Goal: Task Accomplishment & Management: Manage account settings

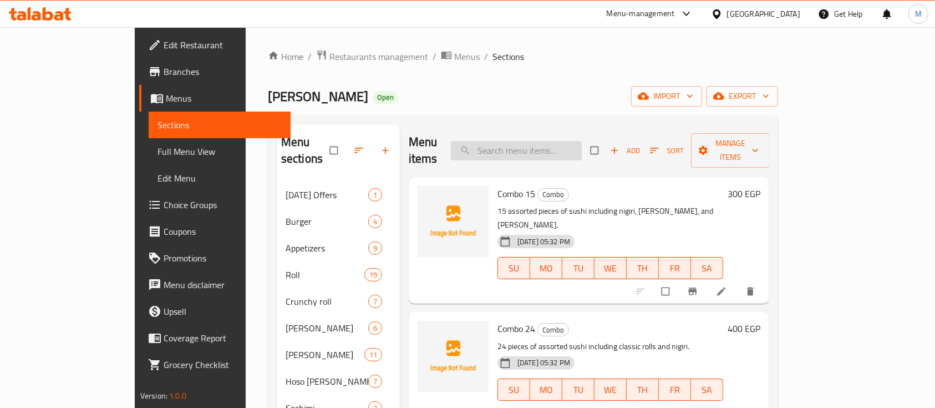
click at [559, 141] on input "search" at bounding box center [516, 150] width 131 height 19
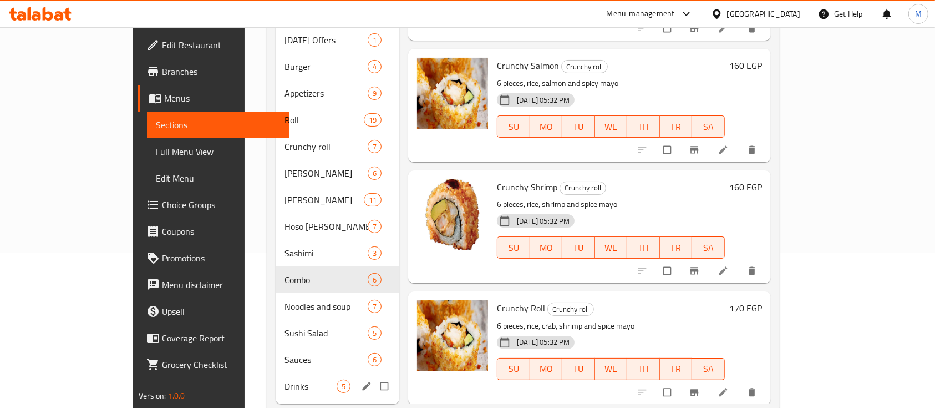
scroll to position [165, 0]
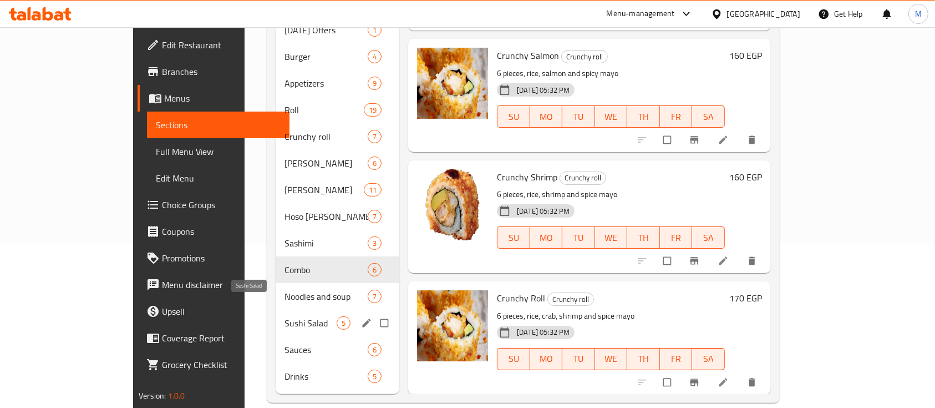
type input "crunch"
click at [285, 316] on span "Sushi Salad" at bounding box center [311, 322] width 52 height 13
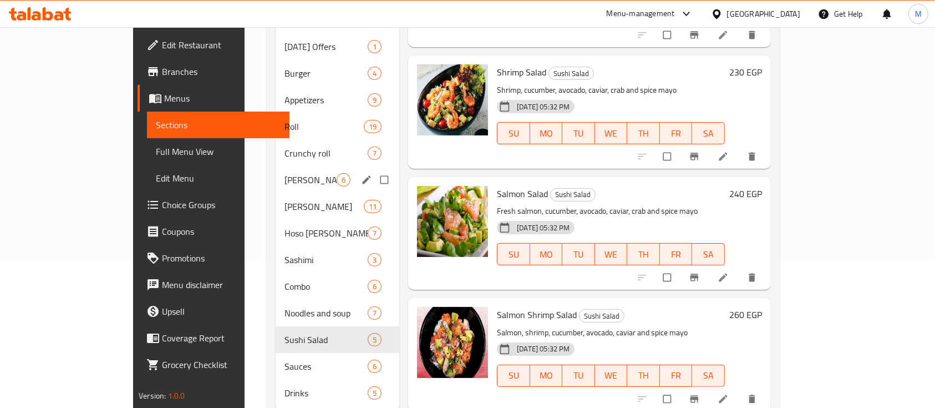
scroll to position [147, 0]
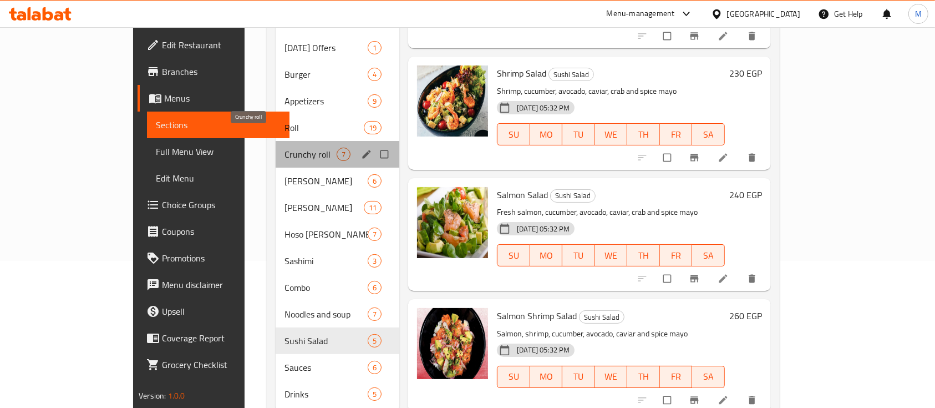
click at [285, 148] on span "Crunchy roll" at bounding box center [311, 154] width 52 height 13
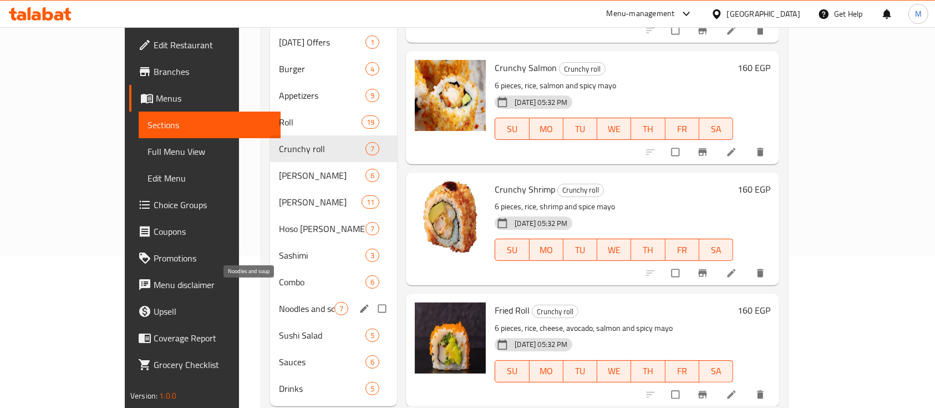
scroll to position [155, 0]
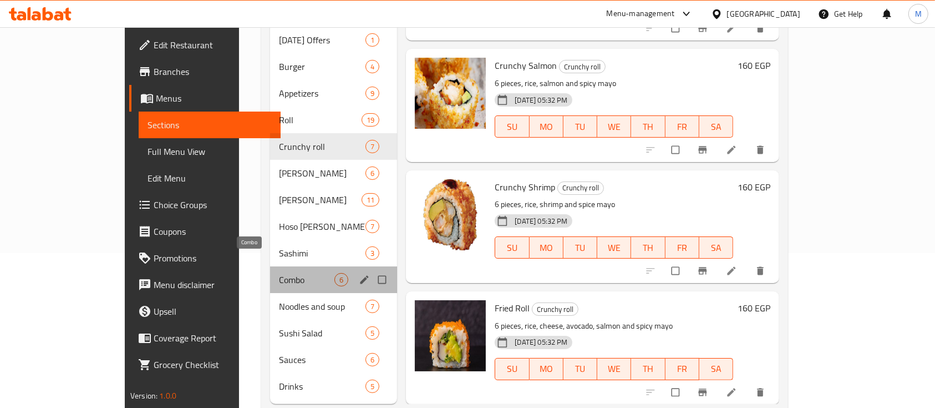
click at [279, 273] on span "Combo" at bounding box center [306, 279] width 55 height 13
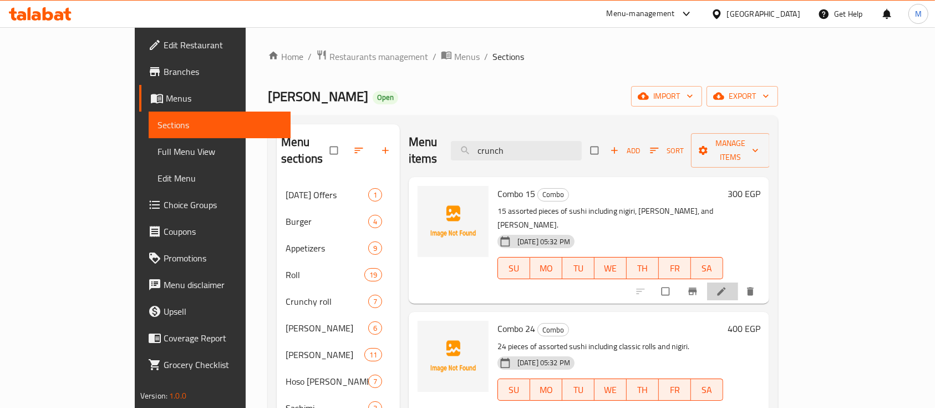
click at [738, 282] on li at bounding box center [722, 291] width 31 height 18
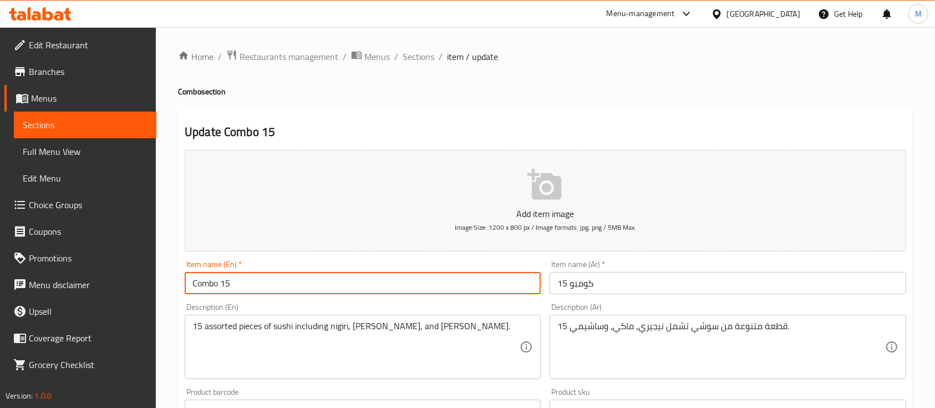
drag, startPoint x: 296, startPoint y: 280, endPoint x: 14, endPoint y: 210, distance: 290.3
click at [14, 210] on div "Edit Restaurant Branches Menus Sections Full Menu View Edit Menu Choice Groups …" at bounding box center [467, 405] width 935 height 757
paste input "OMBO 12"
type input "COMBO 12"
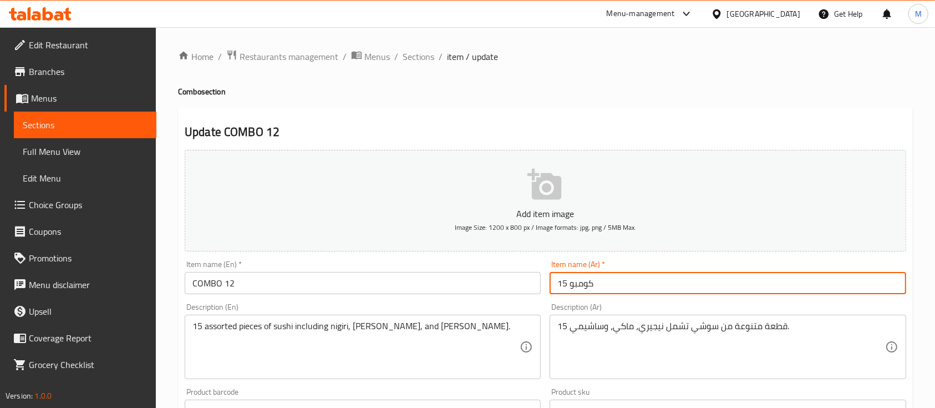
drag, startPoint x: 570, startPoint y: 283, endPoint x: 539, endPoint y: 276, distance: 31.3
click at [539, 276] on div "Add item image Image Size: 1200 x 800 px / Image formats: jpg, png / 5MB Max. I…" at bounding box center [545, 384] width 730 height 478
click at [565, 278] on input "كومبو 15" at bounding box center [728, 283] width 356 height 22
type input "كومبو 12"
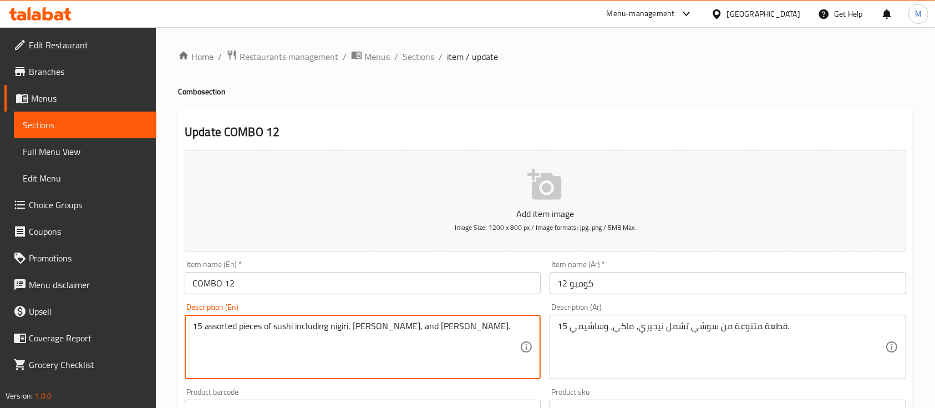
drag, startPoint x: 446, startPoint y: 344, endPoint x: 71, endPoint y: 340, distance: 375.0
paste textarea "CRUNCHY SALMON, CRUNCH SHRIMP"
type textarea "CRUNCHY SALMON, CRUNCH SHRIMP"
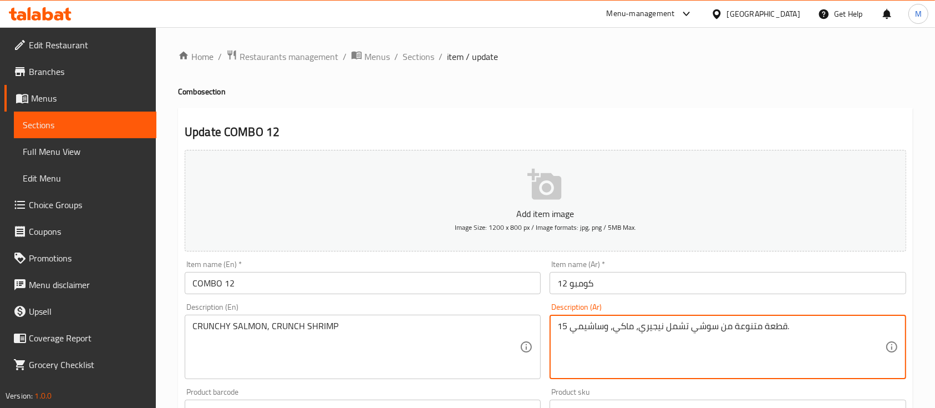
drag, startPoint x: 829, startPoint y: 332, endPoint x: 430, endPoint y: 306, distance: 399.6
paste textarea "سمك السلمون المقرمش، الروبيان المقرمش"
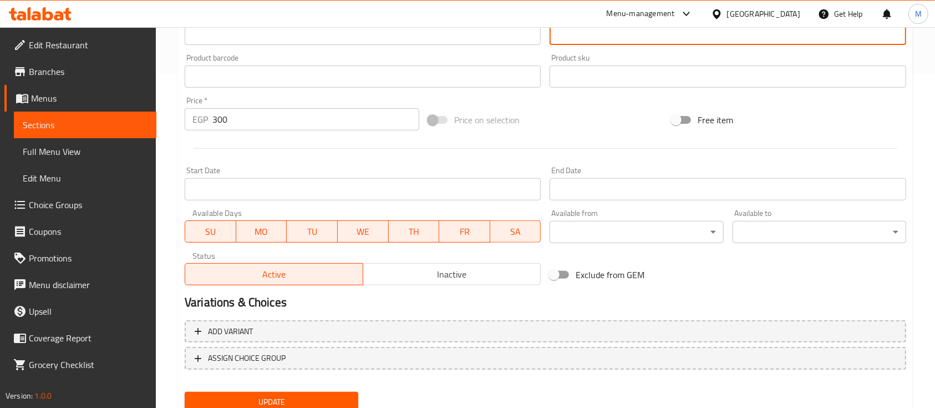
scroll to position [376, 0]
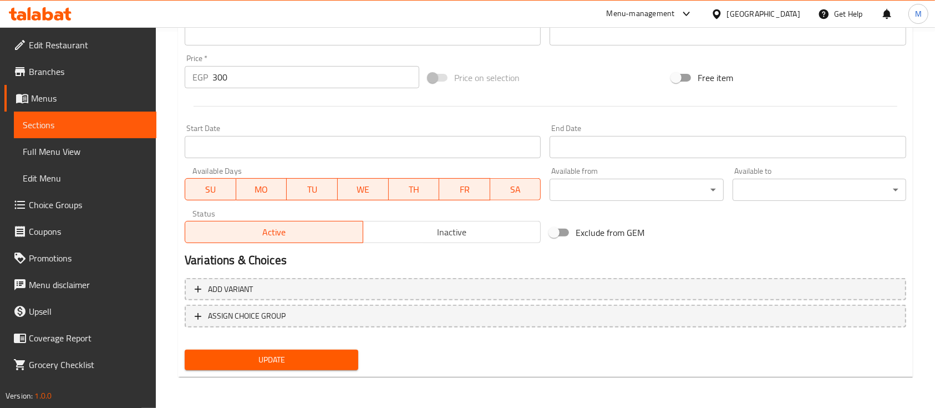
type textarea "سمك السلمون المقرمش، الروبيان المقرمش"
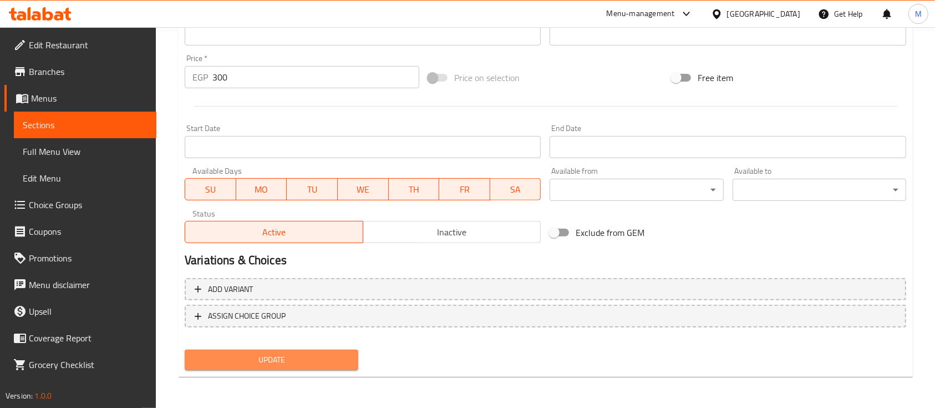
click at [311, 358] on span "Update" at bounding box center [272, 360] width 156 height 14
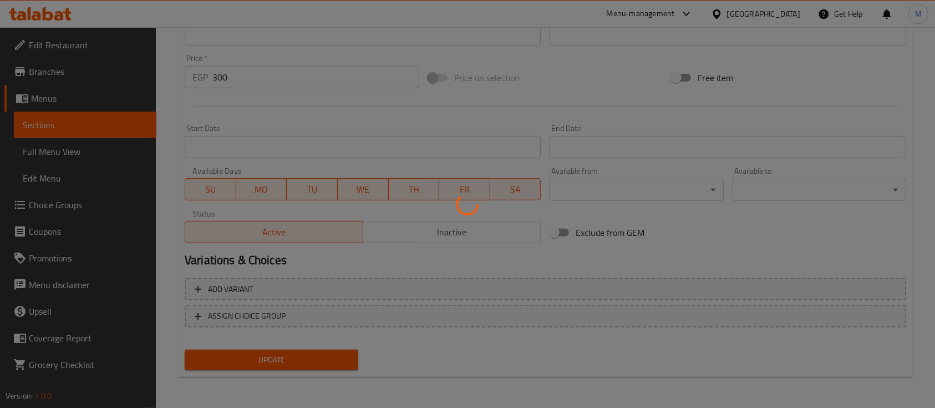
scroll to position [0, 0]
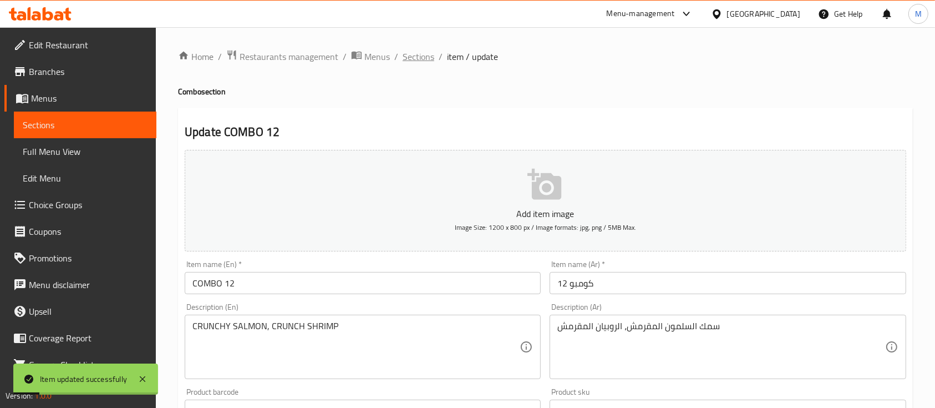
click at [410, 52] on span "Sections" at bounding box center [419, 56] width 32 height 13
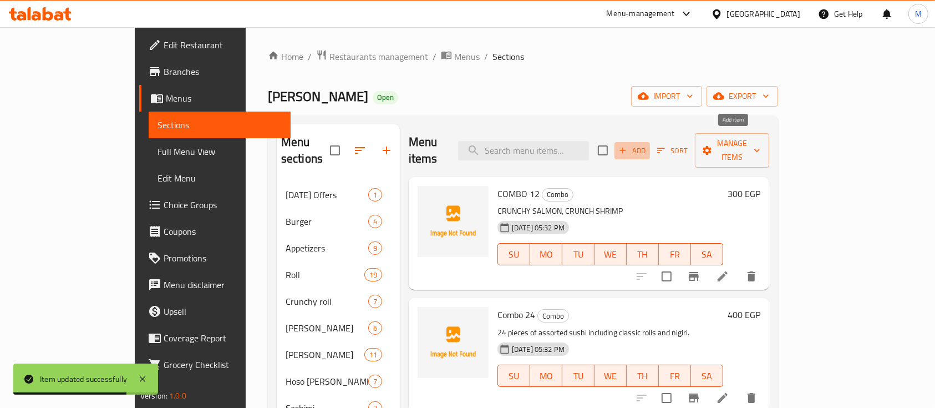
click at [647, 144] on span "Add" at bounding box center [632, 150] width 30 height 13
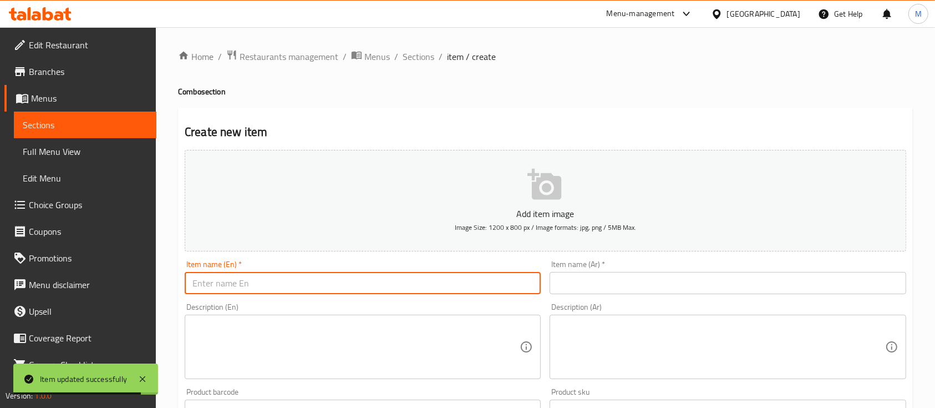
click at [316, 277] on input "text" at bounding box center [363, 283] width 356 height 22
paste input "COMBO 16"
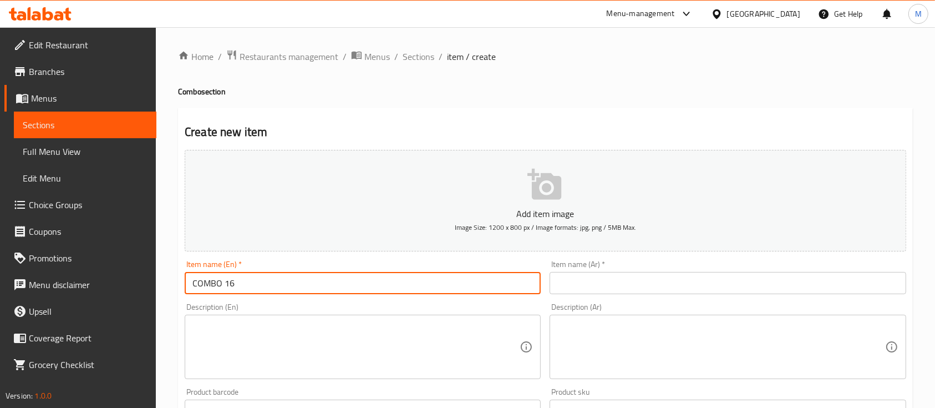
type input "COMBO 16"
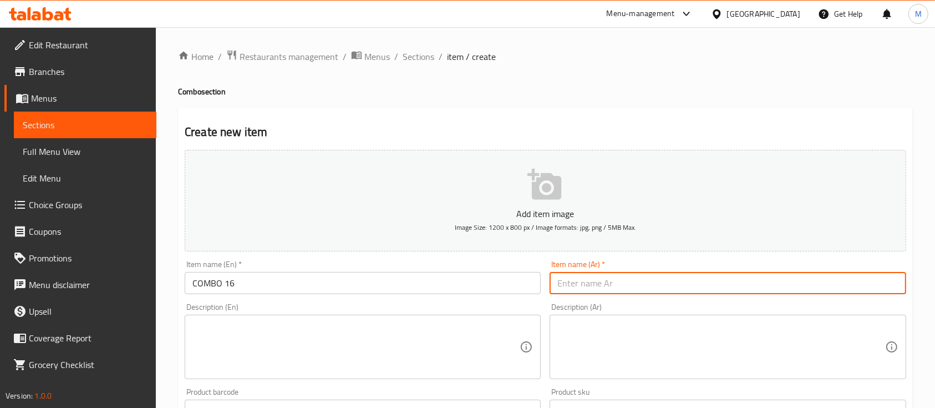
click at [612, 292] on input "text" at bounding box center [728, 283] width 356 height 22
type input "كومبو 16"
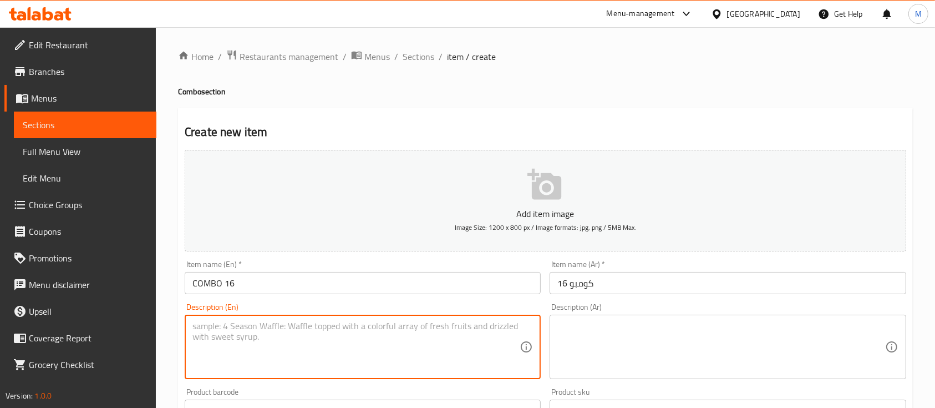
click at [404, 336] on textarea at bounding box center [355, 347] width 327 height 53
paste textarea "[US_STATE], [GEOGRAPHIC_DATA], CRUNCHY SALMON"
type textarea "[US_STATE], [GEOGRAPHIC_DATA], CRUNCHY SALMON"
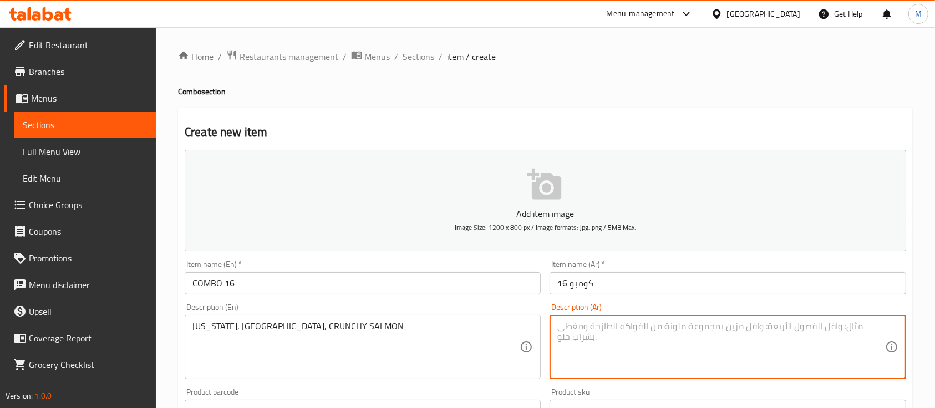
click at [574, 334] on textarea at bounding box center [720, 347] width 327 height 53
paste textarea "[GEOGRAPHIC_DATA]، [GEOGRAPHIC_DATA]، سمك السلمون المقرمش"
type textarea "[GEOGRAPHIC_DATA]، [GEOGRAPHIC_DATA]، سمك السلمون المقرمش"
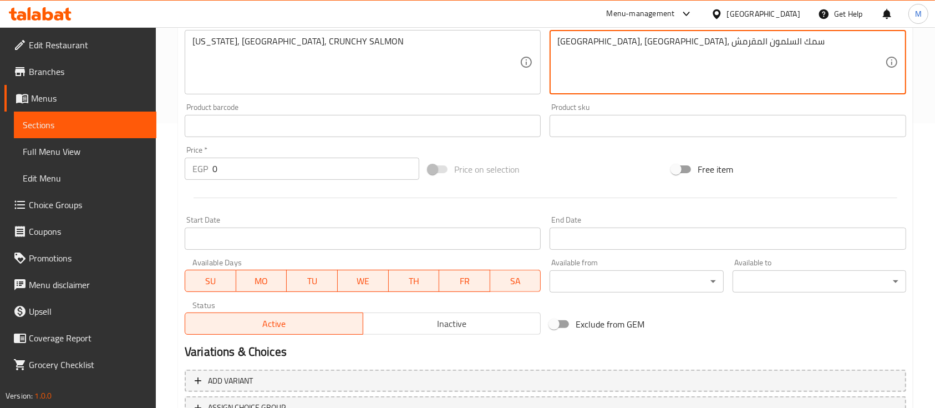
scroll to position [285, 0]
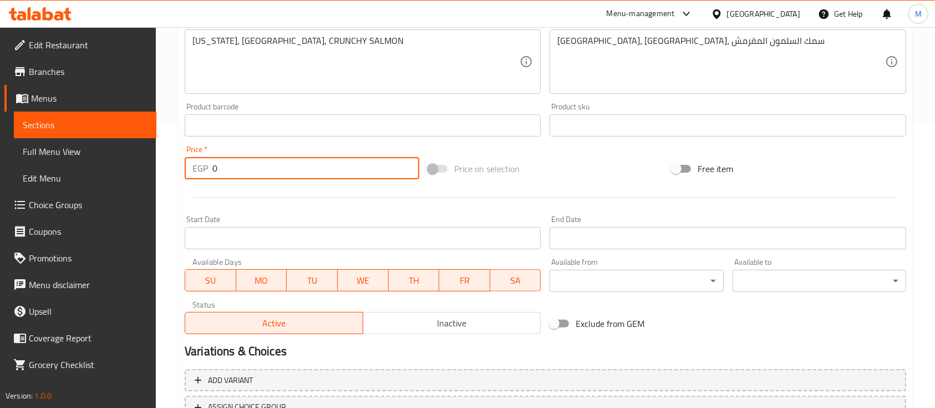
drag, startPoint x: 221, startPoint y: 166, endPoint x: 88, endPoint y: 55, distance: 173.3
click at [88, 55] on div "Edit Restaurant Branches Menus Sections Full Menu View Edit Menu Choice Groups …" at bounding box center [467, 120] width 935 height 757
type input "440"
click at [232, 220] on div "Start Date Start Date" at bounding box center [363, 232] width 356 height 34
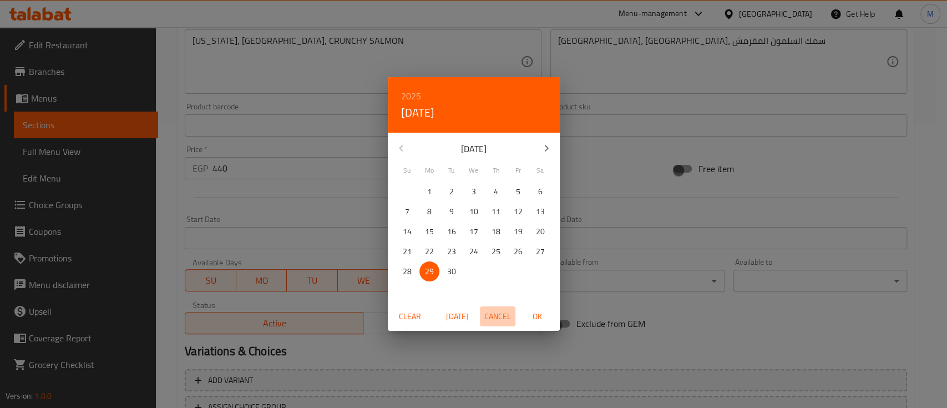
click at [489, 317] on span "Cancel" at bounding box center [497, 316] width 27 height 14
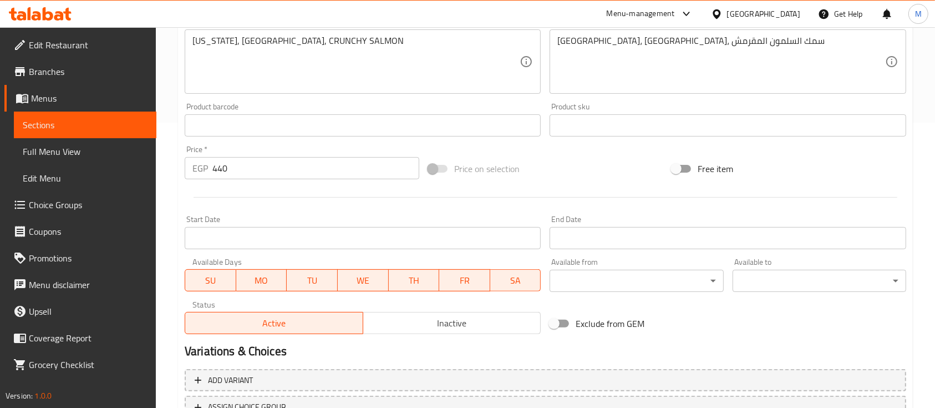
scroll to position [376, 0]
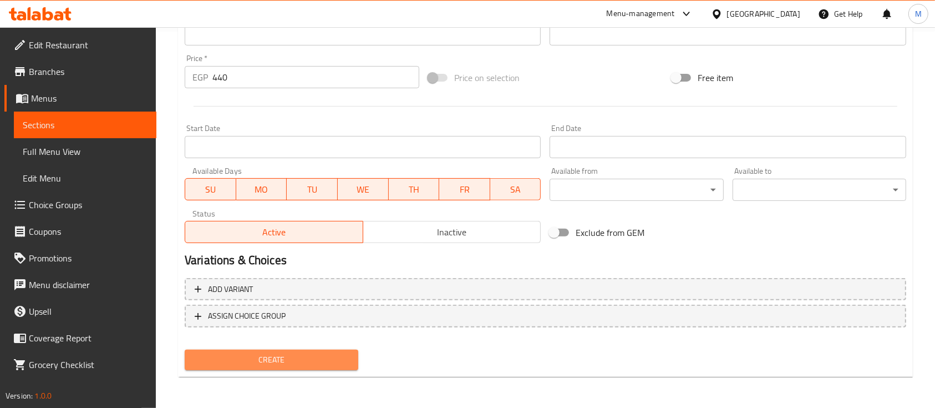
click at [280, 362] on span "Create" at bounding box center [272, 360] width 156 height 14
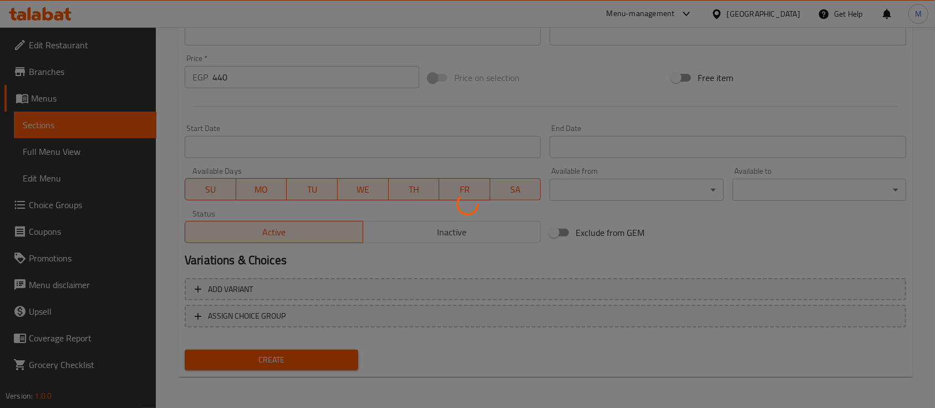
scroll to position [0, 0]
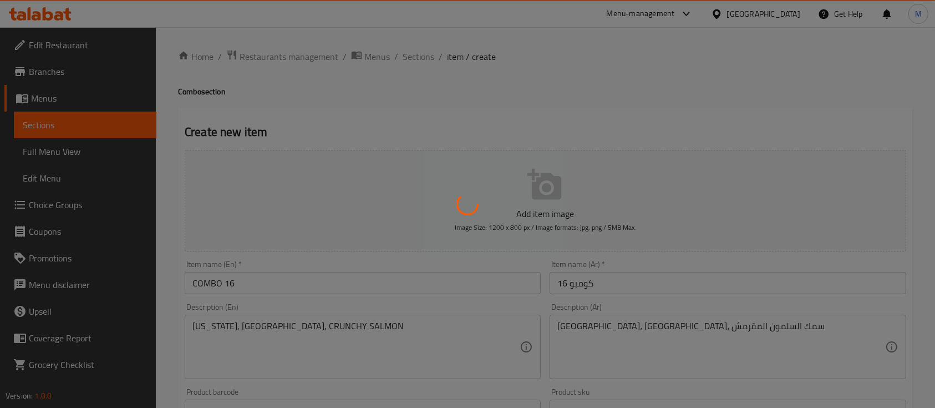
type input "0"
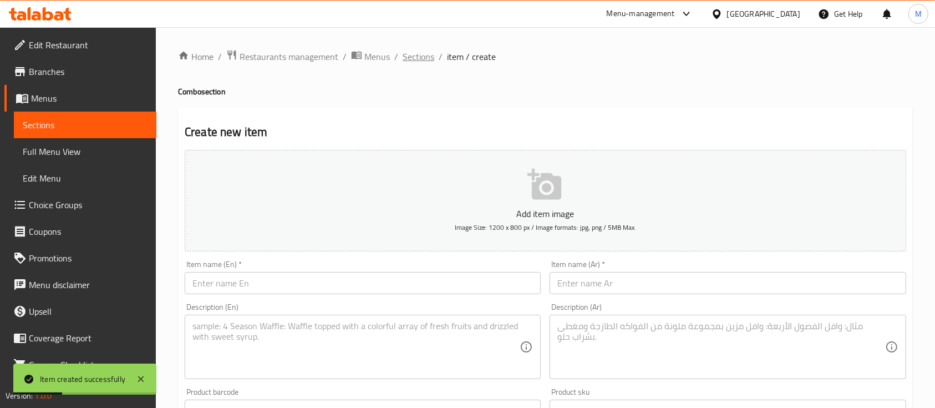
click at [414, 61] on span "Sections" at bounding box center [419, 56] width 32 height 13
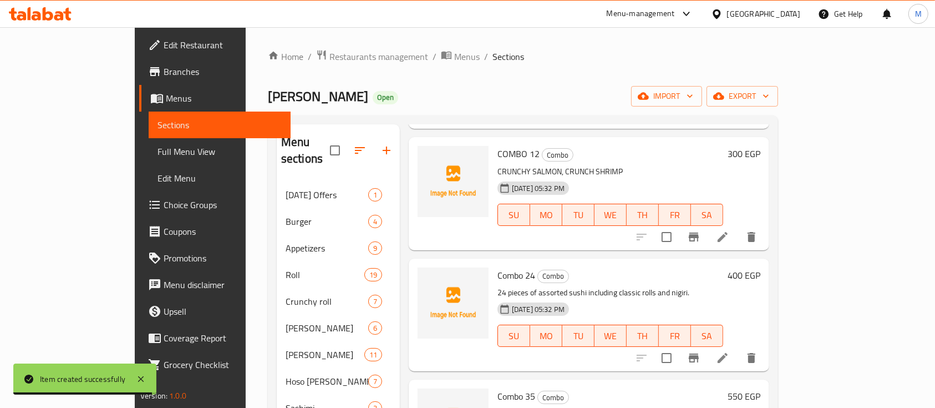
scroll to position [217, 0]
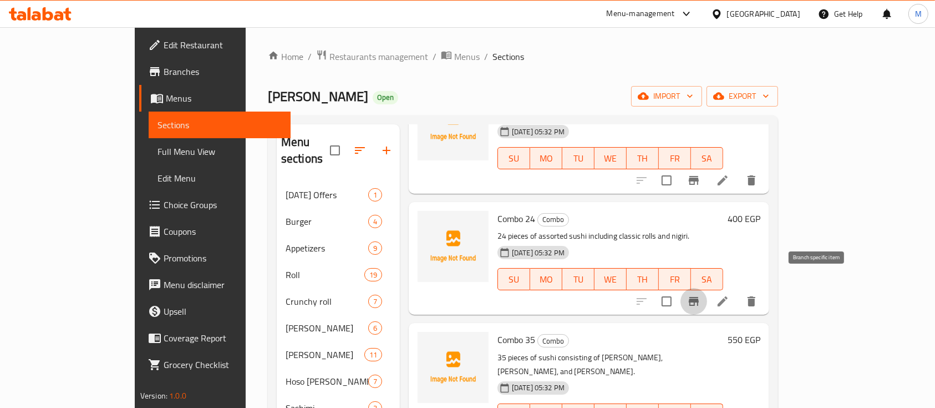
click at [707, 291] on button "Branch-specific-item" at bounding box center [694, 301] width 27 height 27
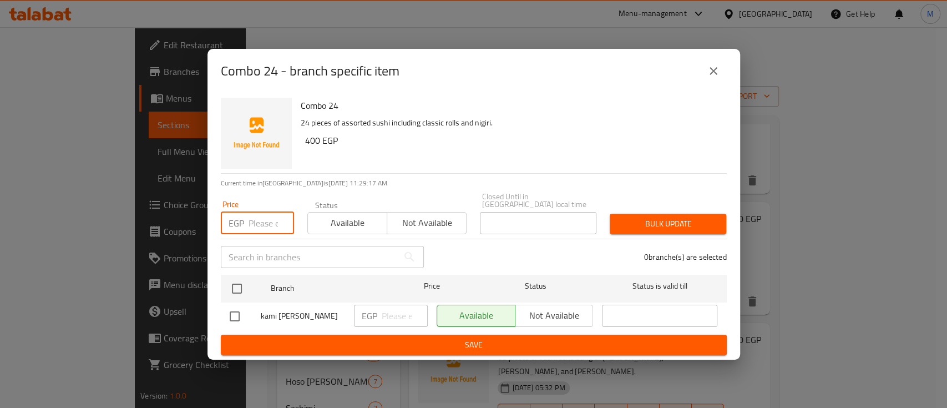
click at [255, 221] on input "number" at bounding box center [270, 223] width 45 height 22
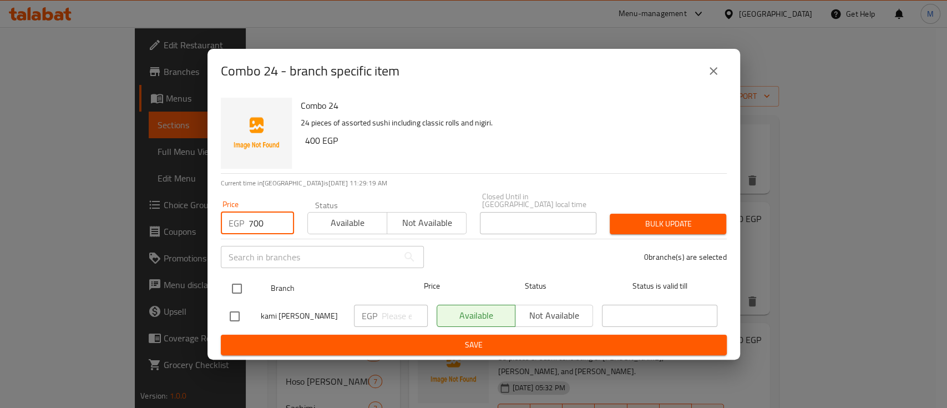
type input "700"
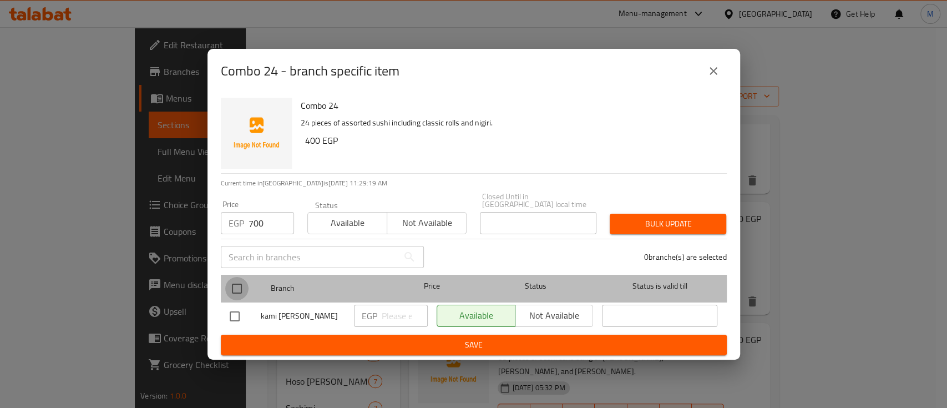
click at [236, 287] on input "checkbox" at bounding box center [236, 288] width 23 height 23
checkbox input "true"
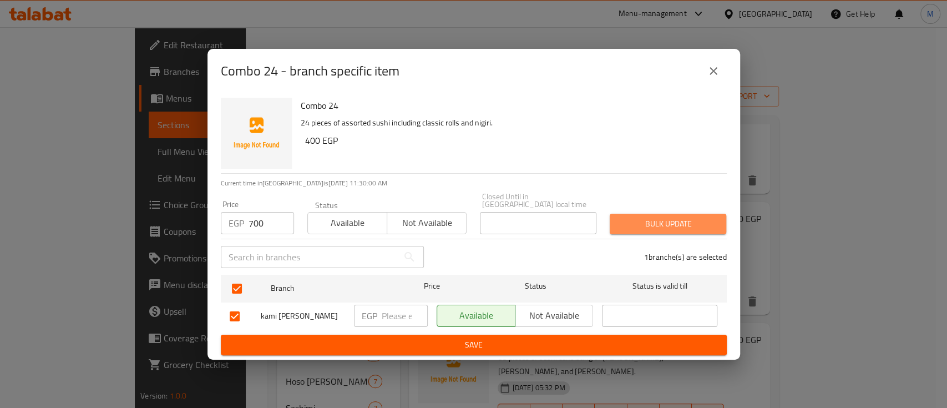
click at [625, 226] on span "Bulk update" at bounding box center [667, 224] width 99 height 14
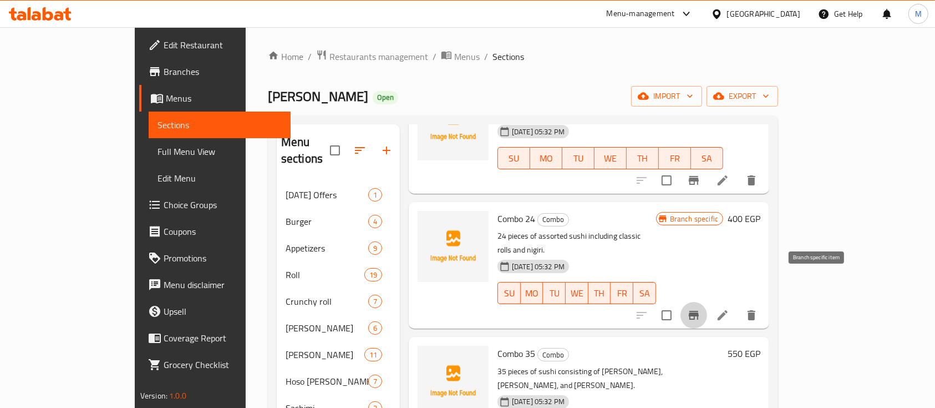
click at [699, 311] on icon "Branch-specific-item" at bounding box center [694, 315] width 10 height 9
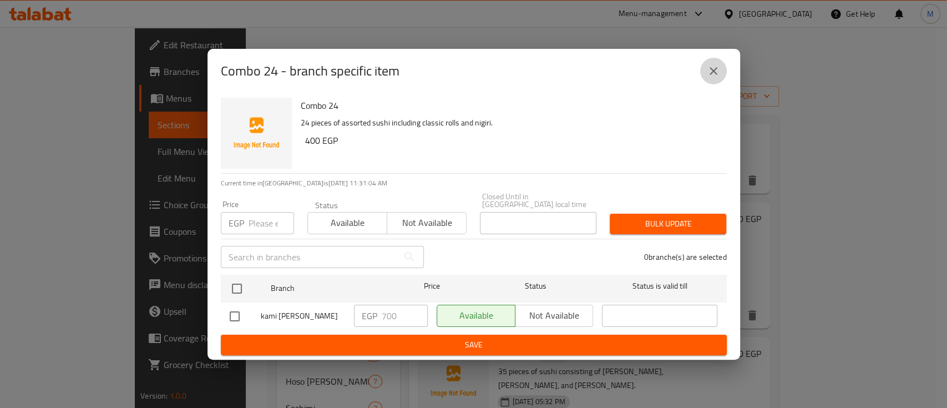
click at [713, 77] on icon "close" at bounding box center [713, 70] width 13 height 13
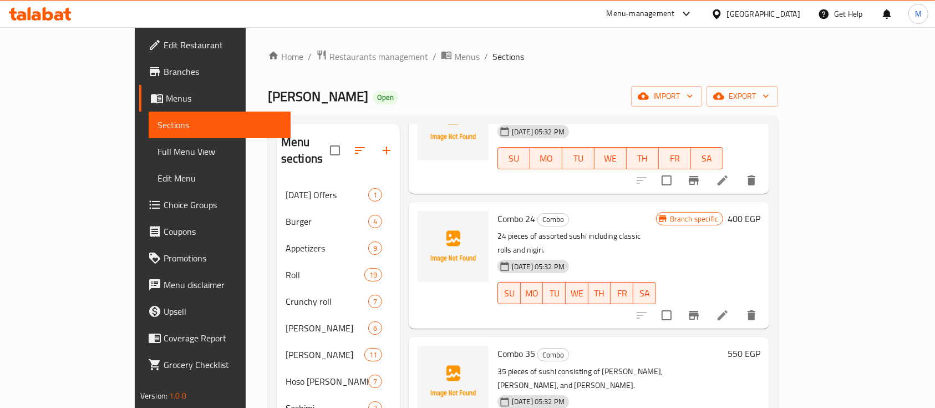
click at [760, 211] on h6 "400 EGP" at bounding box center [744, 219] width 33 height 16
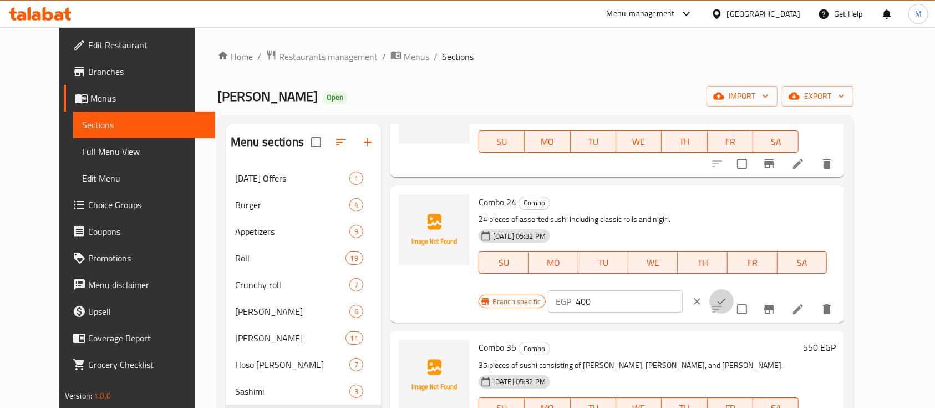
click at [727, 296] on icon "ok" at bounding box center [721, 301] width 11 height 11
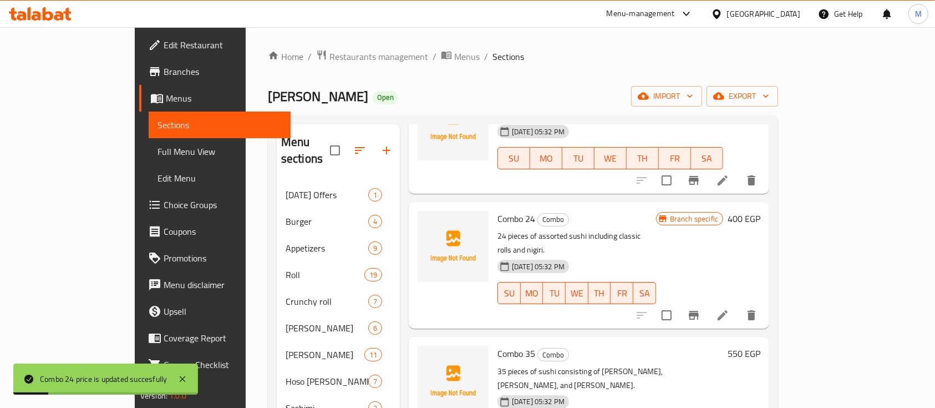
click at [760, 211] on h6 "400 EGP" at bounding box center [744, 219] width 33 height 16
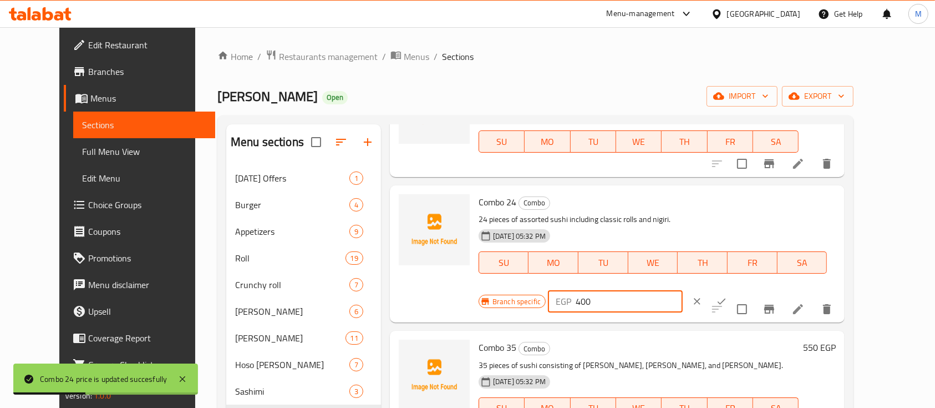
drag, startPoint x: 757, startPoint y: 206, endPoint x: 428, endPoint y: 117, distance: 340.7
click at [428, 117] on div "Menu sections [DATE] Offers 1 Burger 4 Appetizers 9 Roll 19 Crunchy roll 7 Oshi…" at bounding box center [535, 332] width 636 height 435
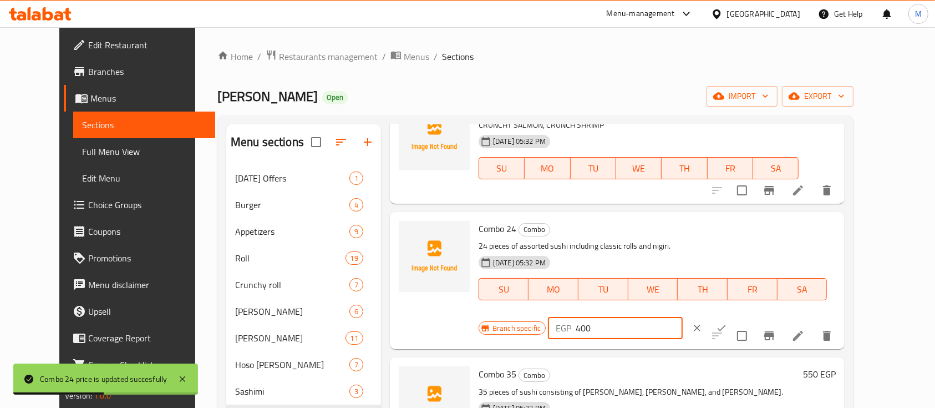
click at [428, 117] on div "Menu sections [DATE] Offers 1 Burger 4 Appetizers 9 Roll 19 Crunchy roll 7 Oshi…" at bounding box center [535, 332] width 636 height 435
click at [683, 317] on input "400" at bounding box center [629, 328] width 107 height 22
click at [683, 317] on input "7" at bounding box center [629, 328] width 107 height 22
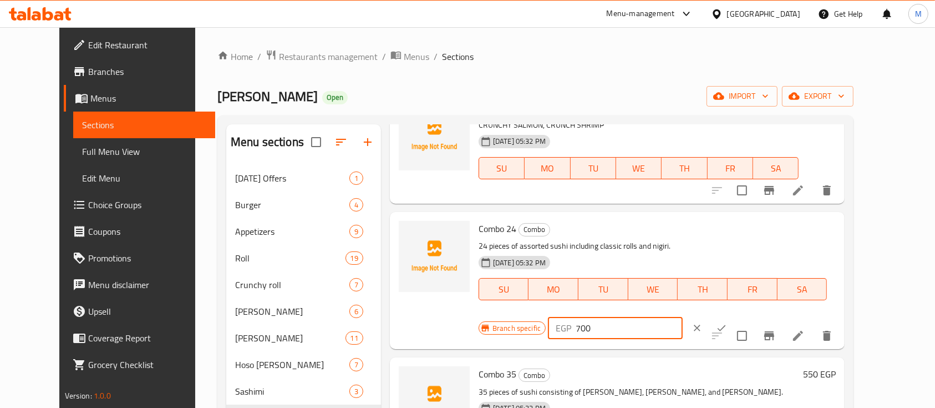
type input "700"
click at [734, 316] on button "ok" at bounding box center [721, 328] width 24 height 24
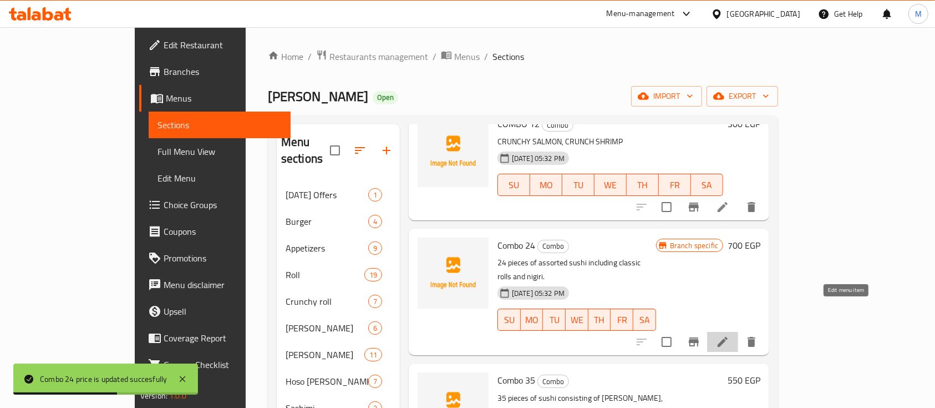
click at [729, 335] on icon at bounding box center [722, 341] width 13 height 13
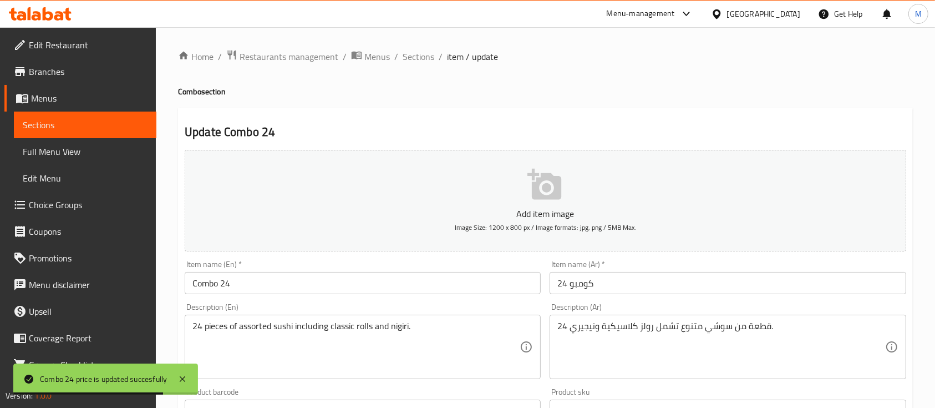
scroll to position [68, 0]
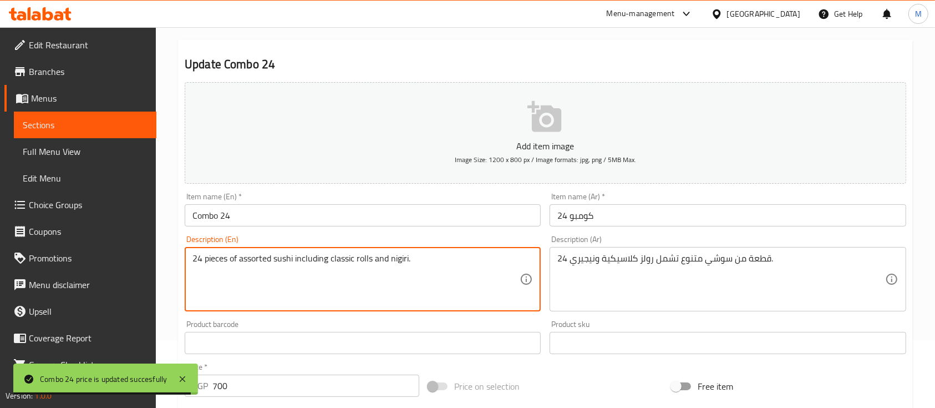
drag, startPoint x: 437, startPoint y: 262, endPoint x: 0, endPoint y: 224, distance: 438.2
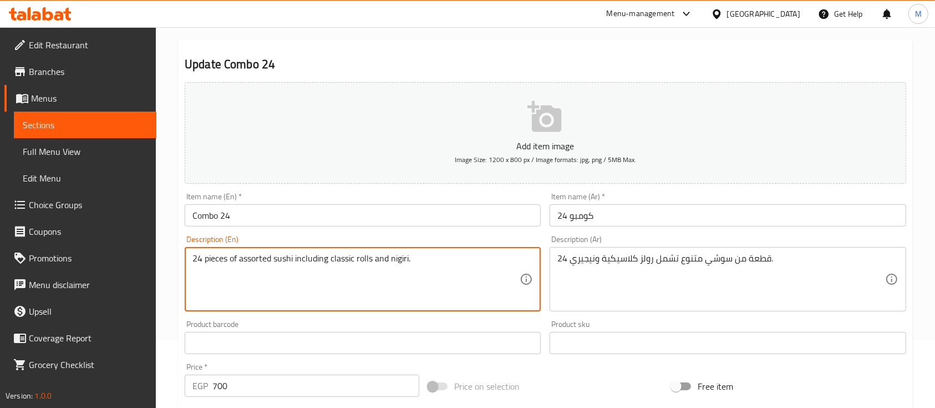
paste textarea "[GEOGRAPHIC_DATA], [US_STATE], CRISPY SHRIMP, CRUNCHY SALMON, NIGIRI CRAB. NIGI…"
type textarea "[GEOGRAPHIC_DATA], [US_STATE], CRISPY SHRIMP, CRUNCHY SALMON, NIGIRI CRAB. NIGI…"
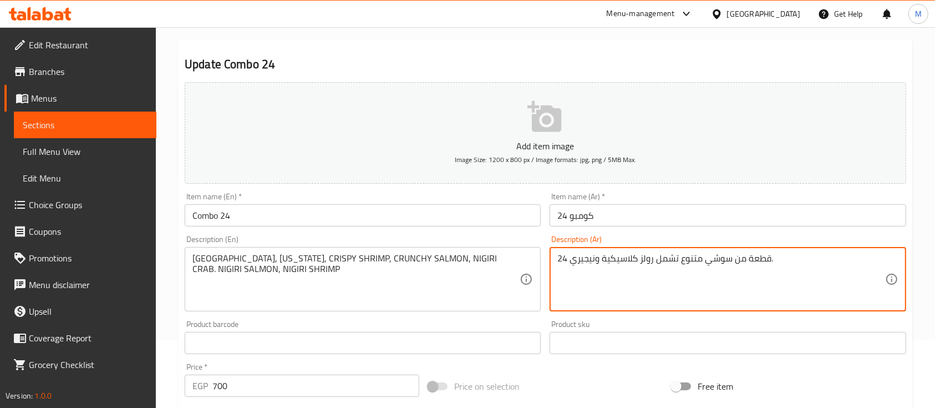
click at [683, 253] on textarea "24 قطعة من سوشي متنوع تشمل رولز كلاسيكية ونيجيري." at bounding box center [720, 279] width 327 height 53
paste textarea "[GEOGRAPHIC_DATA]، [GEOGRAPHIC_DATA]، روبيان مقرمش، [GEOGRAPHIC_DATA] مقرمش، سل…"
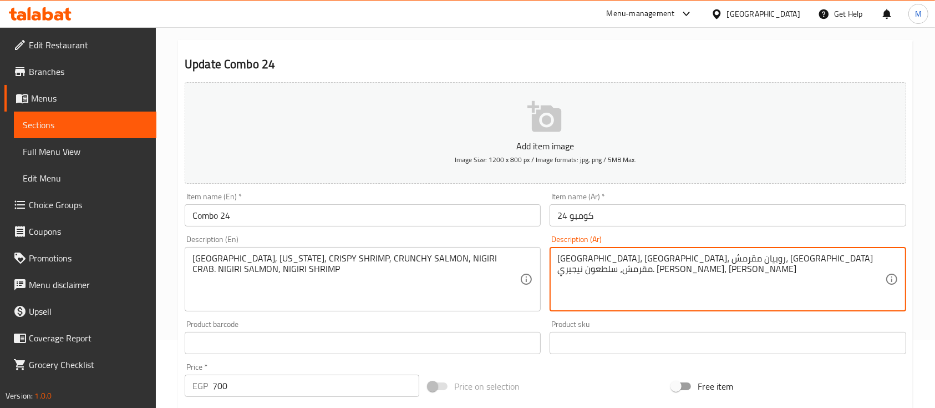
type textarea "[GEOGRAPHIC_DATA]، [GEOGRAPHIC_DATA]، روبيان مقرمش، [GEOGRAPHIC_DATA] مقرمش، سل…"
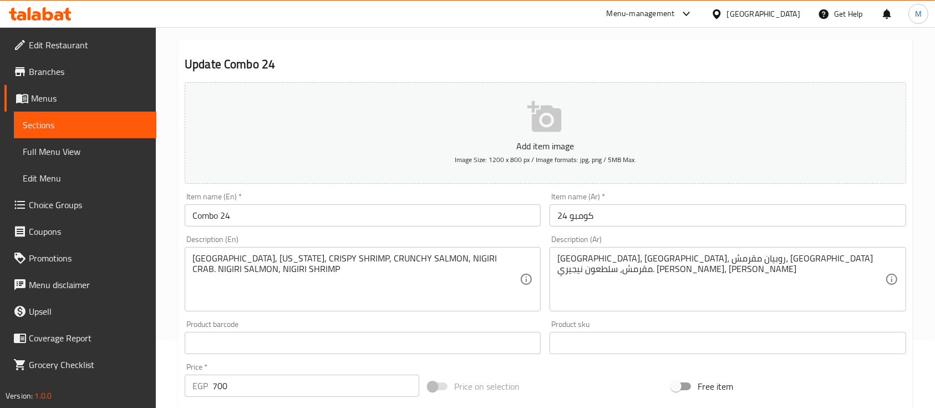
click at [586, 375] on div "Price on selection" at bounding box center [545, 386] width 243 height 30
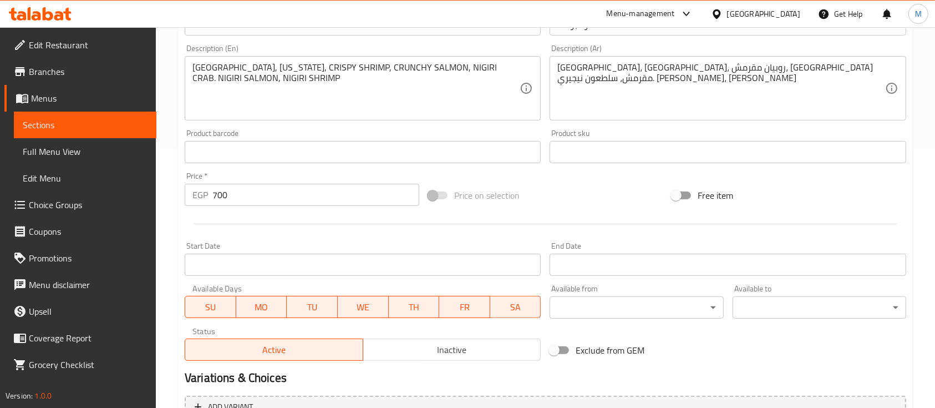
scroll to position [376, 0]
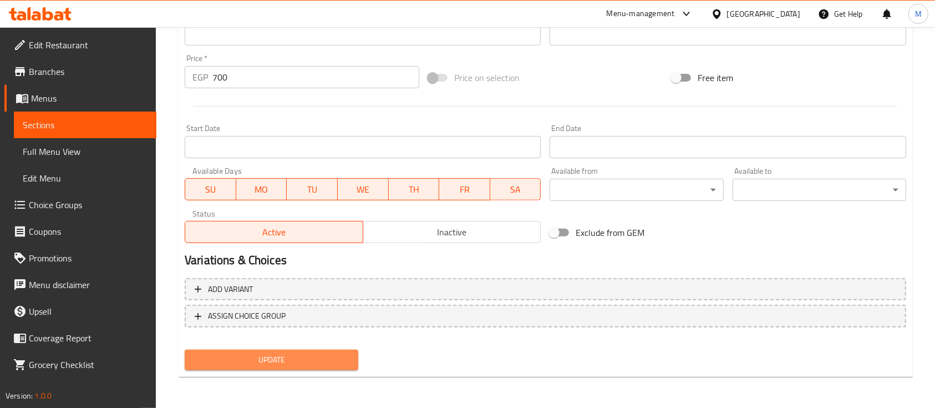
click at [286, 357] on span "Update" at bounding box center [272, 360] width 156 height 14
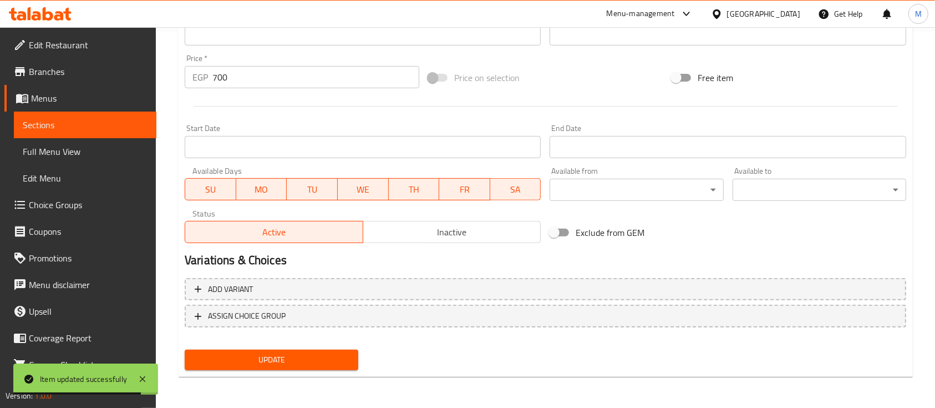
scroll to position [0, 0]
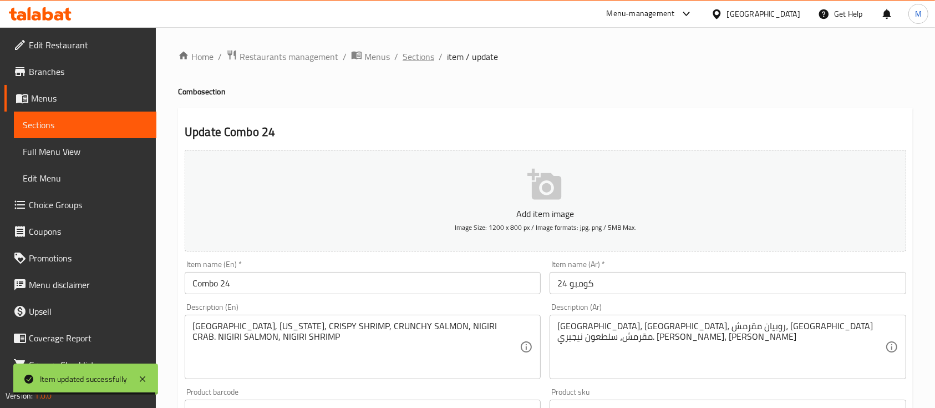
click at [422, 56] on span "Sections" at bounding box center [419, 56] width 32 height 13
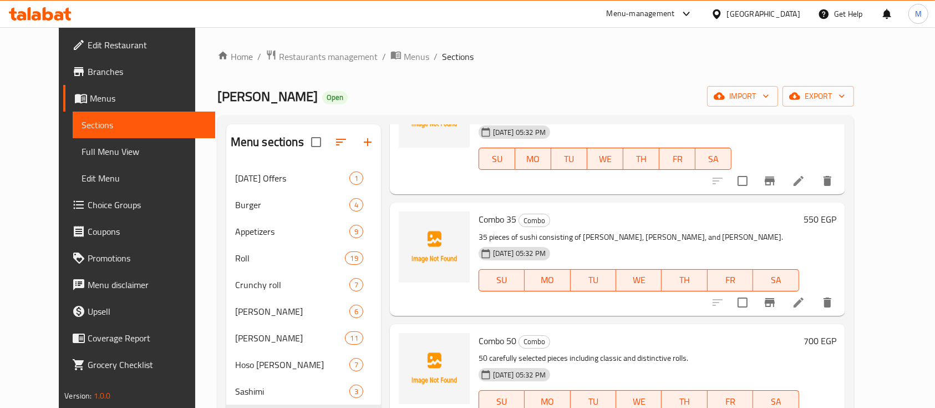
scroll to position [344, 0]
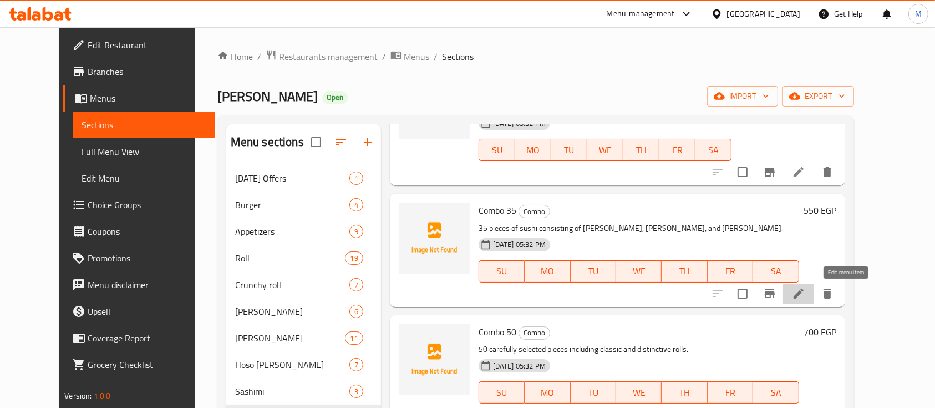
click at [805, 291] on icon at bounding box center [798, 293] width 13 height 13
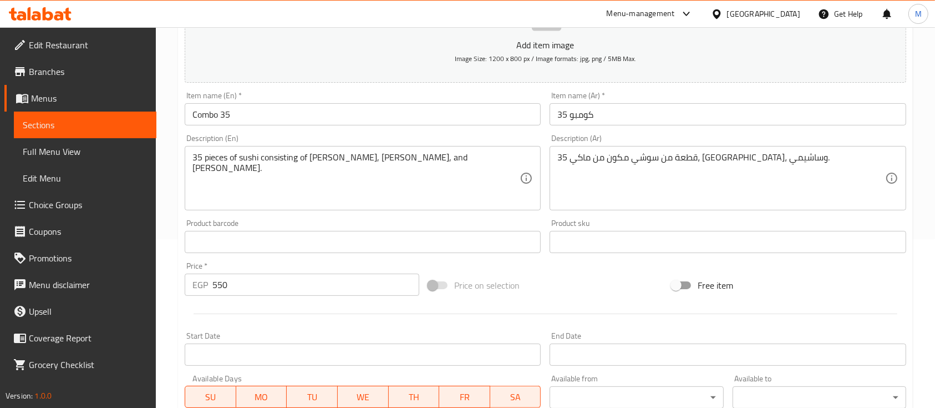
scroll to position [179, 0]
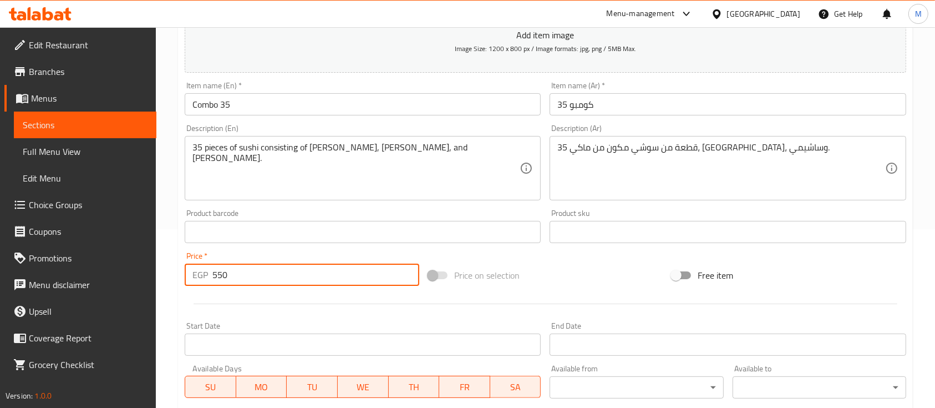
drag, startPoint x: 234, startPoint y: 270, endPoint x: 116, endPoint y: 258, distance: 118.1
click at [116, 258] on div "Edit Restaurant Branches Menus Sections Full Menu View Edit Menu Choice Groups …" at bounding box center [467, 227] width 935 height 757
type input "890"
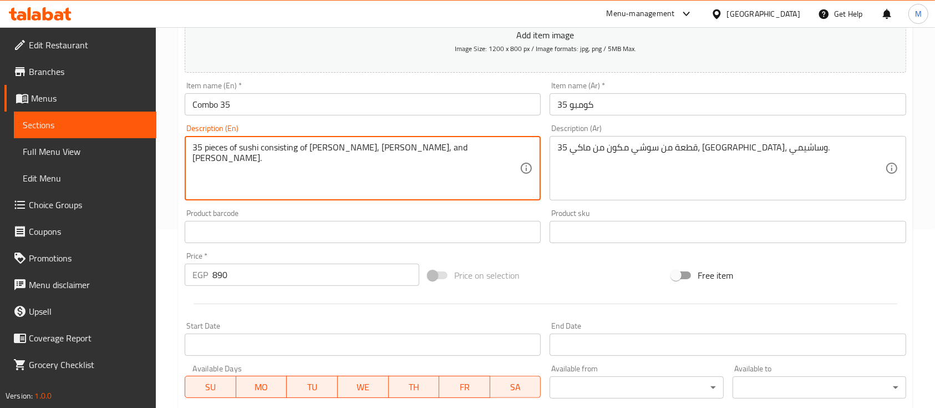
click at [319, 144] on textarea "35 pieces of sushi consisting of [PERSON_NAME], [PERSON_NAME], and [PERSON_NAME…" at bounding box center [355, 168] width 327 height 53
paste textarea "[GEOGRAPHIC_DATA], [US_STATE], CRISPY SHRIMP, [GEOGRAPHIC_DATA], CRUNCHY SALMON…"
type textarea "[GEOGRAPHIC_DATA], [US_STATE], CRISPY SHRIMP, [GEOGRAPHIC_DATA], CRUNCHY SALMON…"
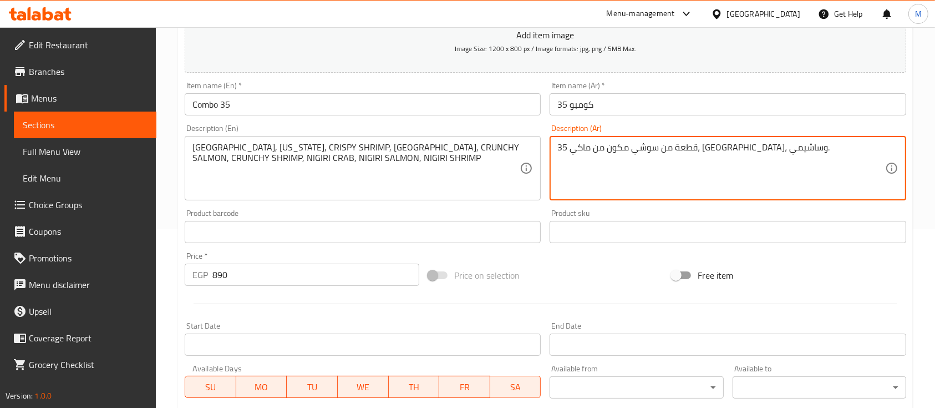
click at [737, 153] on textarea "35 قطعة من سوشي مكون من ماكي، [GEOGRAPHIC_DATA]، وساشيمي." at bounding box center [720, 168] width 327 height 53
paste textarea "[GEOGRAPHIC_DATA]، [GEOGRAPHIC_DATA]، روبيان مقرمش، [GEOGRAPHIC_DATA]، [GEOGRAP…"
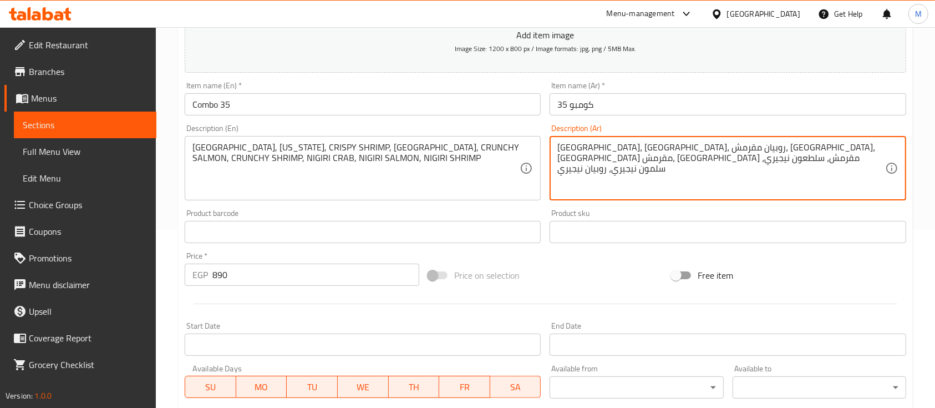
scroll to position [376, 0]
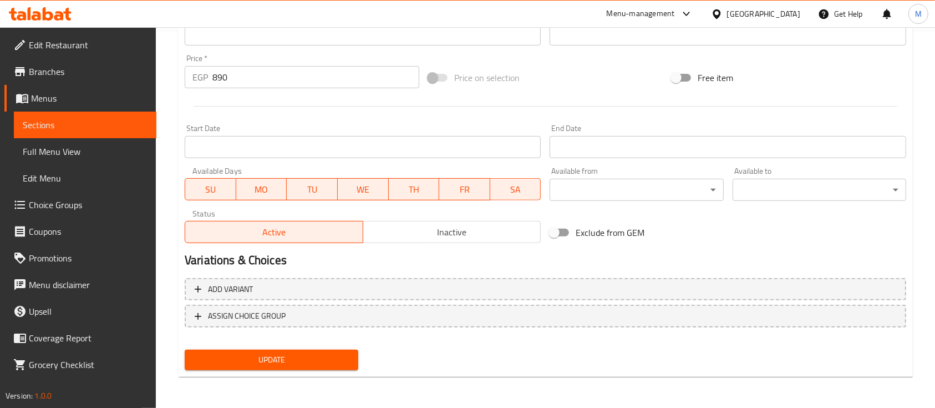
type textarea "[GEOGRAPHIC_DATA]، [GEOGRAPHIC_DATA]، روبيان مقرمش، [GEOGRAPHIC_DATA]، [GEOGRAP…"
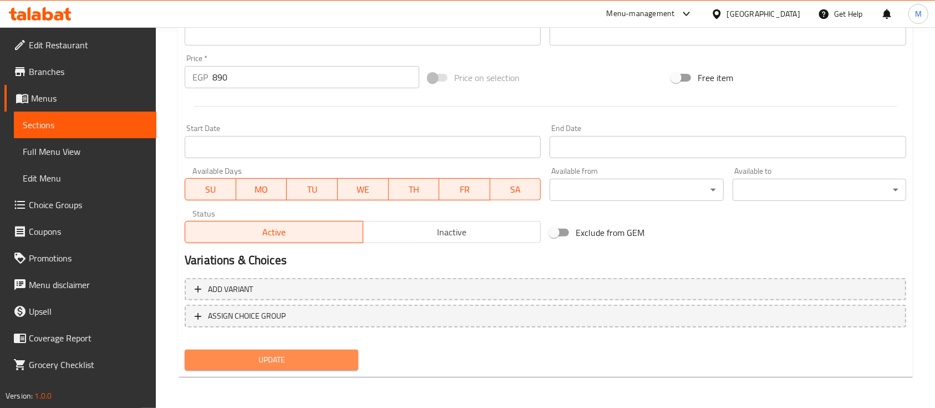
click at [263, 357] on span "Update" at bounding box center [272, 360] width 156 height 14
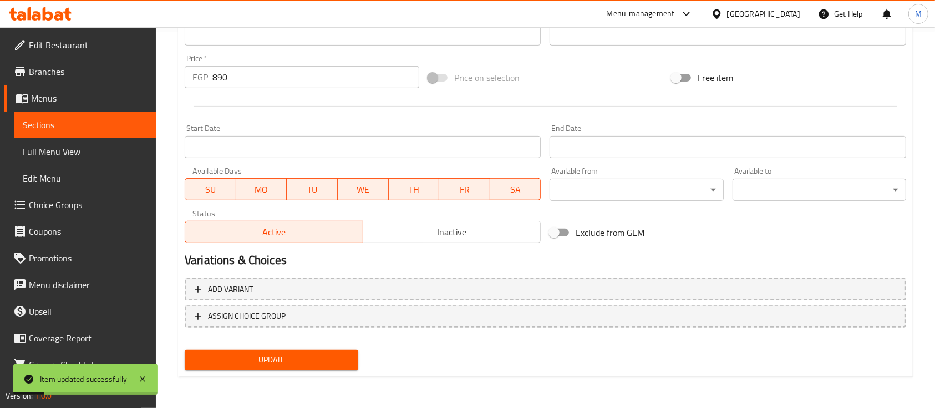
scroll to position [0, 0]
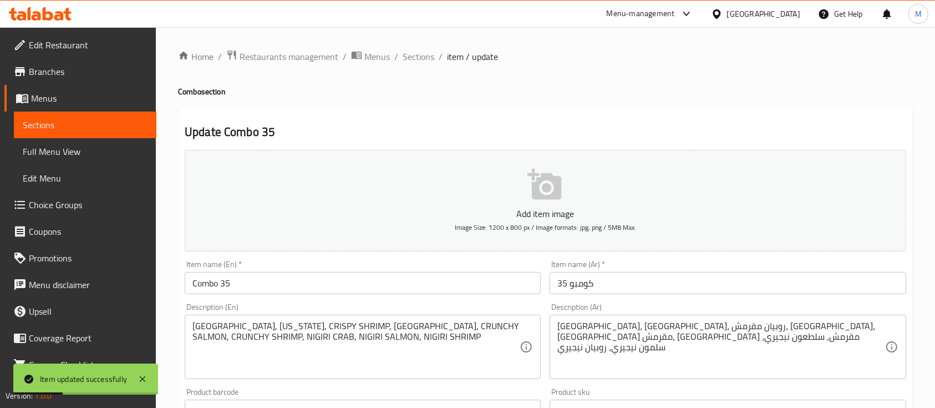
click at [399, 56] on ol "Home / Restaurants management / Menus / Sections / item / update" at bounding box center [545, 56] width 735 height 14
click at [417, 58] on span "Sections" at bounding box center [419, 56] width 32 height 13
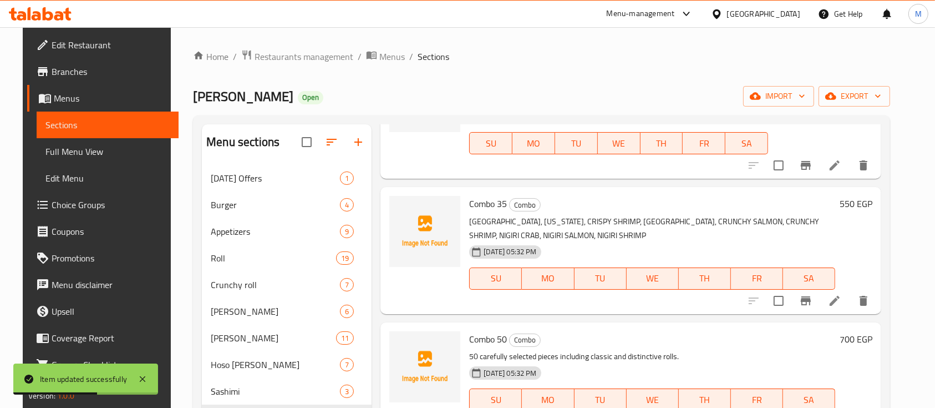
scroll to position [486, 0]
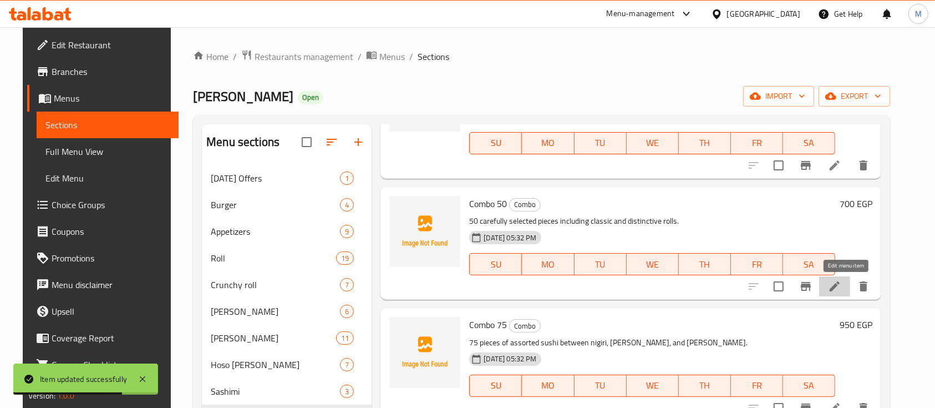
click at [840, 286] on icon at bounding box center [834, 286] width 13 height 13
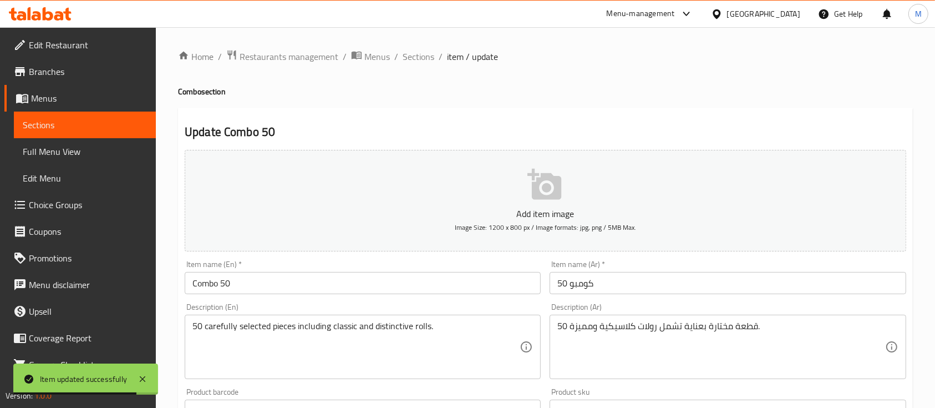
scroll to position [23, 0]
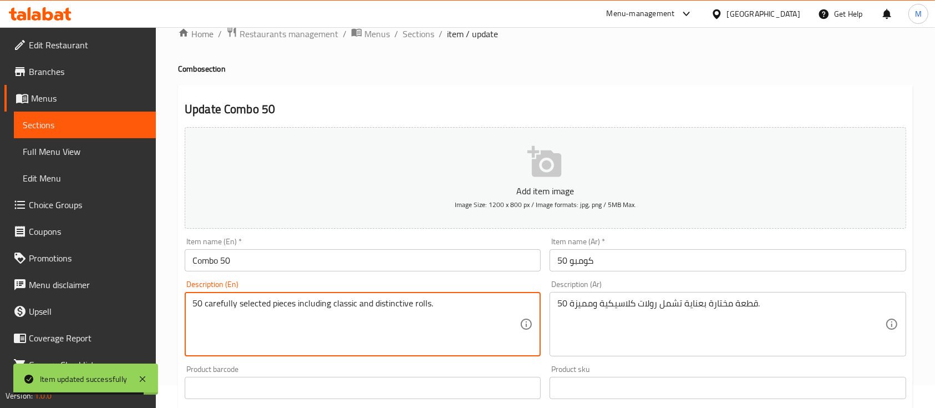
drag, startPoint x: 340, startPoint y: 317, endPoint x: 332, endPoint y: 304, distance: 15.2
click at [332, 304] on textarea "50 carefully selected pieces including classic and distinctive rolls." at bounding box center [355, 324] width 327 height 53
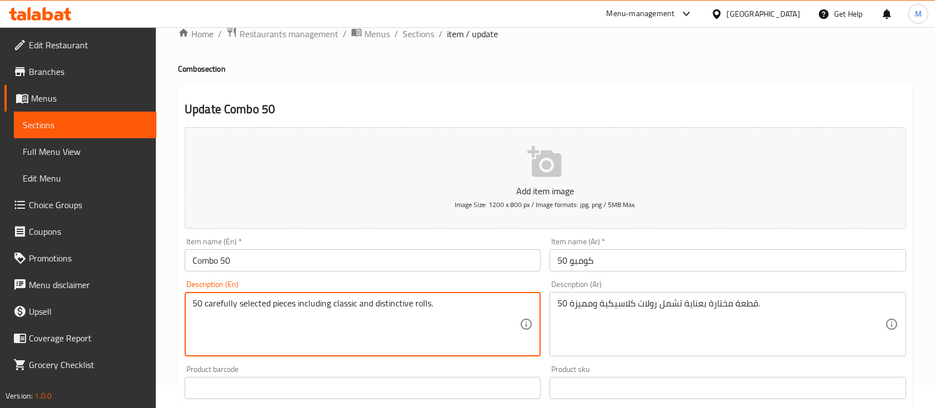
paste textarea "2 [US_STATE], 2 [GEOGRAPHIC_DATA], [US_STATE], I [GEOGRAPHIC_DATA][US_STATE], I…"
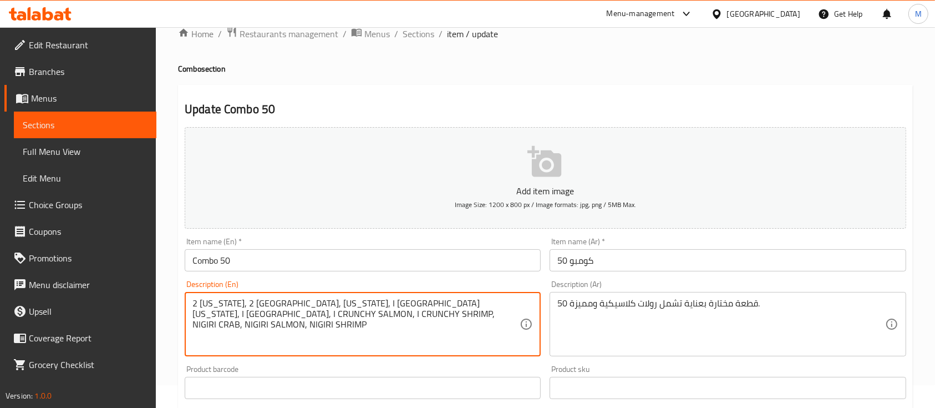
type textarea "2 [US_STATE], 2 [GEOGRAPHIC_DATA], [US_STATE], I [GEOGRAPHIC_DATA][US_STATE], I…"
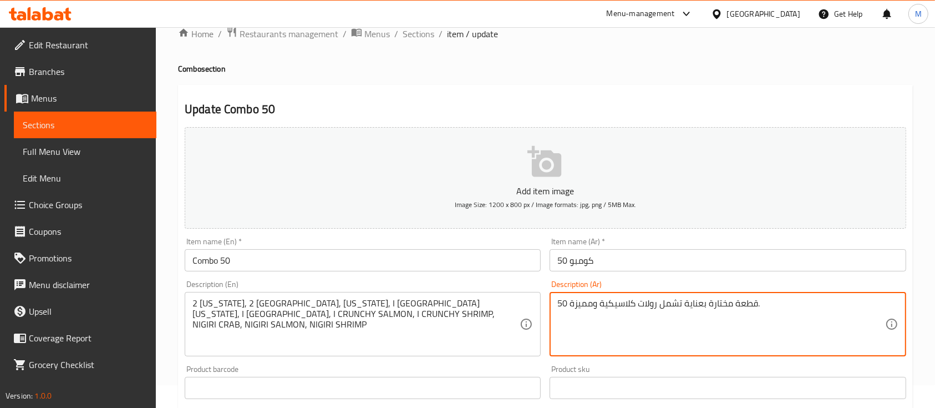
click at [635, 309] on textarea "50 قطعة مختارة بعناية تشمل رولات كلاسيكية ومميزة." at bounding box center [720, 324] width 327 height 53
paste textarea "2 كاليفورنيا، 2 [GEOGRAPHIC_DATA]، [GEOGRAPHIC_DATA]، 1 [GEOGRAPHIC_DATA]، 1 [G…"
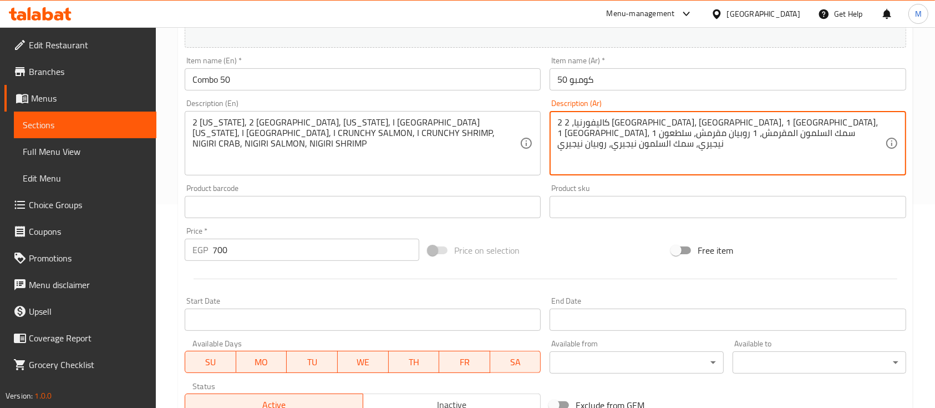
scroll to position [212, 0]
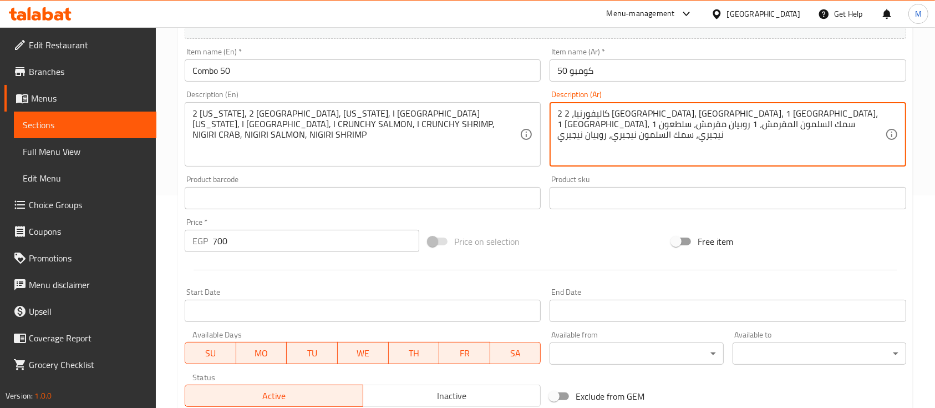
type textarea "2 كاليفورنيا، 2 [GEOGRAPHIC_DATA]، [GEOGRAPHIC_DATA]، 1 [GEOGRAPHIC_DATA]، 1 [G…"
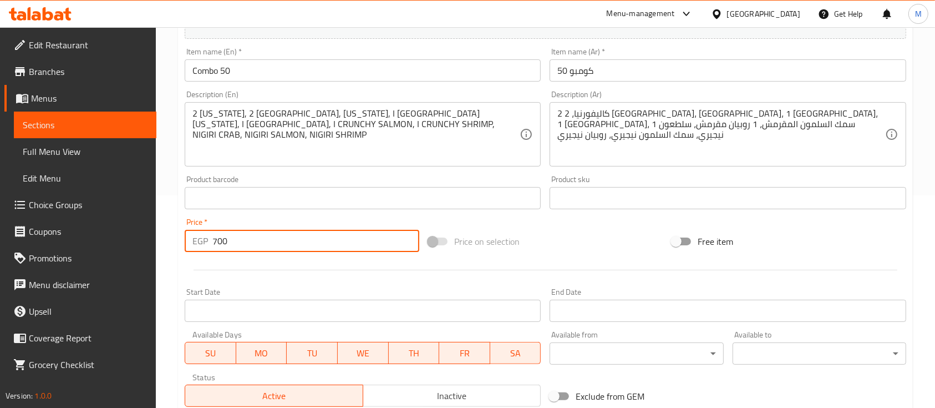
drag, startPoint x: 237, startPoint y: 248, endPoint x: 0, endPoint y: 234, distance: 237.8
click at [0, 234] on div "Edit Restaurant Branches Menus Sections Full Menu View Edit Menu Choice Groups …" at bounding box center [467, 193] width 935 height 757
type input "1150"
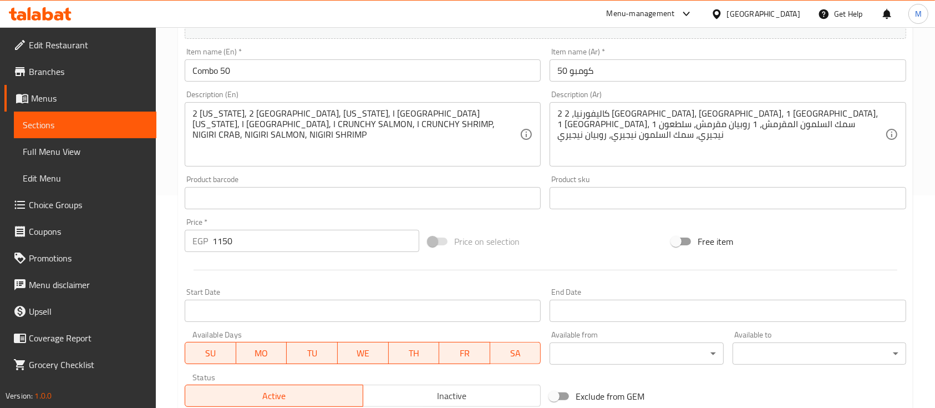
click at [338, 290] on div "Start Date Start Date" at bounding box center [363, 305] width 356 height 34
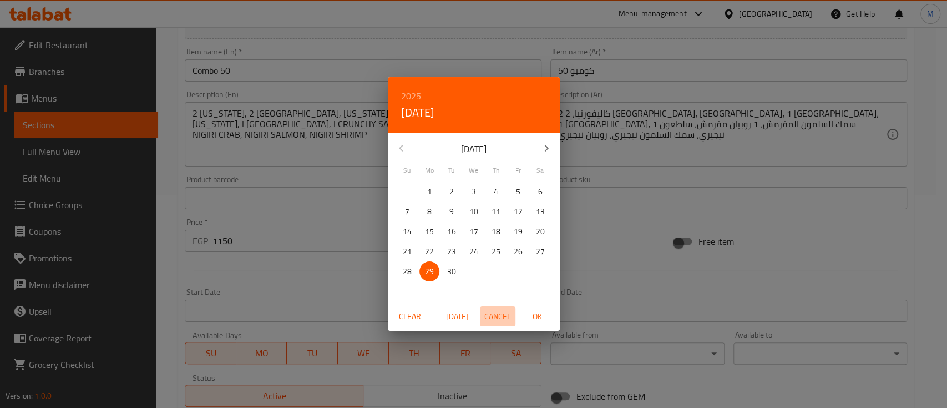
click at [497, 312] on span "Cancel" at bounding box center [497, 316] width 27 height 14
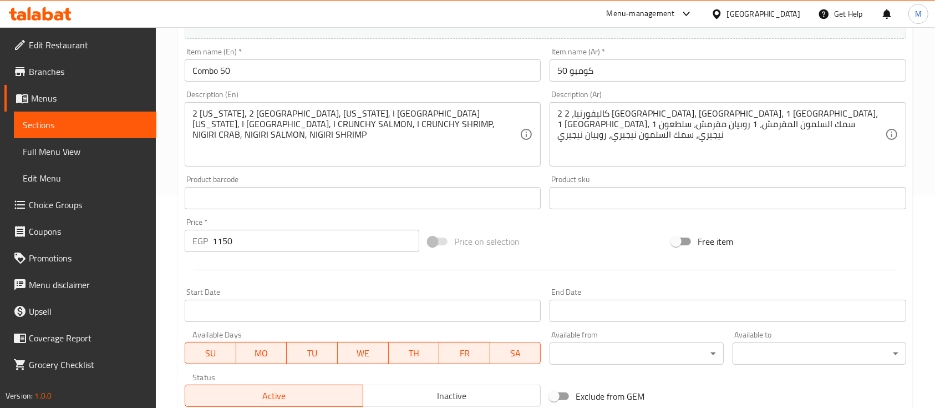
scroll to position [376, 0]
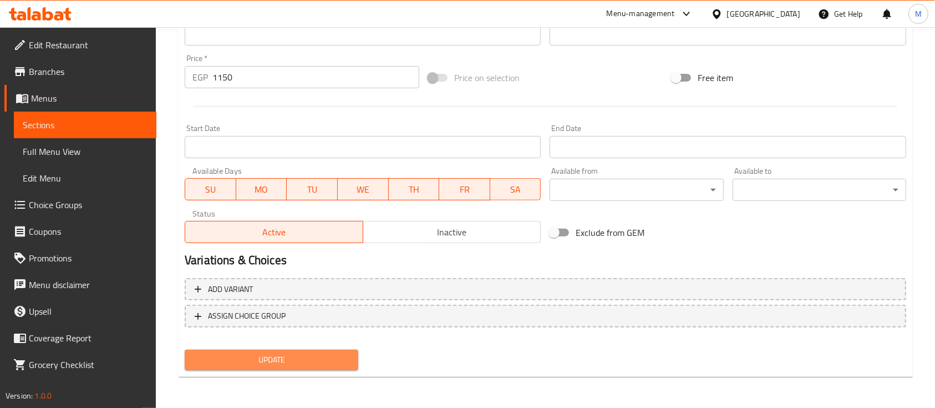
click at [286, 356] on span "Update" at bounding box center [272, 360] width 156 height 14
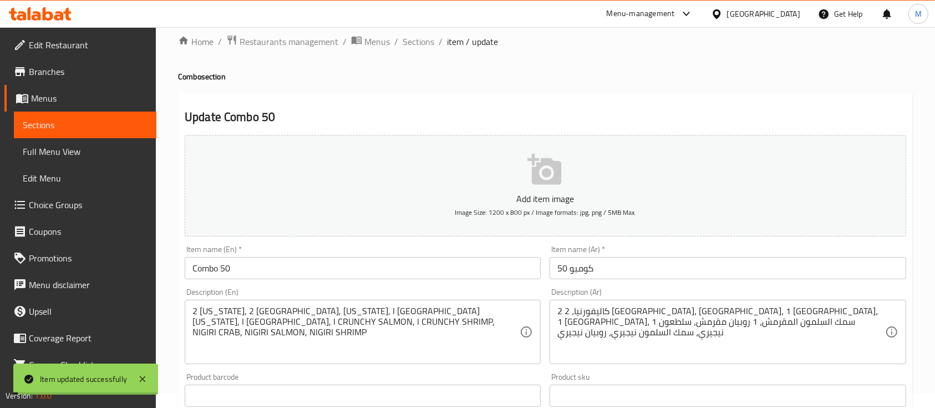
scroll to position [0, 0]
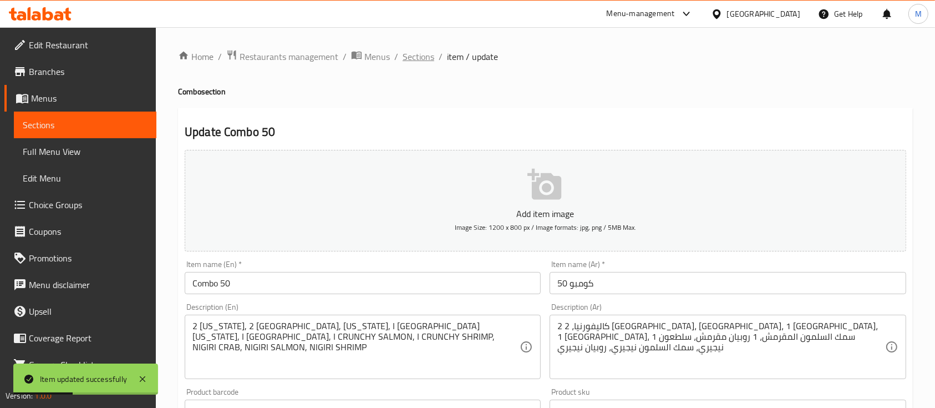
click at [412, 57] on span "Sections" at bounding box center [419, 56] width 32 height 13
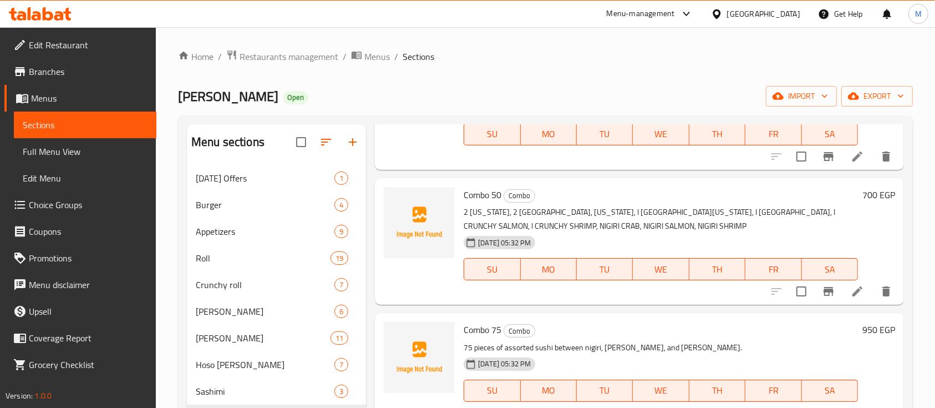
scroll to position [500, 0]
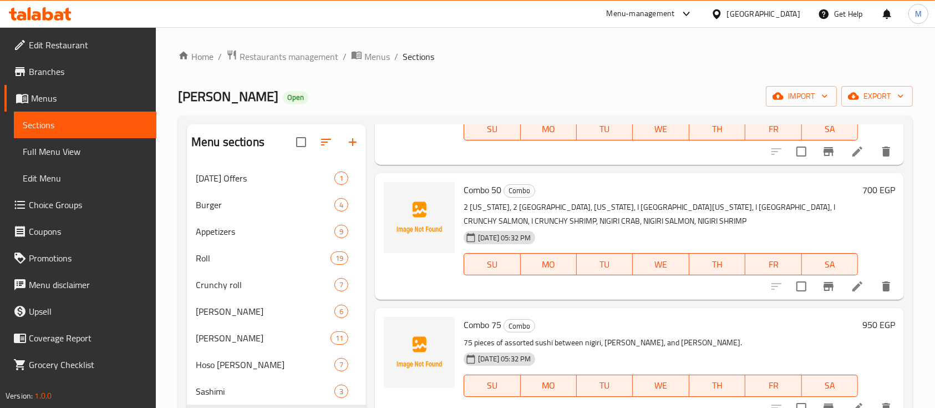
click at [865, 190] on h6 "700 EGP" at bounding box center [878, 190] width 33 height 16
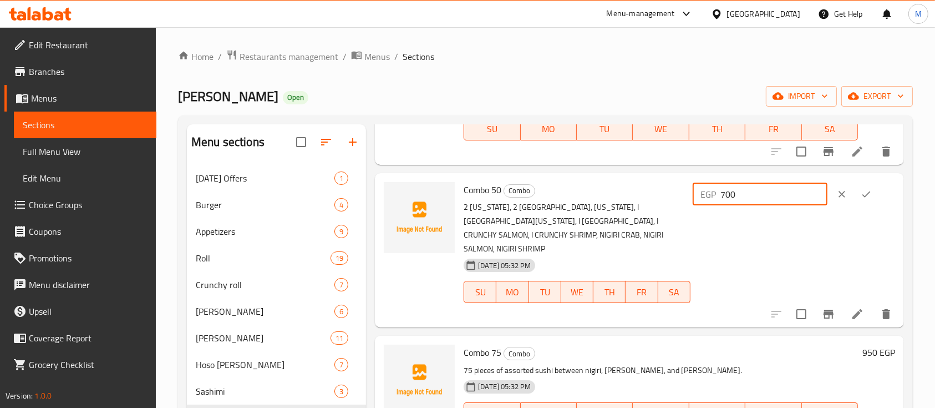
drag, startPoint x: 767, startPoint y: 190, endPoint x: 666, endPoint y: 189, distance: 101.0
click at [666, 189] on div "Combo 50 Combo 2 [US_STATE], 2 [GEOGRAPHIC_DATA], [US_STATE], I [GEOGRAPHIC_DAT…" at bounding box center [679, 249] width 440 height 145
type input "1150"
click at [866, 190] on icon "ok" at bounding box center [866, 194] width 11 height 11
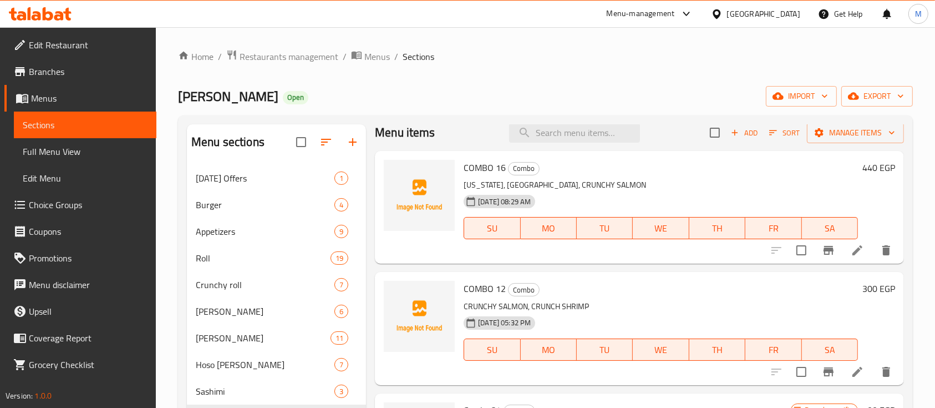
scroll to position [0, 0]
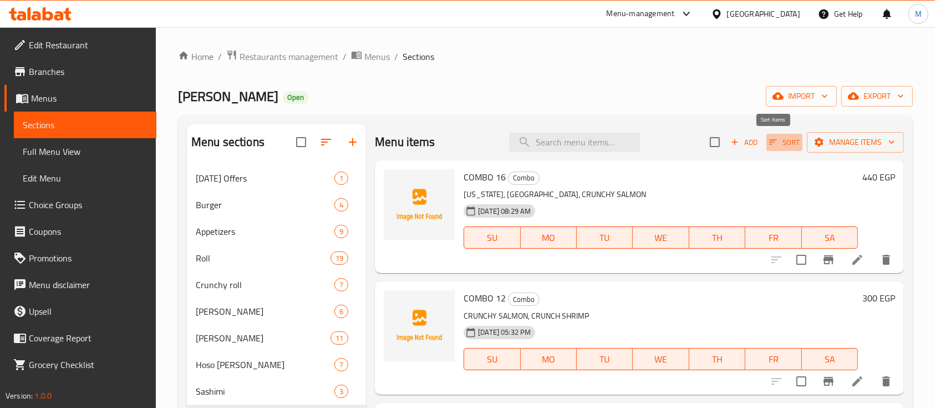
click at [772, 143] on span "Sort" at bounding box center [784, 142] width 31 height 13
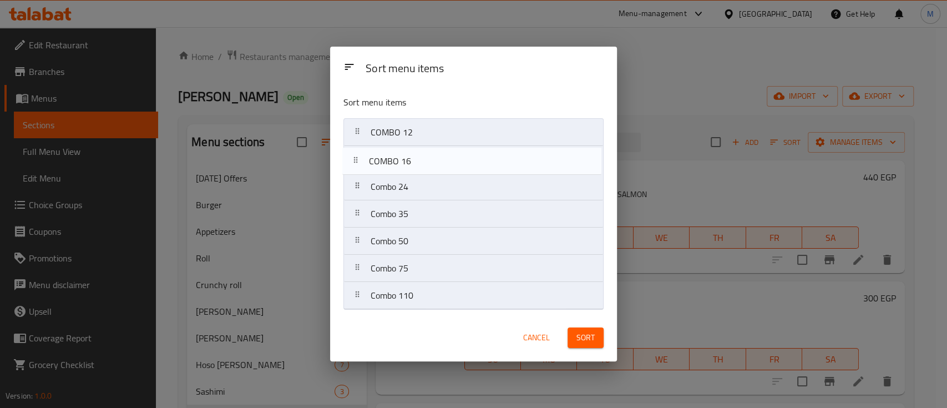
drag, startPoint x: 358, startPoint y: 135, endPoint x: 355, endPoint y: 172, distance: 37.9
click at [355, 172] on nav "COMBO 16 COMBO 12 Combo 24 Combo 35 Combo 50 Combo 75 Combo 110" at bounding box center [473, 213] width 260 height 191
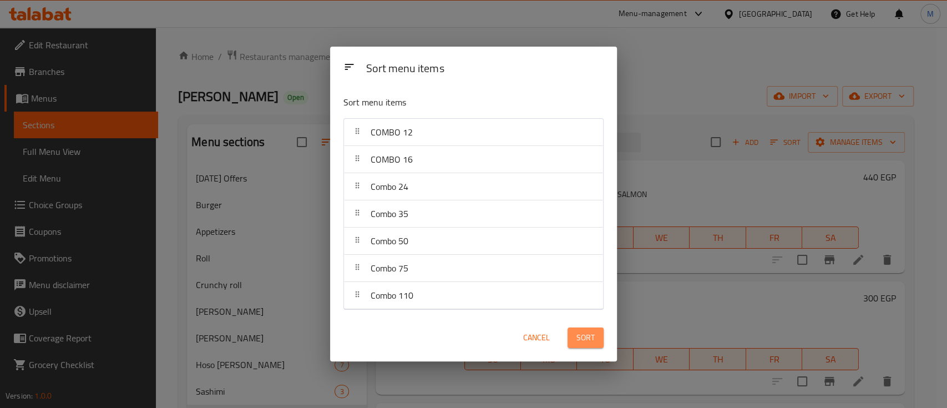
click at [583, 342] on span "Sort" at bounding box center [585, 338] width 18 height 14
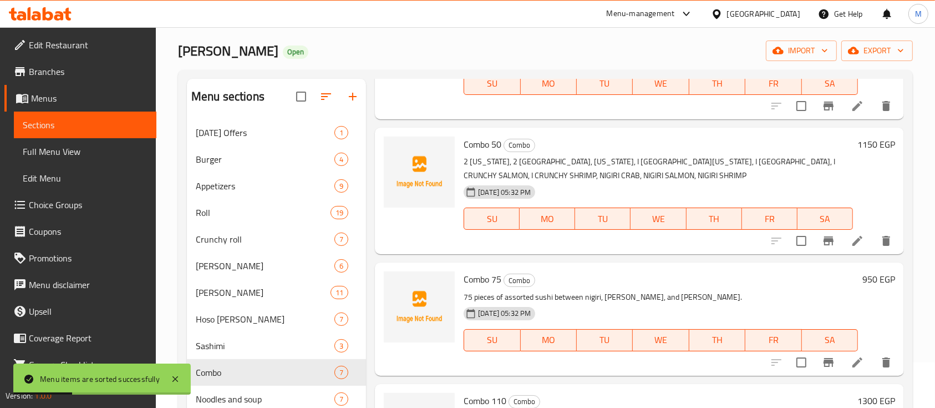
scroll to position [165, 0]
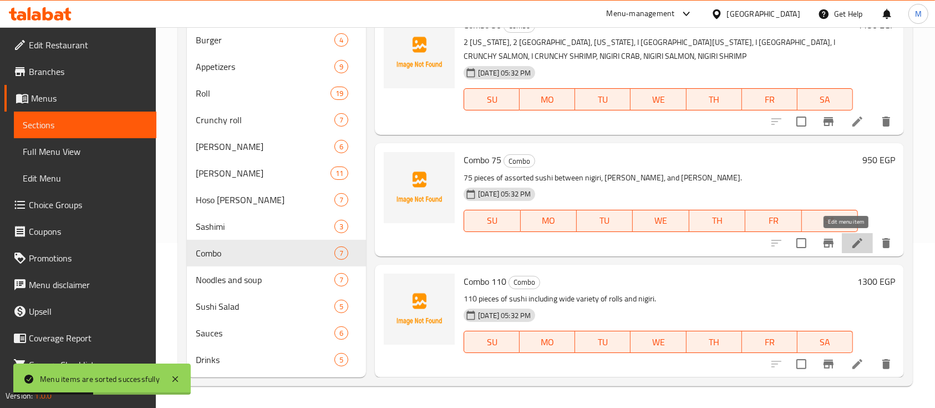
click at [852, 245] on icon at bounding box center [857, 243] width 10 height 10
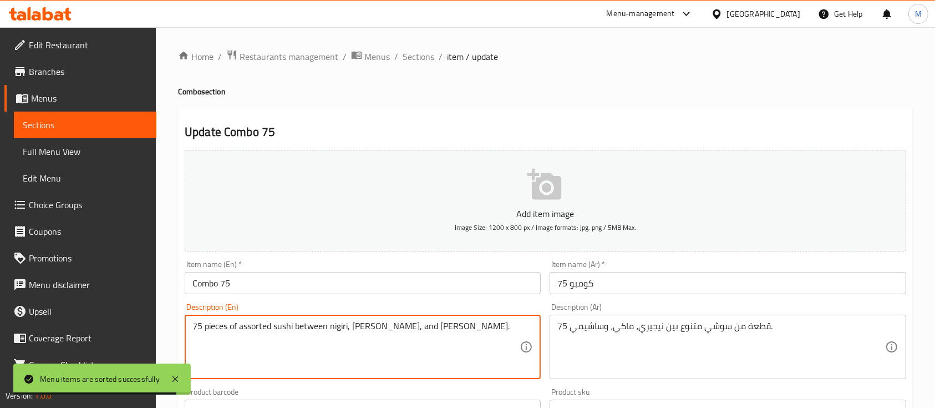
click at [351, 323] on textarea "75 pieces of assorted sushi between nigiri, [PERSON_NAME], and [PERSON_NAME]." at bounding box center [355, 347] width 327 height 53
paste textarea "2 [US_STATE], 2 [GEOGRAPHIC_DATA], CRISPY SHRIMP. I ALEXA I [GEOGRAPHIC_DATA][U…"
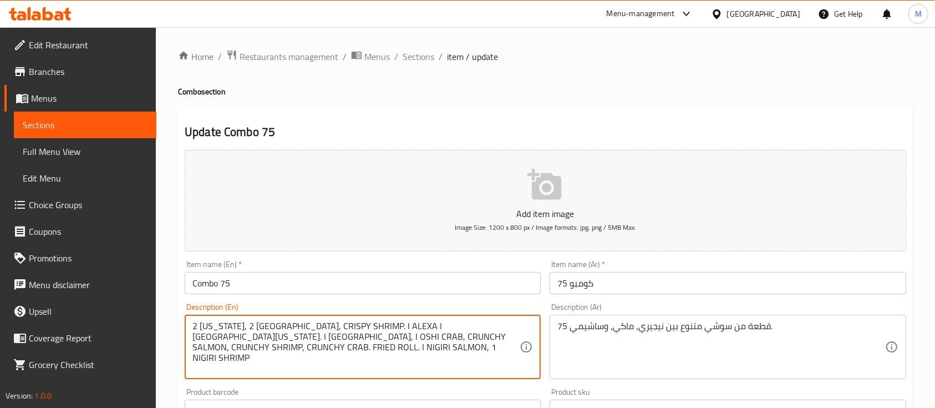
type textarea "2 [US_STATE], 2 [GEOGRAPHIC_DATA], CRISPY SHRIMP. I ALEXA I [GEOGRAPHIC_DATA][U…"
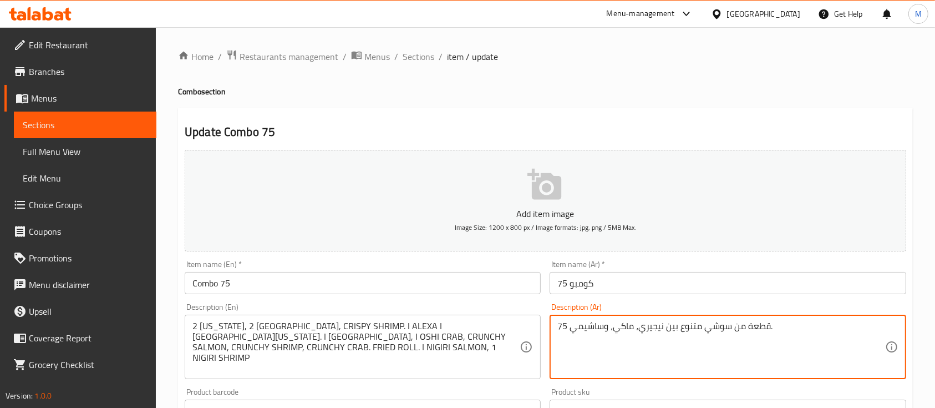
click at [642, 336] on textarea "75 قطعة من سوشي متنوع بين نيجيري، ماكي، وساشيمي." at bounding box center [720, 347] width 327 height 53
paste textarea "٢ [GEOGRAPHIC_DATA]، ٢ [GEOGRAPHIC_DATA]، روبيان مقرمش. ١ [GEOGRAPHIC_DATA] ١ ك…"
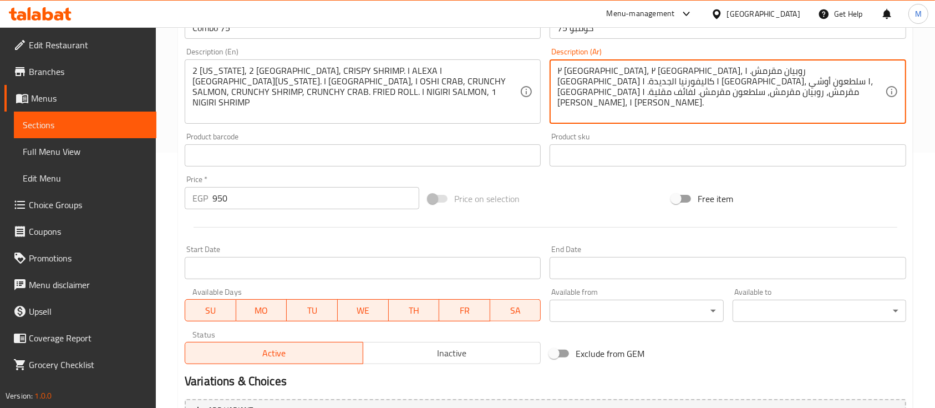
scroll to position [256, 0]
type textarea "٢ [GEOGRAPHIC_DATA]، ٢ [GEOGRAPHIC_DATA]، روبيان مقرمش. ١ [GEOGRAPHIC_DATA] ١ ك…"
drag, startPoint x: 236, startPoint y: 197, endPoint x: 0, endPoint y: 153, distance: 240.3
click at [0, 153] on div "Edit Restaurant Branches Menus Sections Full Menu View Edit Menu Choice Groups …" at bounding box center [467, 149] width 935 height 757
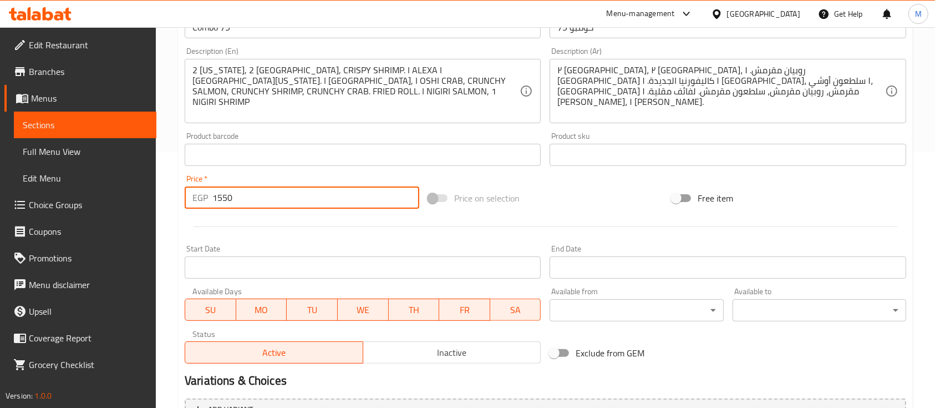
type input "1550"
click at [229, 246] on div "Start Date Start Date" at bounding box center [363, 262] width 356 height 34
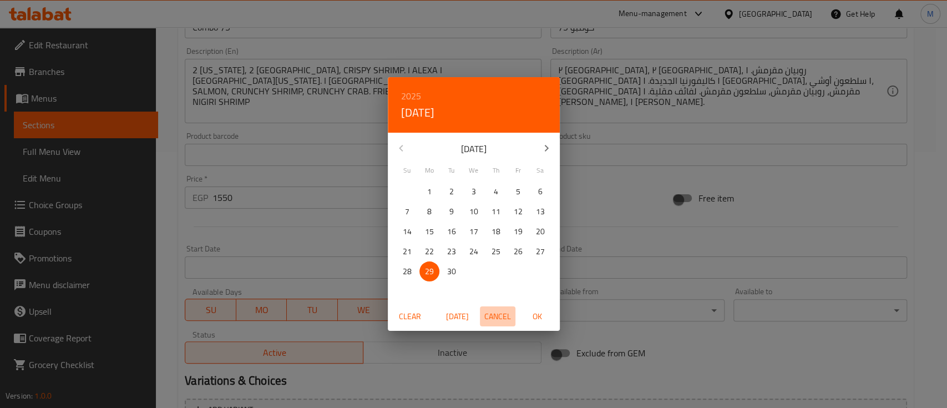
click at [492, 317] on span "Cancel" at bounding box center [497, 316] width 27 height 14
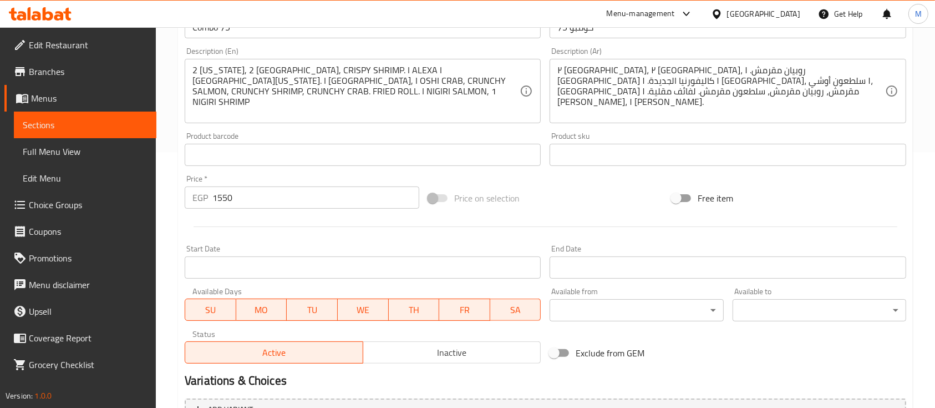
scroll to position [376, 0]
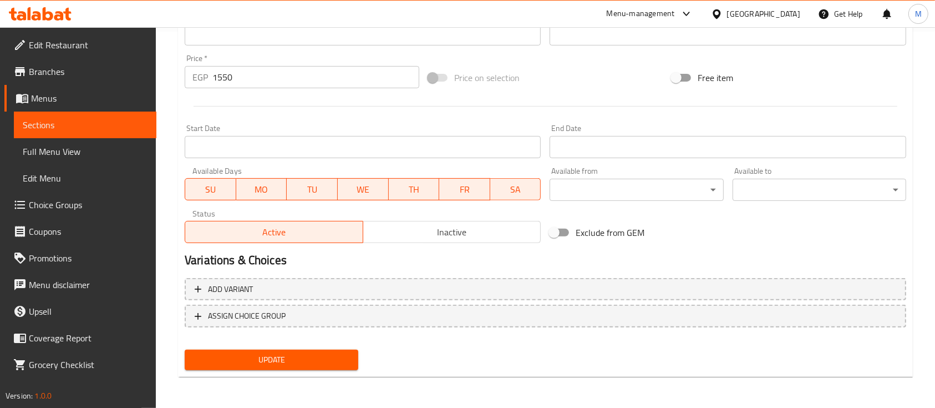
click at [292, 359] on span "Update" at bounding box center [272, 360] width 156 height 14
click at [266, 363] on span "Update" at bounding box center [272, 360] width 156 height 14
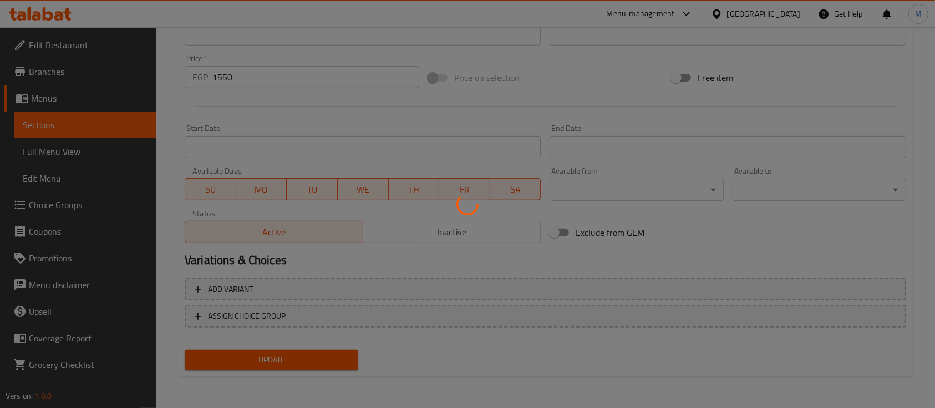
scroll to position [0, 0]
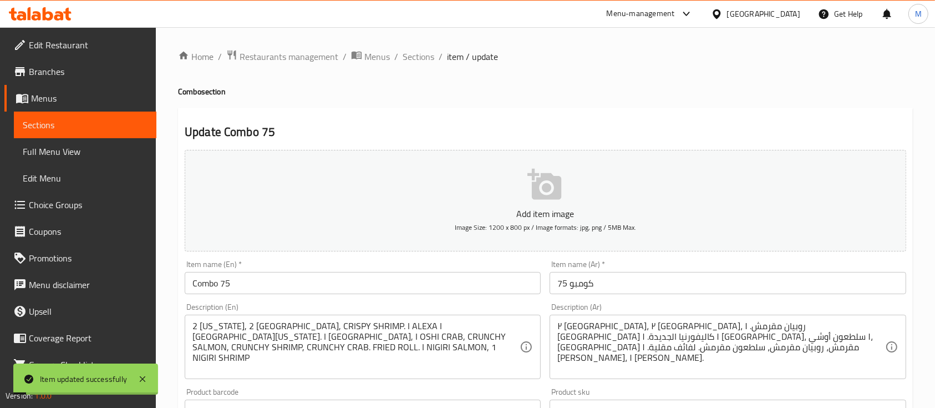
click at [410, 44] on div "Home / Restaurants management / Menus / Sections / item / update Combo section …" at bounding box center [545, 405] width 779 height 757
click at [414, 53] on span "Sections" at bounding box center [419, 56] width 32 height 13
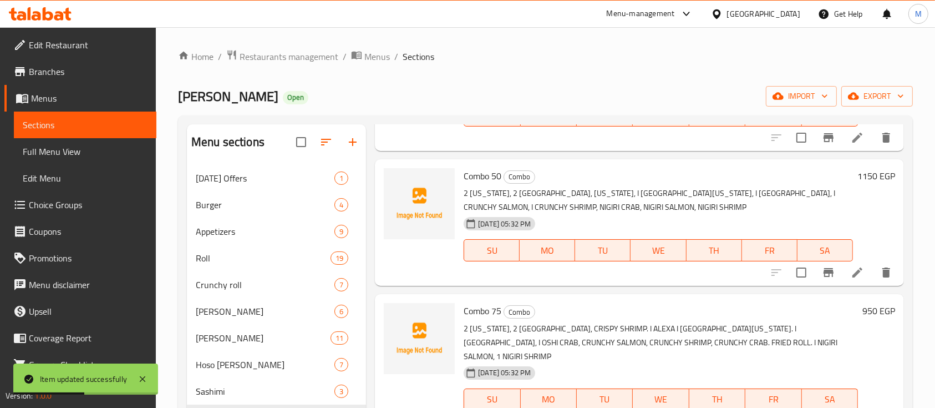
scroll to position [165, 0]
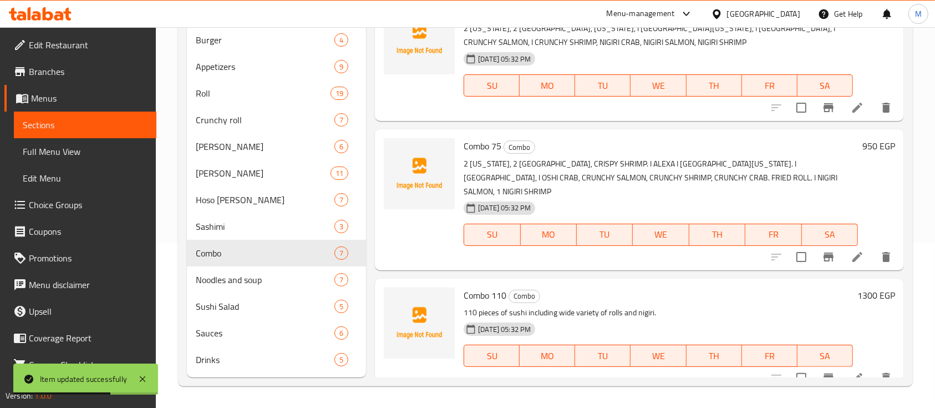
click at [864, 147] on h6 "950 EGP" at bounding box center [878, 146] width 33 height 16
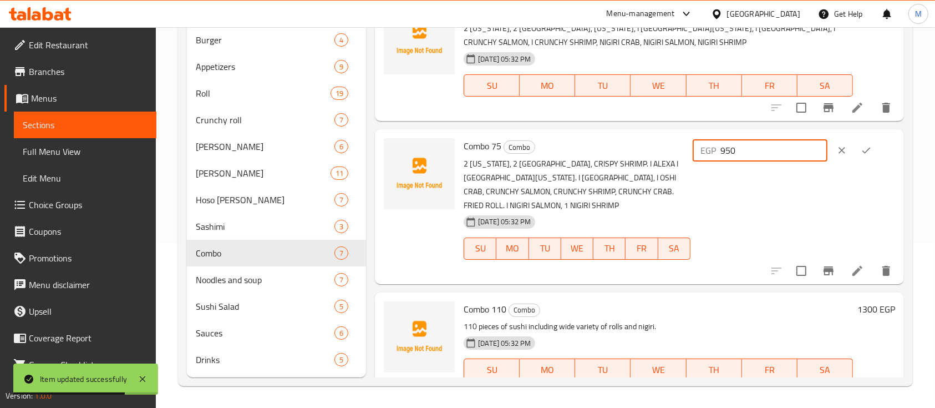
drag, startPoint x: 774, startPoint y: 151, endPoint x: 437, endPoint y: 139, distance: 337.4
click at [437, 139] on div "Combo 75 Combo 2 [US_STATE], 2 [GEOGRAPHIC_DATA], CRISPY SHRIMP. I ALEXA I [GEO…" at bounding box center [639, 206] width 520 height 145
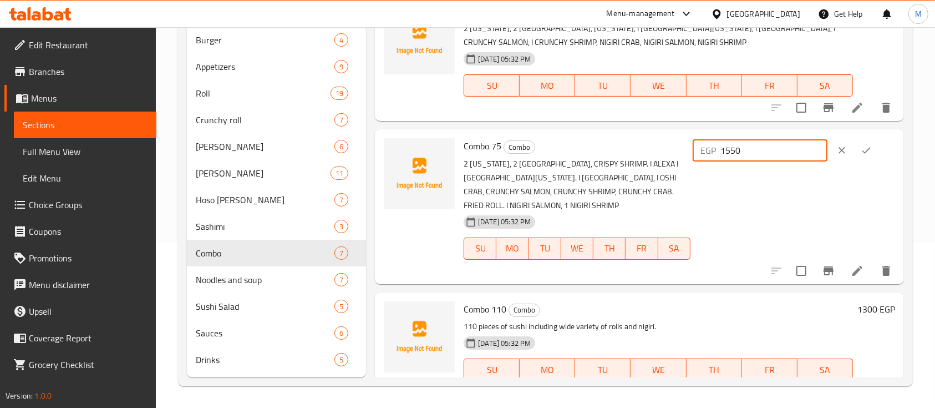
type input "1550"
click at [862, 155] on icon "ok" at bounding box center [866, 150] width 11 height 11
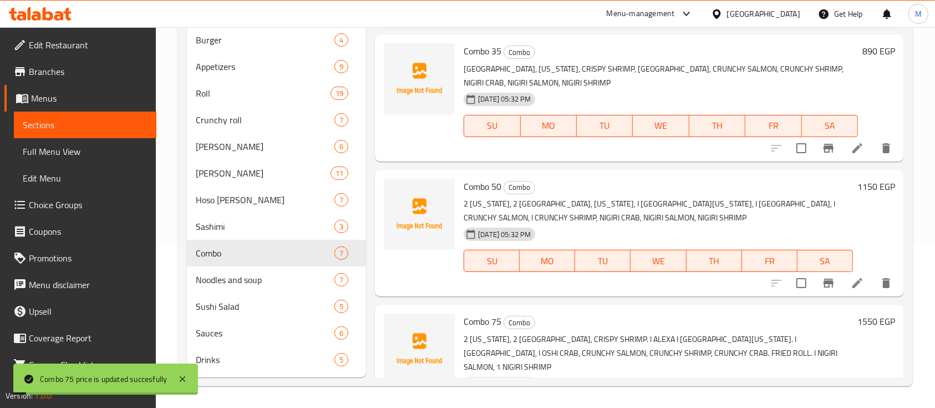
scroll to position [514, 0]
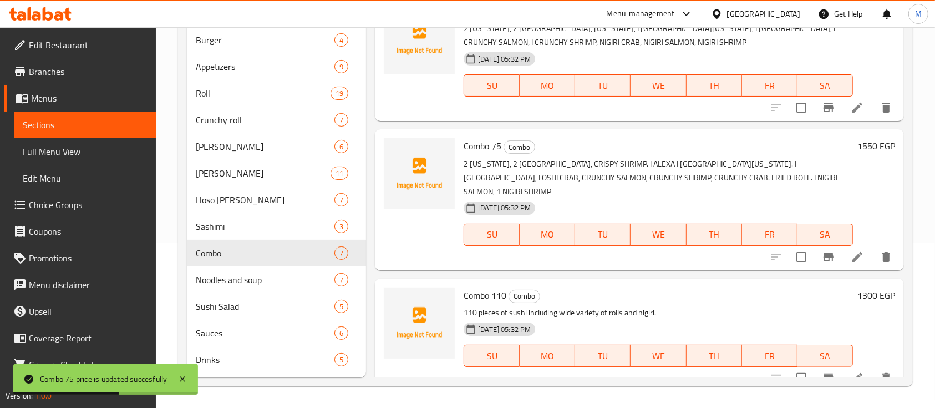
click at [857, 287] on h6 "1300 EGP" at bounding box center [876, 295] width 38 height 16
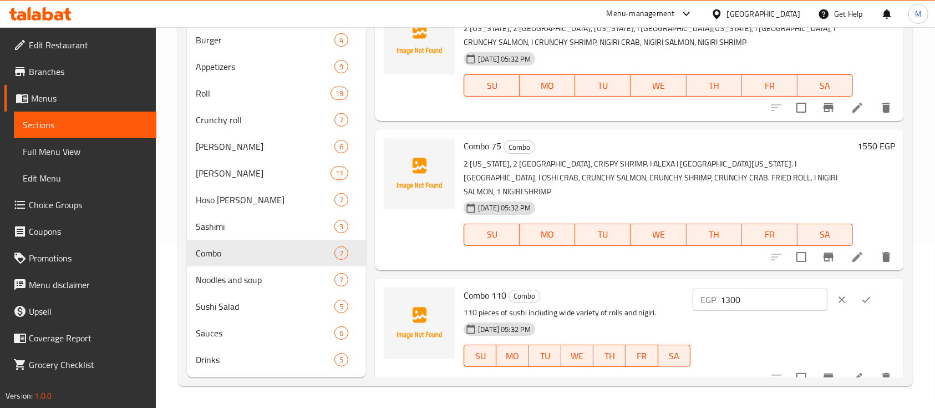
drag, startPoint x: 763, startPoint y: 281, endPoint x: 538, endPoint y: 277, distance: 225.2
click at [538, 283] on div "Combo 110 Combo 110 pieces of sushi including wide variety of rolls and nigiri.…" at bounding box center [679, 335] width 440 height 104
type input "2250"
click at [861, 294] on icon "ok" at bounding box center [866, 299] width 11 height 11
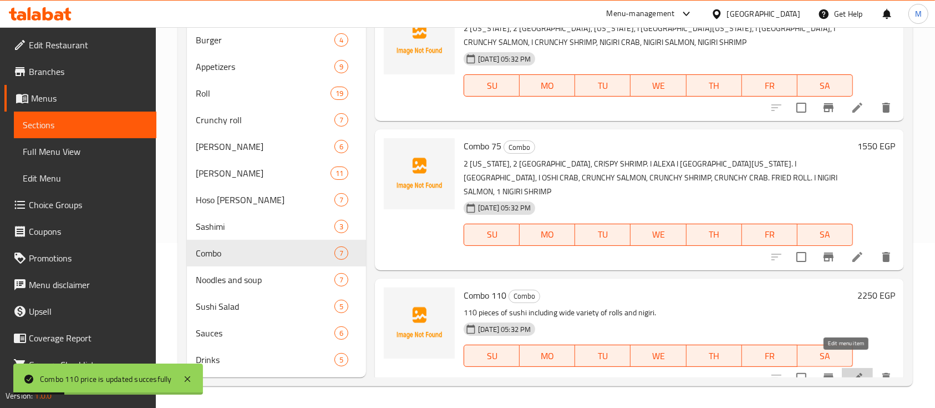
click at [852, 373] on icon at bounding box center [857, 378] width 10 height 10
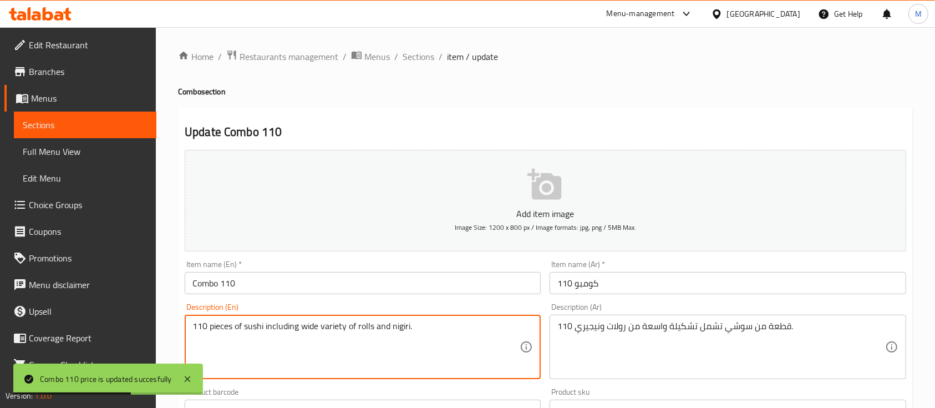
click at [299, 326] on textarea "110 pieces of sushi including wide variety of rolls and nigiri." at bounding box center [355, 347] width 327 height 53
paste textarea "2CALIFORNIA, Z [GEOGRAPHIC_DATA], Z CRISPY SHRIMP, Z [US_STATE], Z [GEOGRAPHIC_…"
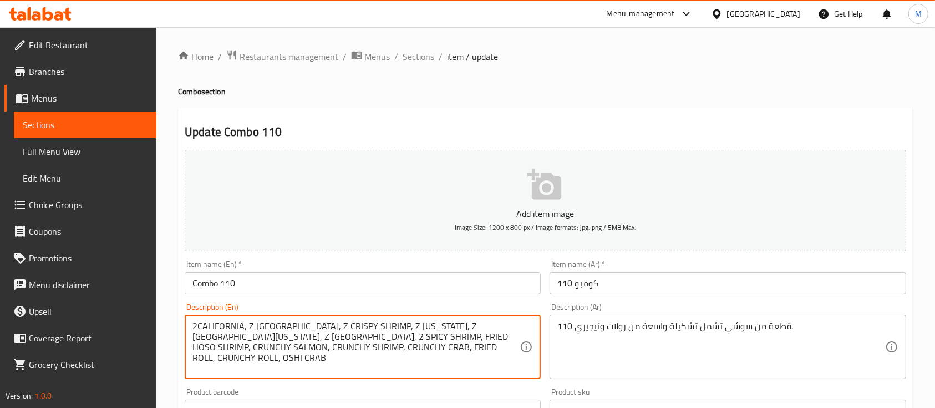
click at [248, 326] on textarea "2CALIFORNIA, Z [GEOGRAPHIC_DATA], Z CRISPY SHRIMP, Z [US_STATE], Z [GEOGRAPHIC_…" at bounding box center [355, 347] width 327 height 53
click at [197, 324] on textarea "2CALIFORNIA, 2 PHILADELPHIA, Z CRISPY SHRIMP, Z [US_STATE], Z [GEOGRAPHIC_DATA]…" at bounding box center [355, 347] width 327 height 53
click at [319, 323] on textarea "2 [US_STATE], 2 [GEOGRAPHIC_DATA], Z CRISPY SHRIMP, Z [US_STATE], Z [GEOGRAPHIC…" at bounding box center [355, 347] width 327 height 53
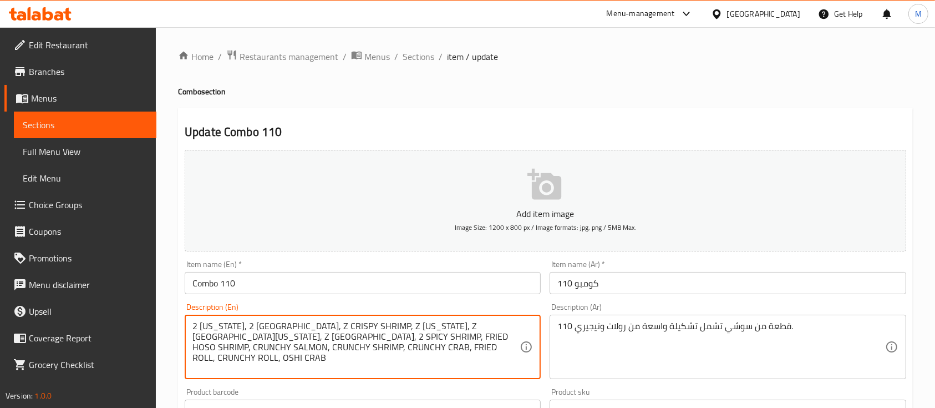
click at [318, 323] on textarea "2 [US_STATE], 2 [GEOGRAPHIC_DATA], Z CRISPY SHRIMP, Z [US_STATE], Z [GEOGRAPHIC…" at bounding box center [355, 347] width 327 height 53
click at [388, 327] on textarea "2 [US_STATE], 2 [GEOGRAPHIC_DATA], 2 CRISPY SHRIMP, Z [US_STATE], Z [GEOGRAPHIC…" at bounding box center [355, 347] width 327 height 53
click at [430, 326] on textarea "2 [US_STATE], 2 [GEOGRAPHIC_DATA], 2 CRISPY SHRIMP, 2 [US_STATE], Z [GEOGRAPHIC…" at bounding box center [355, 347] width 327 height 53
click at [506, 324] on textarea "2 [US_STATE], 2 [GEOGRAPHIC_DATA], 2 CRISPY SHRIMP, 2 [US_STATE], 2 [GEOGRAPHIC…" at bounding box center [355, 347] width 327 height 53
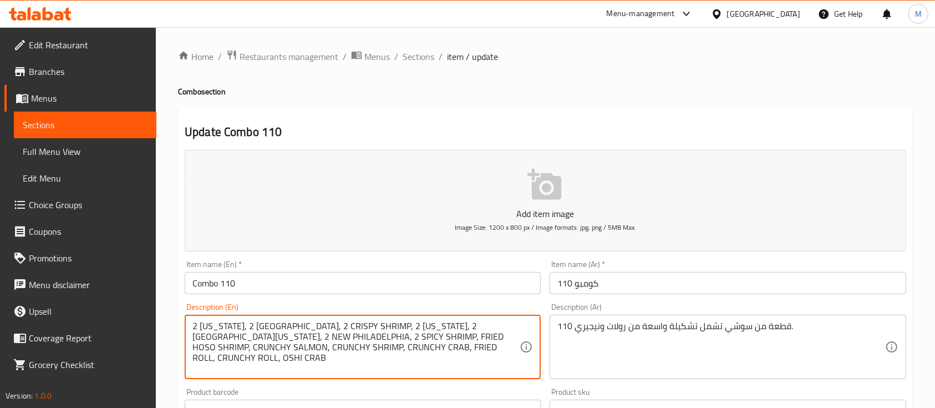
drag, startPoint x: 488, startPoint y: 345, endPoint x: 18, endPoint y: 267, distance: 476.7
click at [18, 267] on div "Edit Restaurant Branches Menus Sections Full Menu View Edit Menu Choice Groups …" at bounding box center [467, 405] width 935 height 757
type textarea "2 [US_STATE], 2 [GEOGRAPHIC_DATA], 2 CRISPY SHRIMP, 2 [US_STATE], 2 [GEOGRAPHIC…"
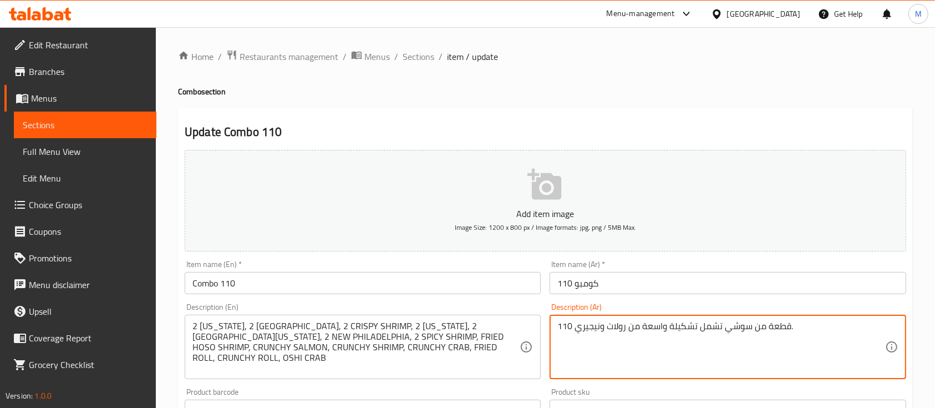
click at [635, 331] on textarea "110 قطعة من سوشي تشمل تشكيلة واسعة من رولات ونيجيري." at bounding box center [720, 347] width 327 height 53
paste textarea "2 كاليفورنيا، 2 [GEOGRAPHIC_DATA]، 2 روبيان مقرمش، 2 [GEOGRAPHIC_DATA]، [GEOGRA…"
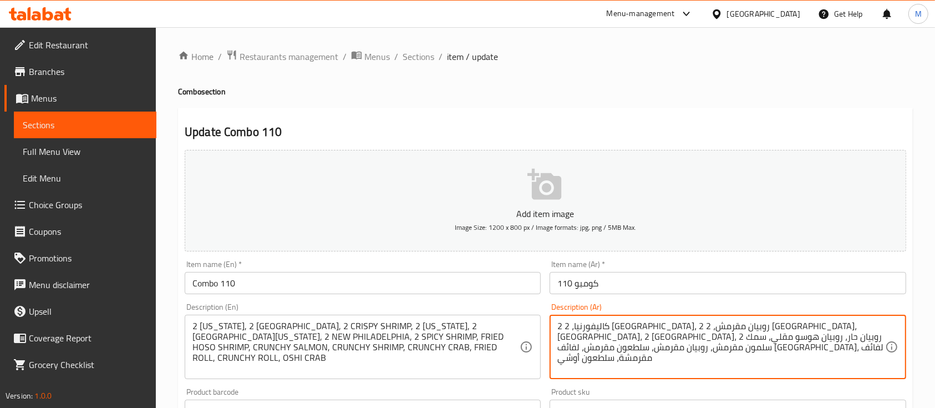
type textarea "2 كاليفورنيا، 2 [GEOGRAPHIC_DATA]، 2 روبيان مقرمش، 2 [GEOGRAPHIC_DATA]، [GEOGRA…"
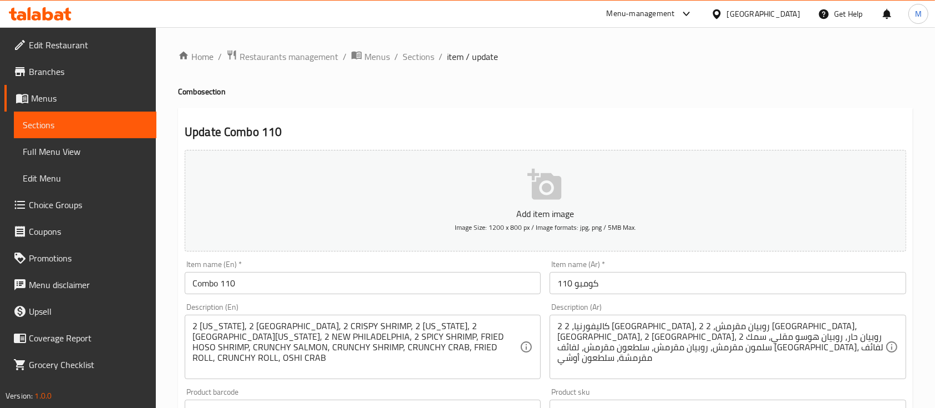
click at [537, 307] on div "Description (En) 2 [US_STATE], 2 [GEOGRAPHIC_DATA], 2 CRISPY SHRIMP, 2 [US_STAT…" at bounding box center [363, 341] width 356 height 76
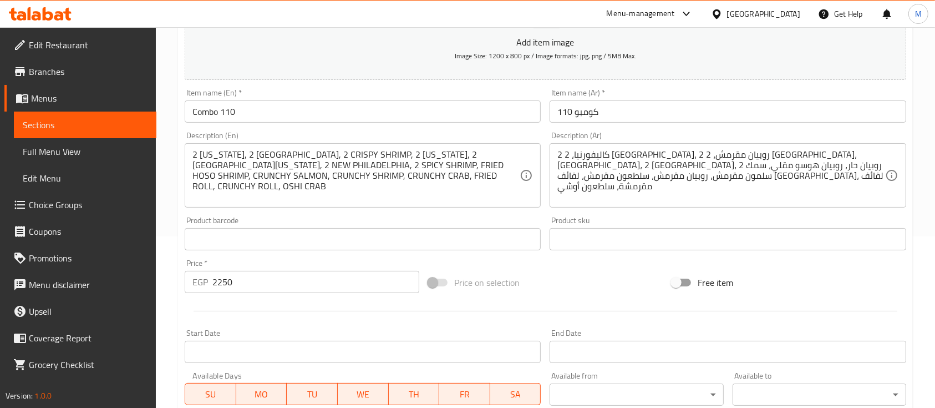
scroll to position [376, 0]
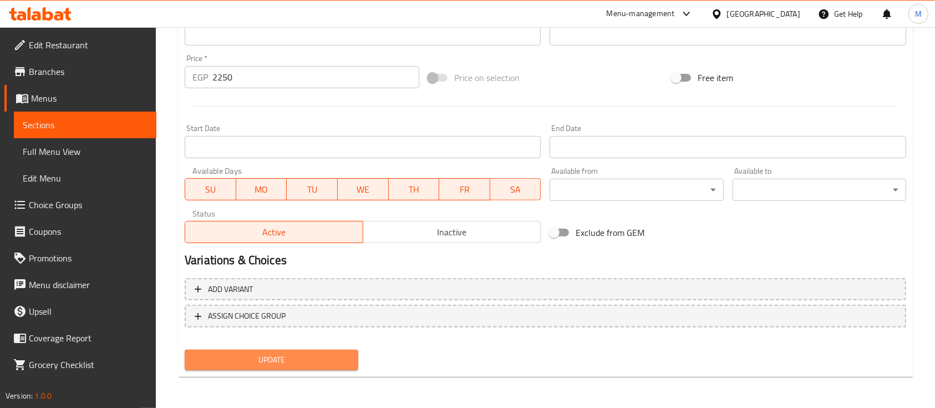
click at [263, 361] on span "Update" at bounding box center [272, 360] width 156 height 14
click at [277, 351] on button "Update" at bounding box center [272, 359] width 174 height 21
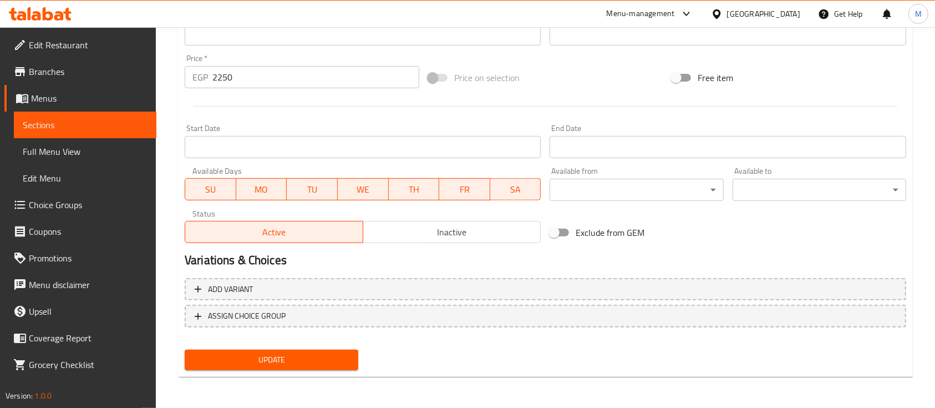
scroll to position [0, 0]
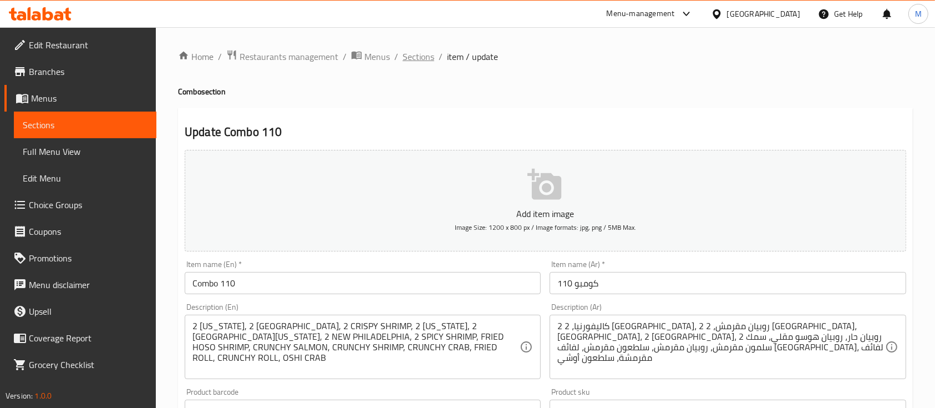
click at [406, 61] on span "Sections" at bounding box center [419, 56] width 32 height 13
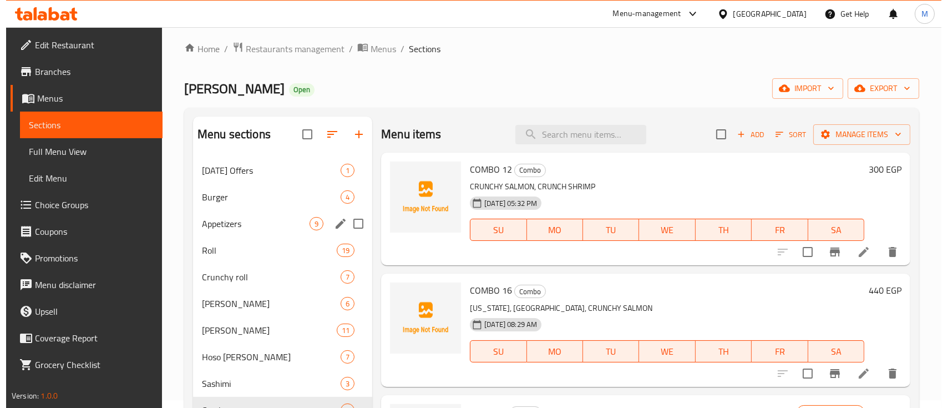
scroll to position [2, 0]
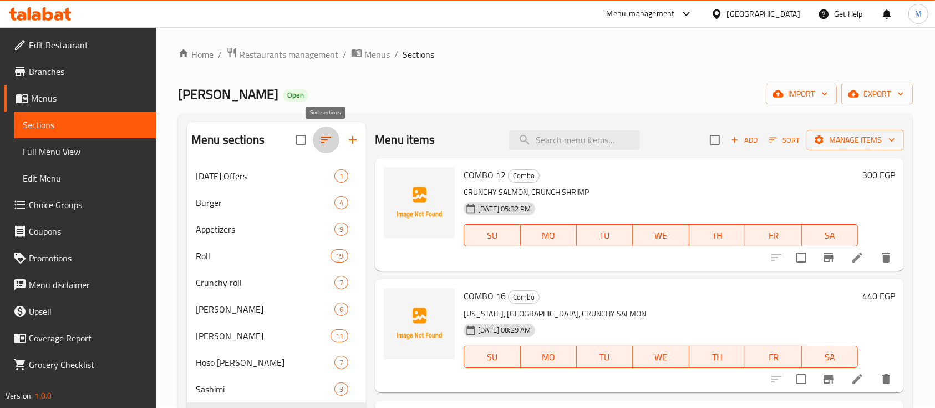
click at [328, 139] on icon "button" at bounding box center [325, 139] width 13 height 13
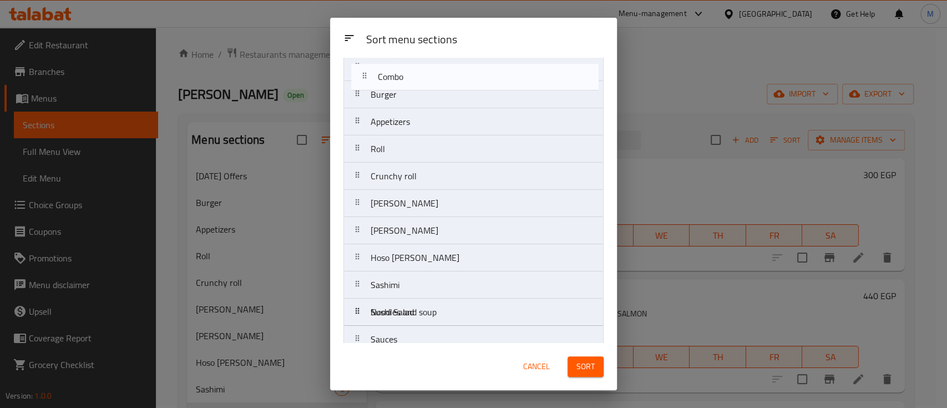
scroll to position [0, 0]
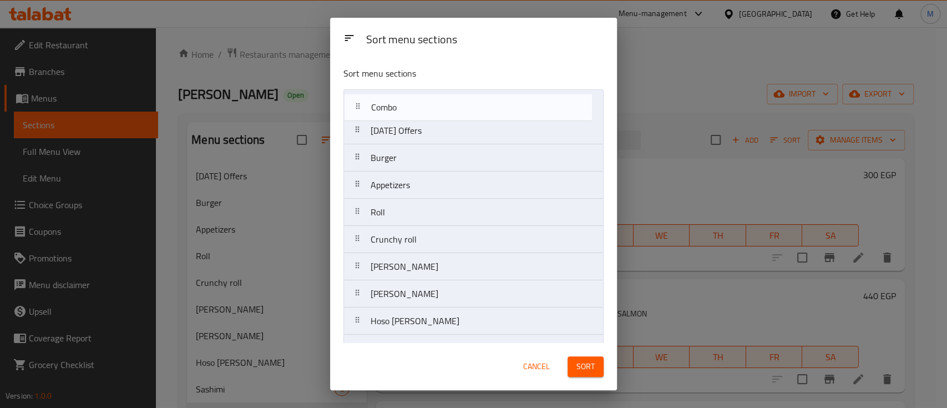
drag, startPoint x: 360, startPoint y: 241, endPoint x: 360, endPoint y: 91, distance: 150.3
click at [360, 91] on nav "[DATE] Offers Burger Appetizers Roll Crunchy roll Oshi Sushi Nigiri Sushi Hoso …" at bounding box center [473, 280] width 260 height 382
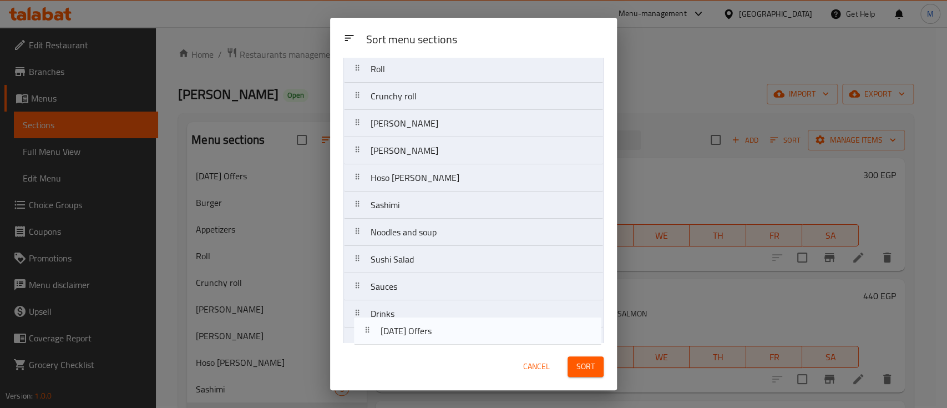
scroll to position [131, 0]
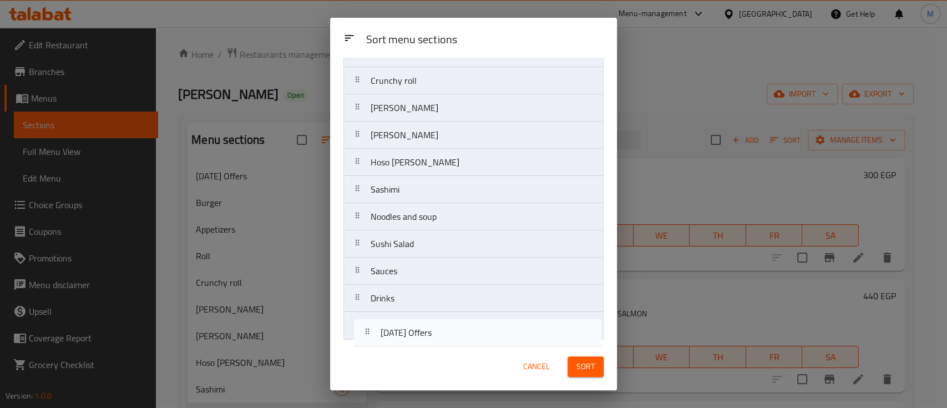
drag, startPoint x: 359, startPoint y: 135, endPoint x: 369, endPoint y: 341, distance: 206.0
click at [369, 341] on div "Sort menu sections Combo [DATE] Offers Burger Appetizers Roll Crunchy roll Oshi…" at bounding box center [473, 200] width 287 height 285
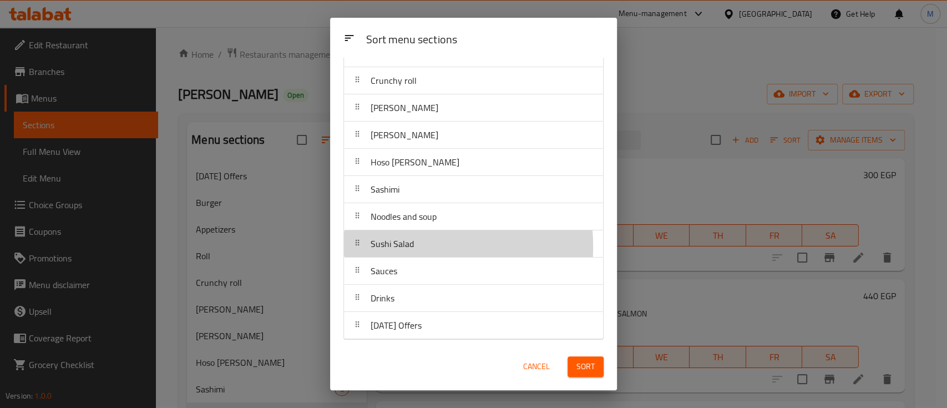
click at [371, 246] on span "Sushi Salad" at bounding box center [392, 243] width 43 height 17
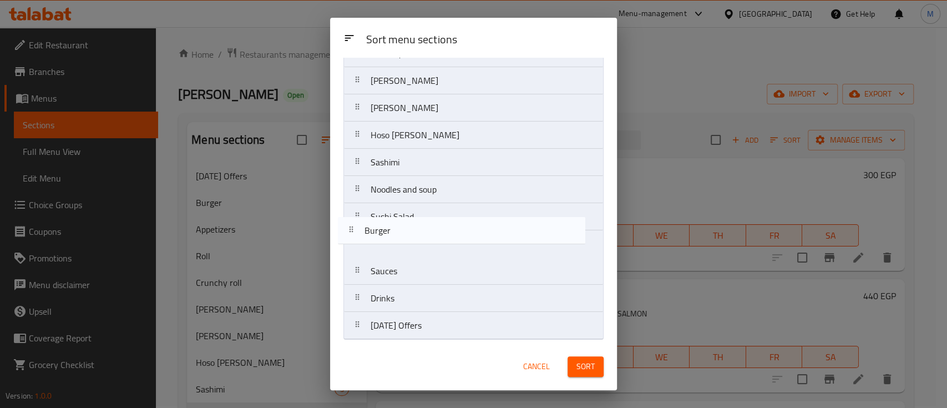
drag, startPoint x: 362, startPoint y: 131, endPoint x: 356, endPoint y: 234, distance: 102.8
click at [356, 234] on nav "Combo Burger Appetizers Roll Crunchy roll Oshi Sushi Nigiri Sushi Hoso [PERSON_…" at bounding box center [473, 149] width 260 height 382
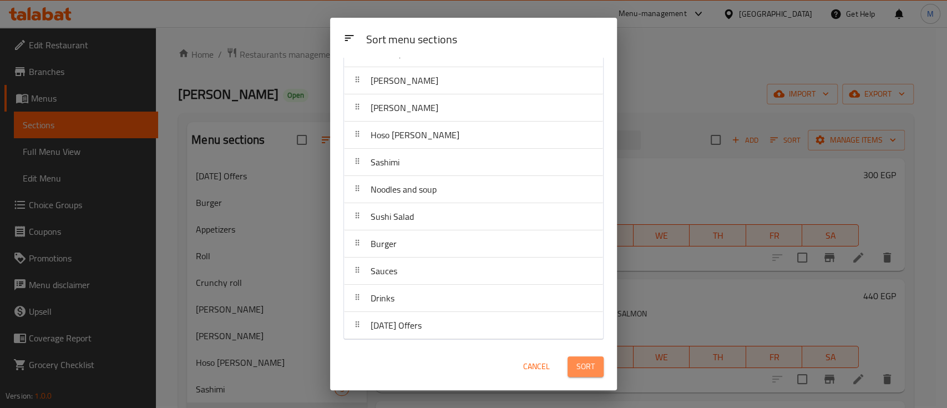
click at [595, 370] on button "Sort" at bounding box center [585, 366] width 36 height 21
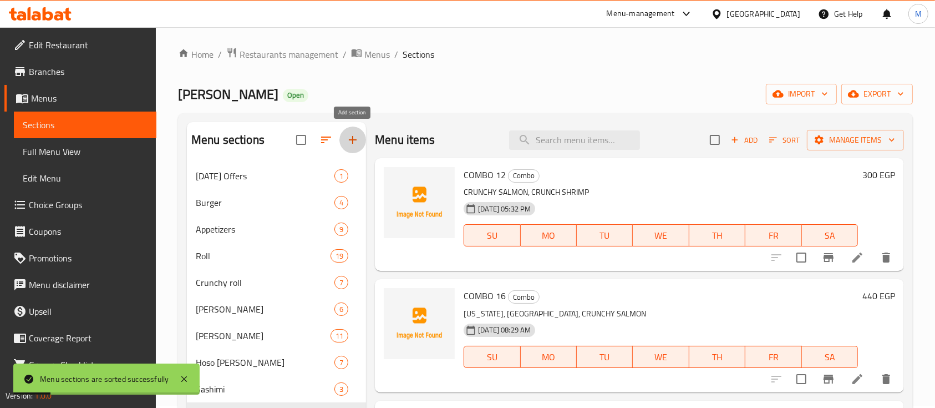
click at [350, 135] on icon "button" at bounding box center [352, 139] width 13 height 13
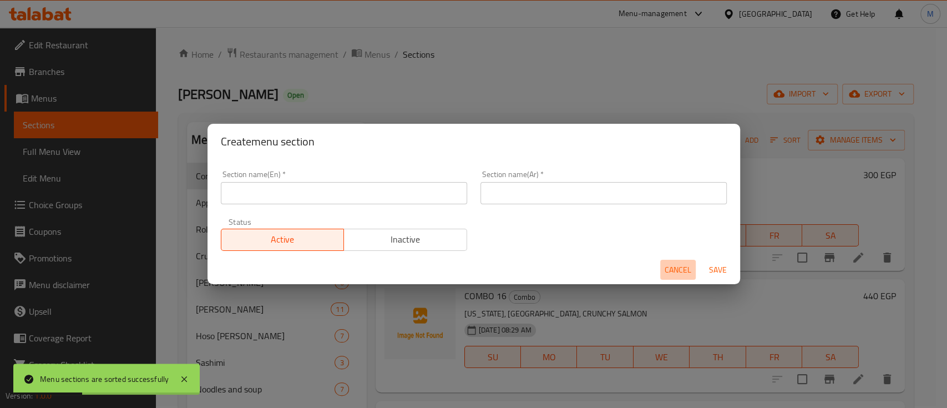
click at [667, 276] on span "Cancel" at bounding box center [677, 270] width 27 height 14
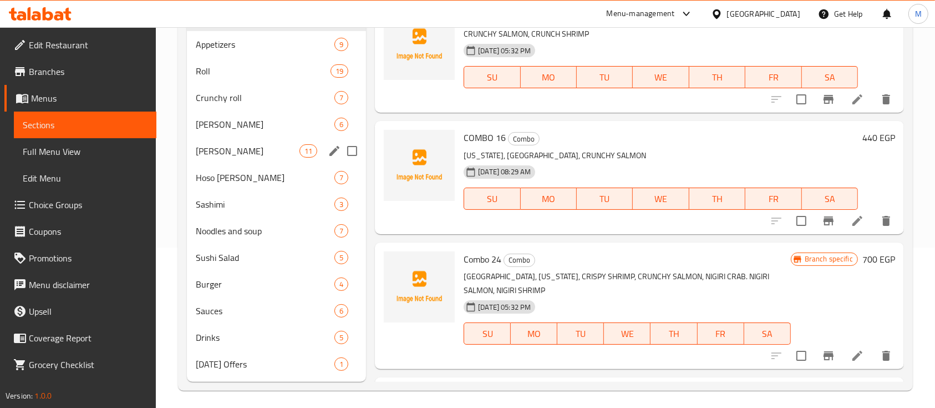
scroll to position [0, 0]
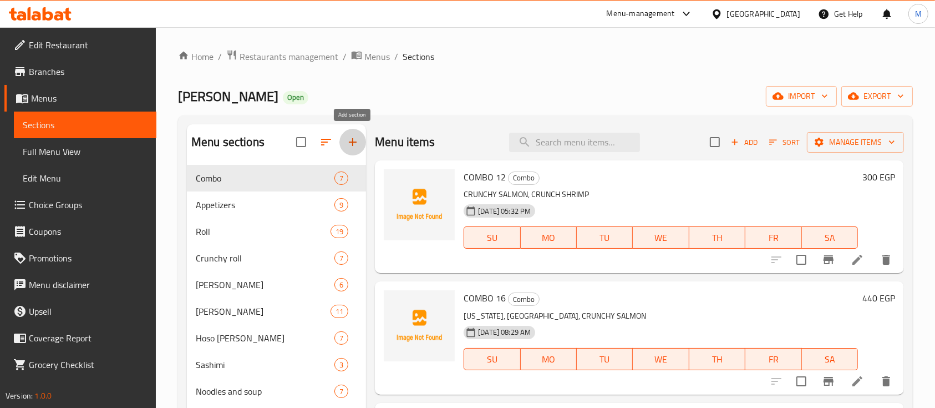
click at [350, 148] on icon "button" at bounding box center [352, 141] width 13 height 13
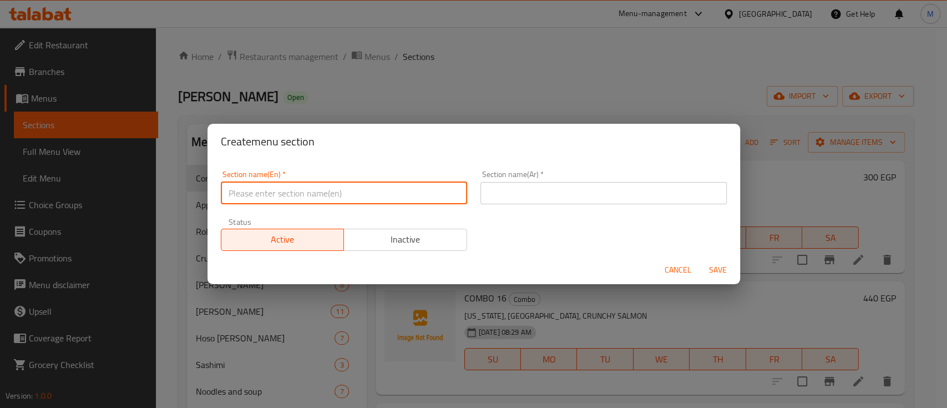
click at [295, 194] on input "text" at bounding box center [344, 193] width 246 height 22
paste input "SPECIAL COMBO OFFER"
click at [273, 196] on input "SPECIAL COMBO OFFER" at bounding box center [344, 193] width 246 height 22
click at [307, 194] on input "SPECIAL COMBO OFFER" at bounding box center [344, 193] width 246 height 22
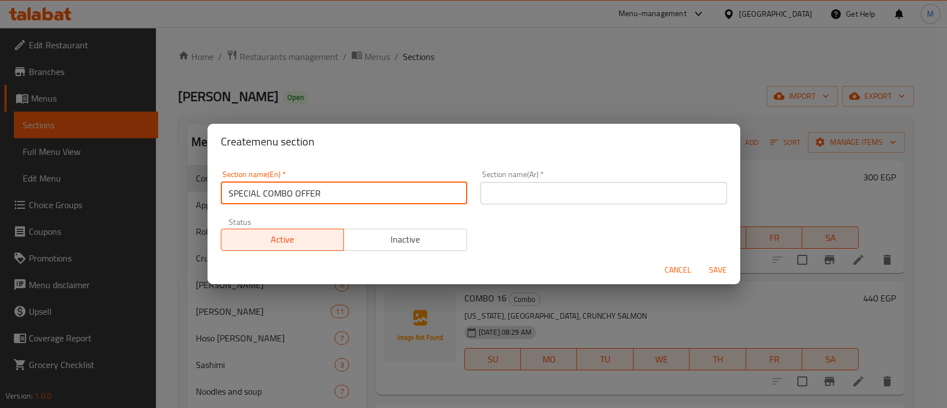
click at [307, 194] on input "SPECIAL COMBO OFFER" at bounding box center [344, 193] width 246 height 22
type input "SPECIAL COMBO"
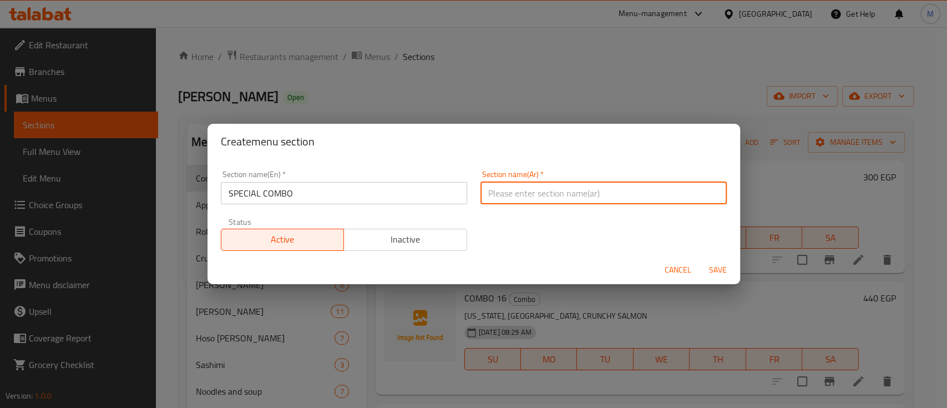
click at [528, 190] on input "text" at bounding box center [603, 193] width 246 height 22
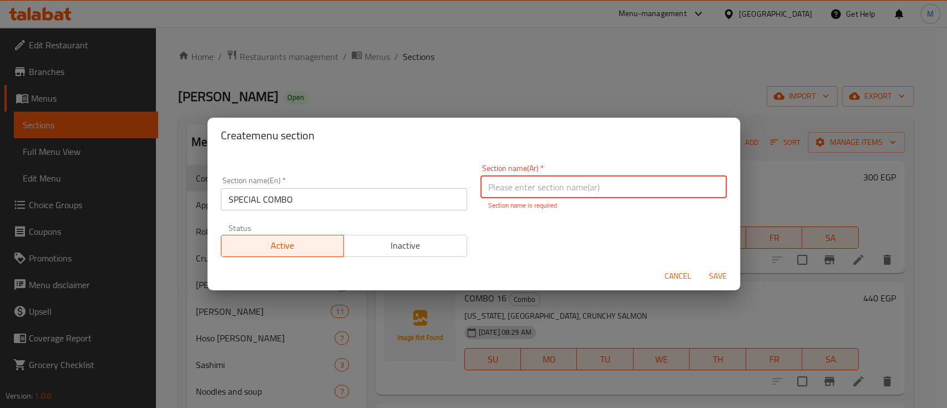
paste input "كومبو خاص"
type input "كومبو خاص"
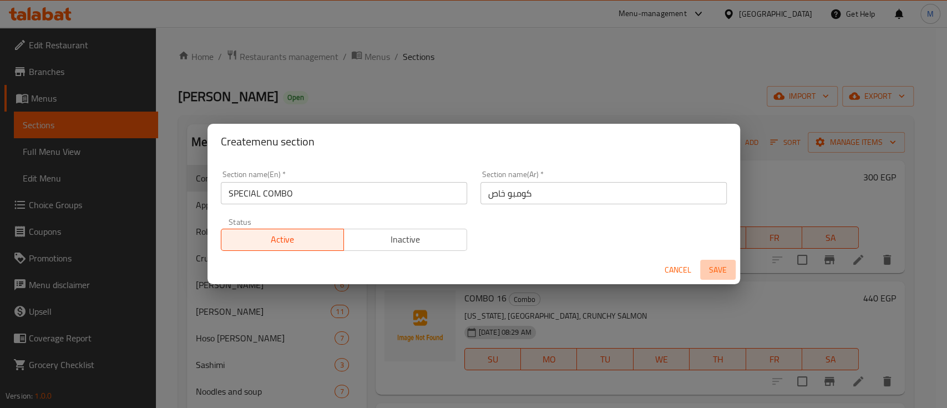
click at [726, 272] on span "Save" at bounding box center [717, 270] width 27 height 14
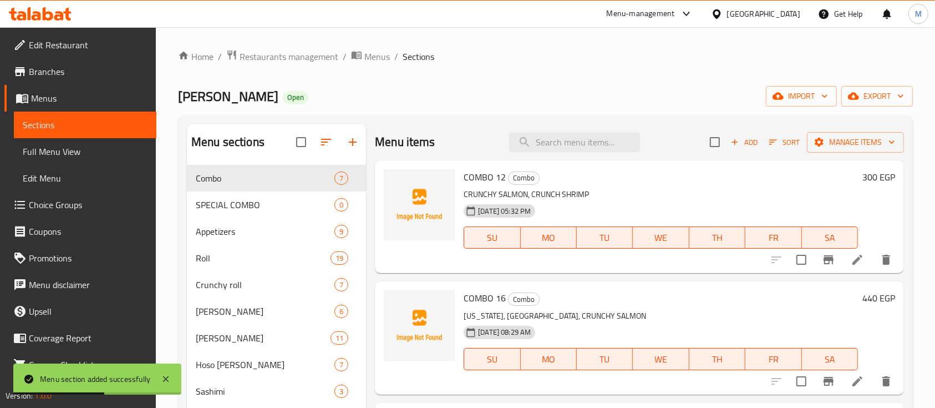
click at [416, 141] on h2 "Menu items" at bounding box center [405, 142] width 60 height 17
click at [381, 144] on h2 "Menu items" at bounding box center [405, 142] width 60 height 17
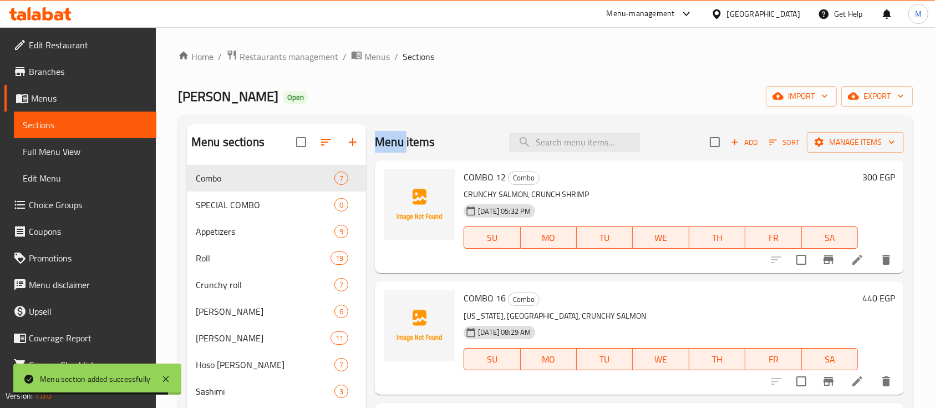
click at [381, 144] on h2 "Menu items" at bounding box center [405, 142] width 60 height 17
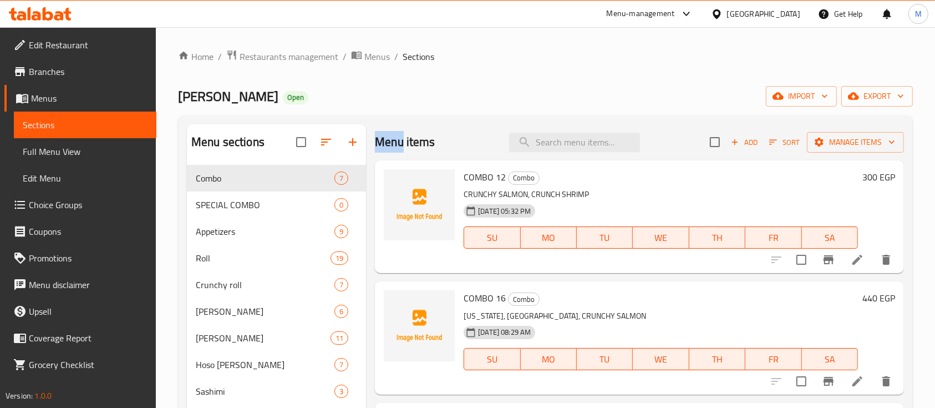
drag, startPoint x: 402, startPoint y: 144, endPoint x: 376, endPoint y: 136, distance: 26.5
click at [376, 136] on h2 "Menu items" at bounding box center [405, 142] width 60 height 17
drag, startPoint x: 405, startPoint y: 137, endPoint x: 433, endPoint y: 142, distance: 28.2
click at [433, 142] on h2 "Menu items" at bounding box center [405, 142] width 60 height 17
click at [405, 119] on div "Menu sections Combo 7 SPECIAL COMBO 0 Appetizers 9 Roll 19 Crunchy roll 7 Oshi …" at bounding box center [545, 346] width 735 height 462
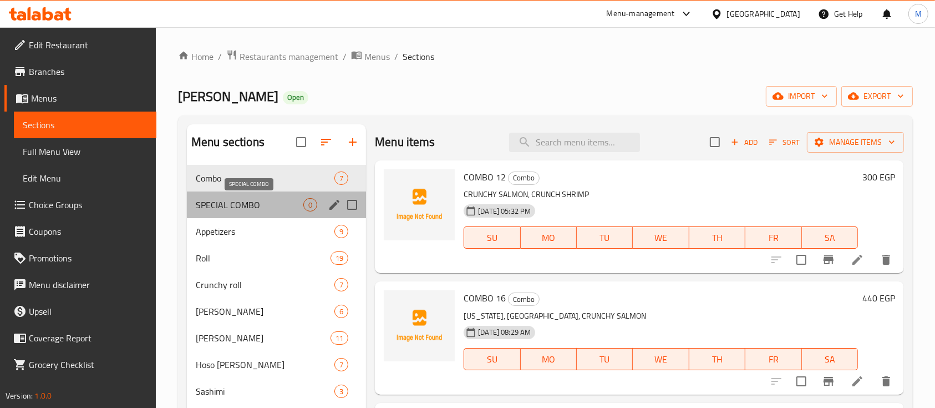
click at [285, 202] on span "SPECIAL COMBO" at bounding box center [250, 204] width 108 height 13
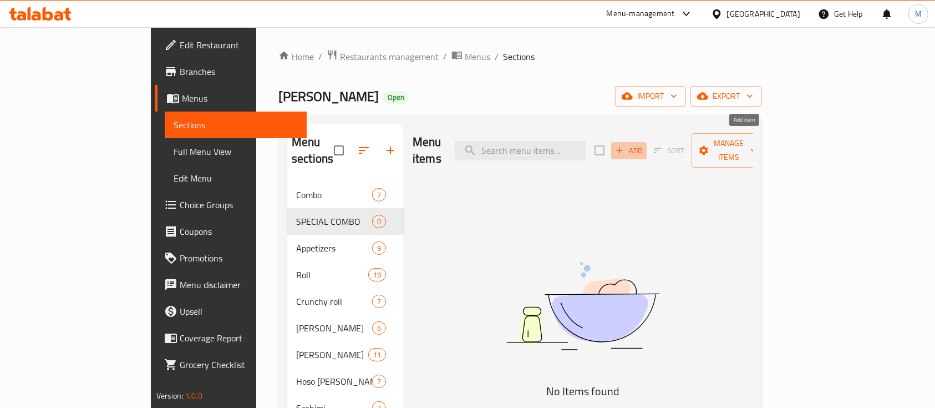
click at [644, 144] on span "Add" at bounding box center [629, 150] width 30 height 13
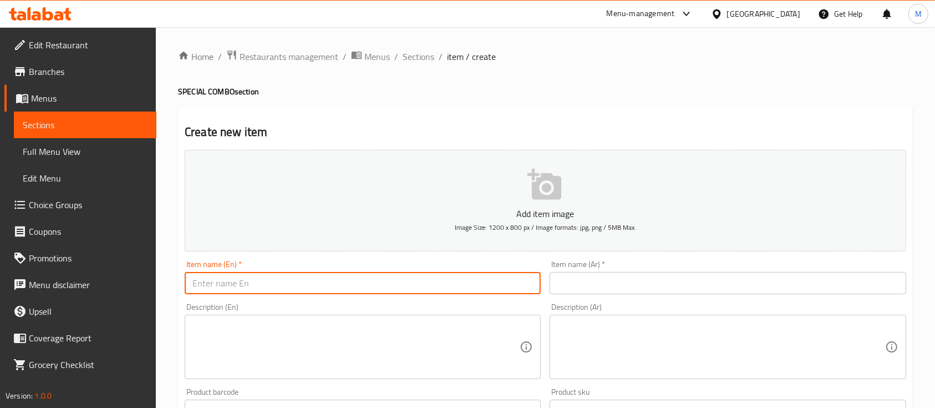
click at [346, 281] on input "text" at bounding box center [363, 283] width 356 height 22
paste input "COMBO 12: ANY Z FRIED ROLLS"
drag, startPoint x: 325, startPoint y: 283, endPoint x: 238, endPoint y: 286, distance: 86.6
click at [238, 286] on input "COMBO 12: ANY Z FRIED ROLLS" at bounding box center [363, 283] width 356 height 22
type input "COMBO 12:"
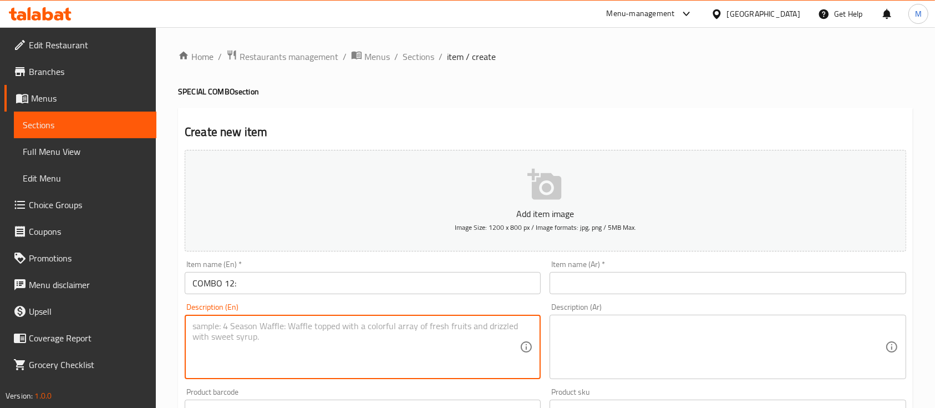
click at [248, 337] on textarea at bounding box center [355, 347] width 327 height 53
paste textarea "COMBO 12: ANY Z FRIED ROLLS"
drag, startPoint x: 236, startPoint y: 328, endPoint x: 20, endPoint y: 329, distance: 215.8
click at [20, 329] on div "Edit Restaurant Branches Menus Sections Full Menu View Edit Menu Choice Groups …" at bounding box center [467, 405] width 935 height 757
click at [213, 325] on textarea "ANY Z FRIED ROLLS" at bounding box center [355, 347] width 327 height 53
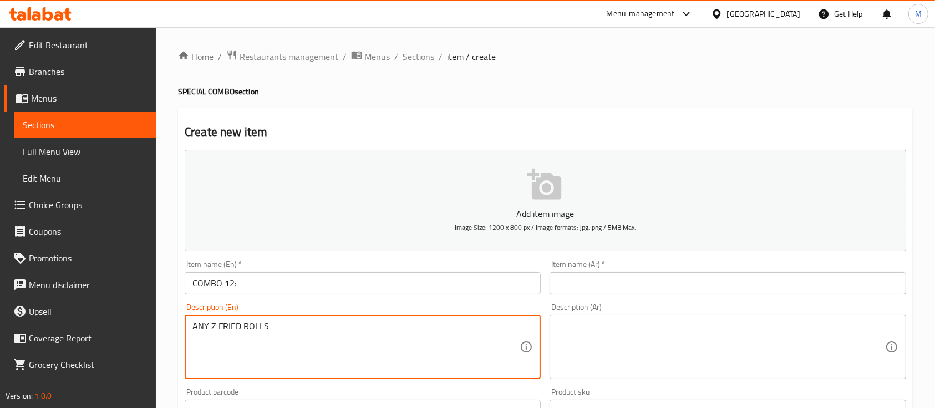
click at [213, 325] on textarea "ANY Z FRIED ROLLS" at bounding box center [355, 347] width 327 height 53
drag, startPoint x: 285, startPoint y: 329, endPoint x: 64, endPoint y: 324, distance: 220.8
click at [64, 324] on div "Edit Restaurant Branches Menus Sections Full Menu View Edit Menu Choice Groups …" at bounding box center [467, 405] width 935 height 757
type textarea "ANY 2 FRIED ROLLS"
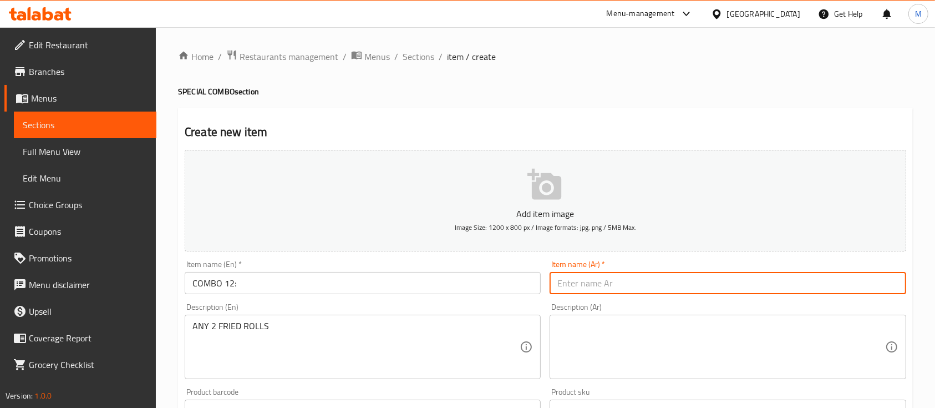
click at [583, 280] on input "text" at bounding box center [728, 283] width 356 height 22
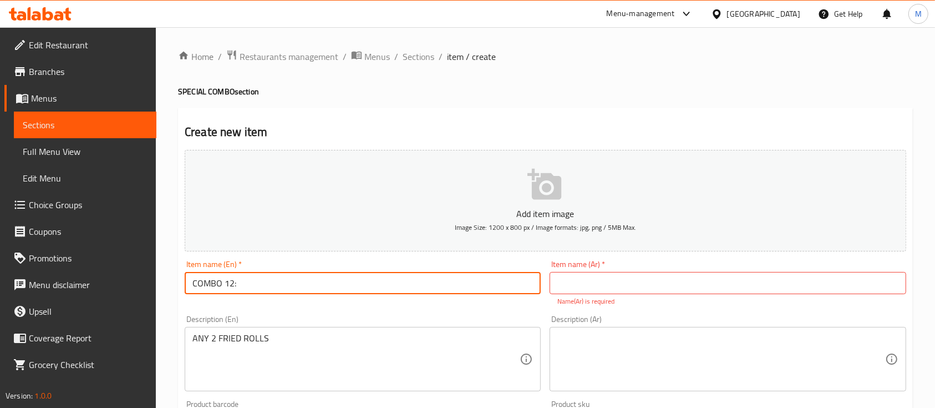
click at [303, 289] on input "COMBO 12:" at bounding box center [363, 283] width 356 height 22
type input "COMBO 12"
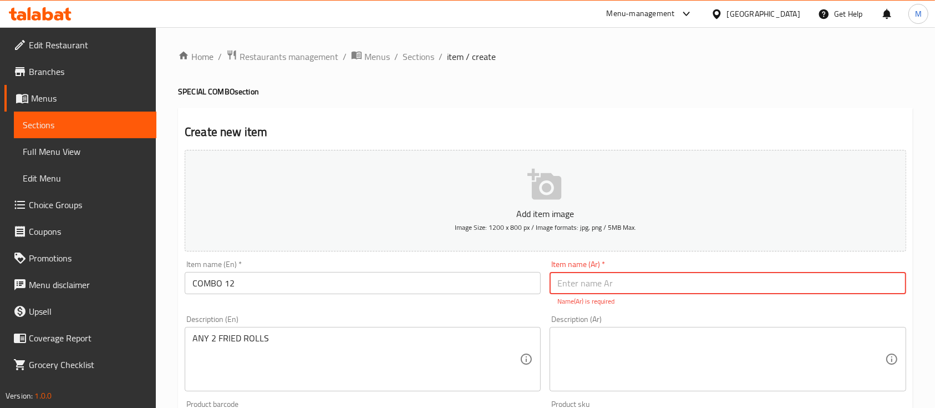
click at [653, 281] on input "text" at bounding box center [728, 283] width 356 height 22
type input ";"
type input "كومبو 12"
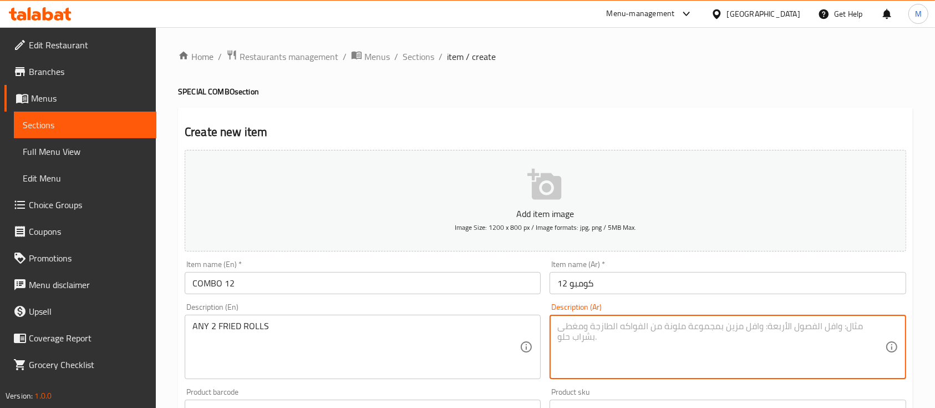
click at [645, 348] on textarea at bounding box center [720, 347] width 327 height 53
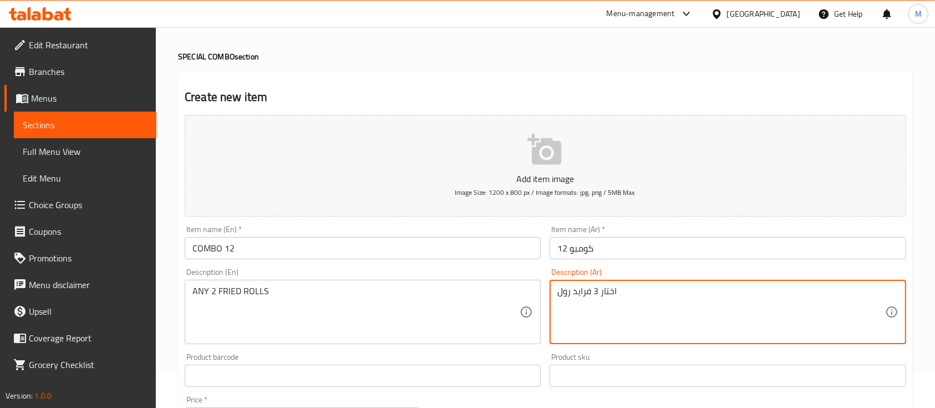
scroll to position [35, 0]
click at [595, 290] on textarea "اختار 3 فرايد رول" at bounding box center [720, 311] width 327 height 53
click at [591, 290] on textarea "اختار 2فرايد رول" at bounding box center [720, 311] width 327 height 53
click at [596, 291] on textarea "اختار 2فرايد رول" at bounding box center [720, 311] width 327 height 53
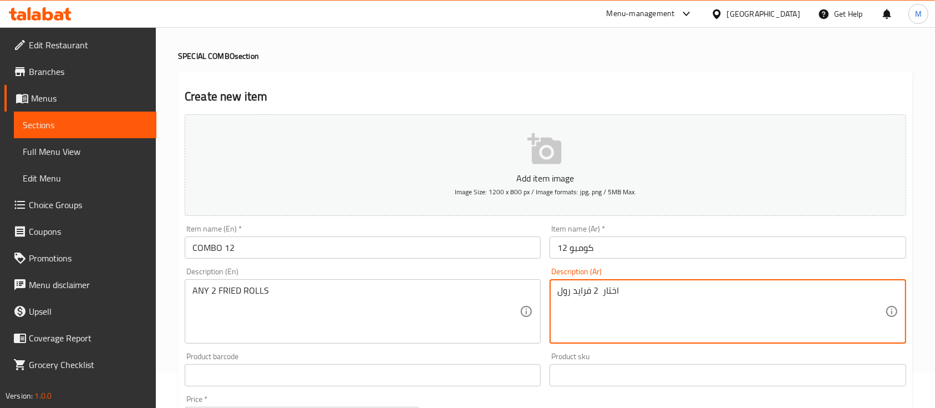
click at [599, 291] on textarea "اختار 2 فرايد رول" at bounding box center [720, 311] width 327 height 53
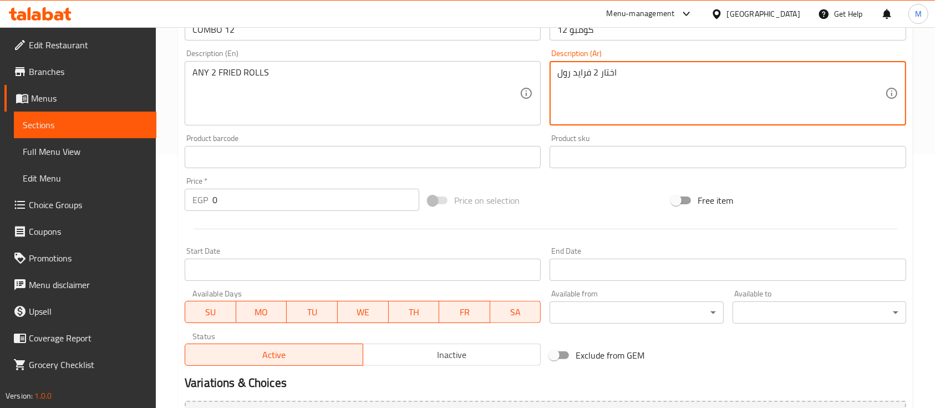
scroll to position [261, 0]
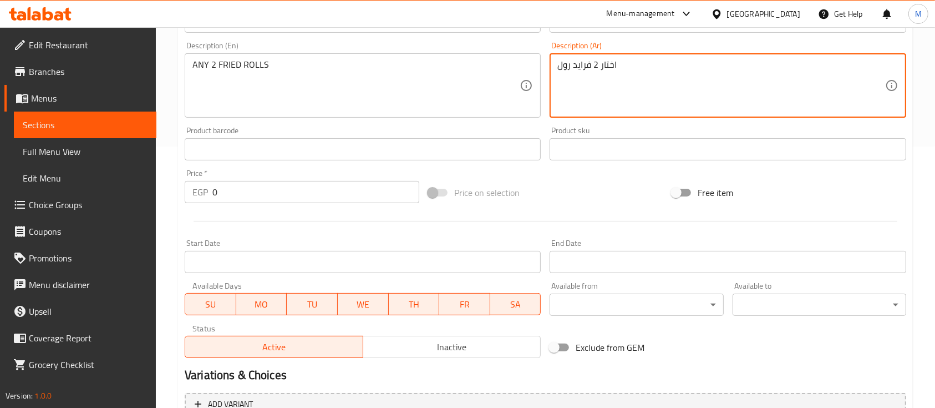
type textarea "اختار 2 فرايد رول"
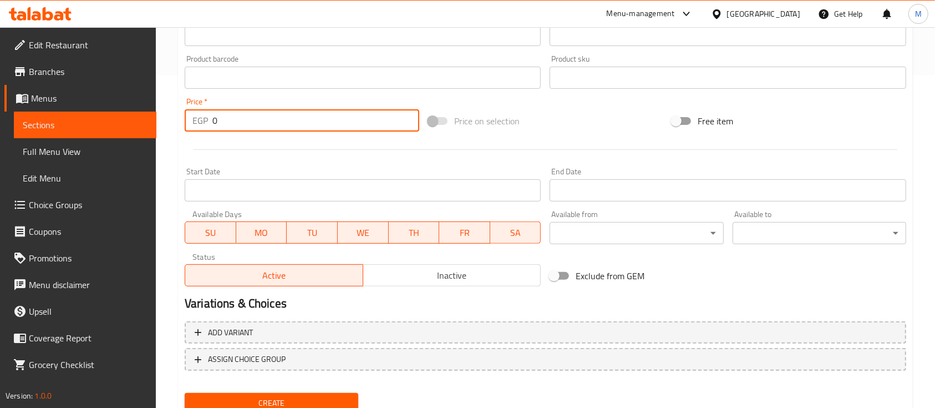
click at [222, 125] on input "0" at bounding box center [315, 120] width 207 height 22
type input "350"
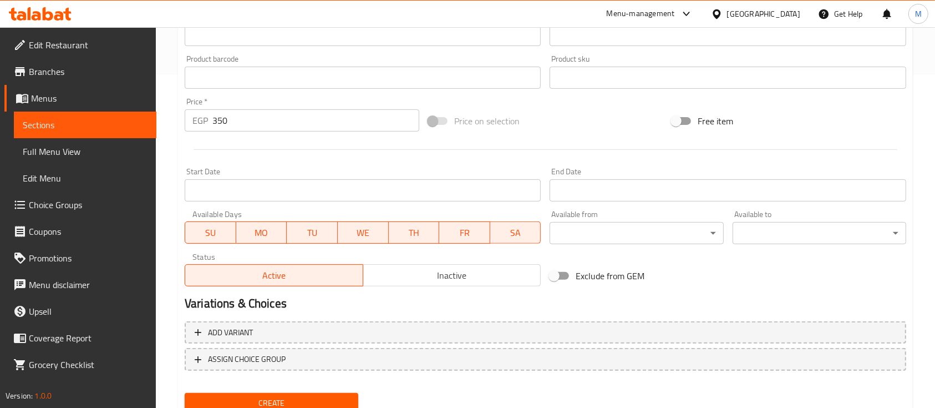
click at [248, 146] on div at bounding box center [545, 149] width 730 height 27
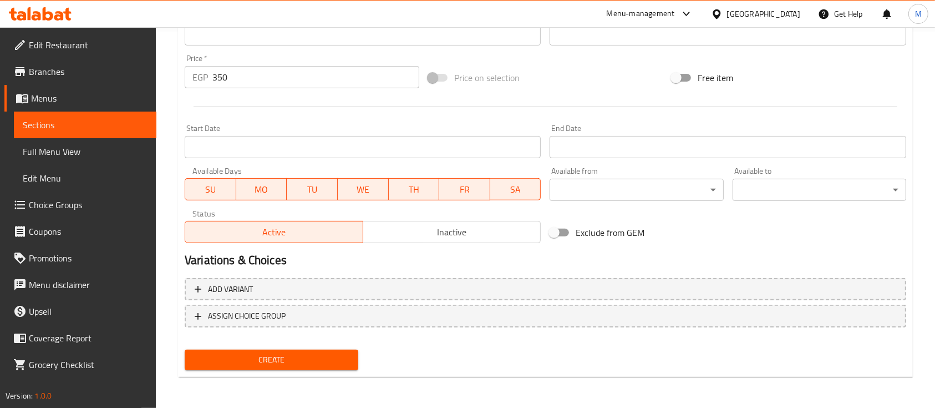
click at [244, 369] on button "Create" at bounding box center [272, 359] width 174 height 21
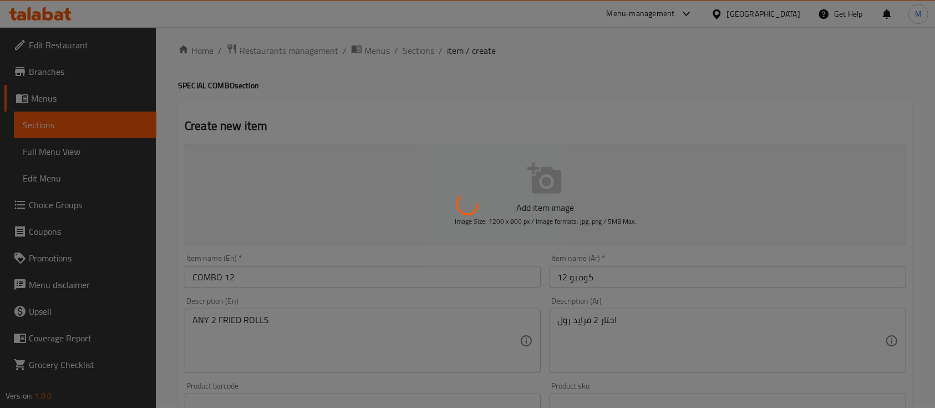
scroll to position [0, 0]
type input "0"
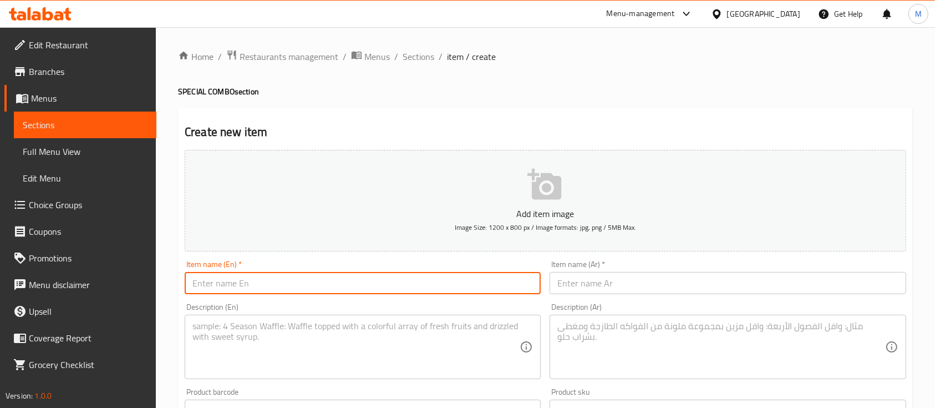
click at [275, 291] on input "text" at bounding box center [363, 283] width 356 height 22
type input "combo 16"
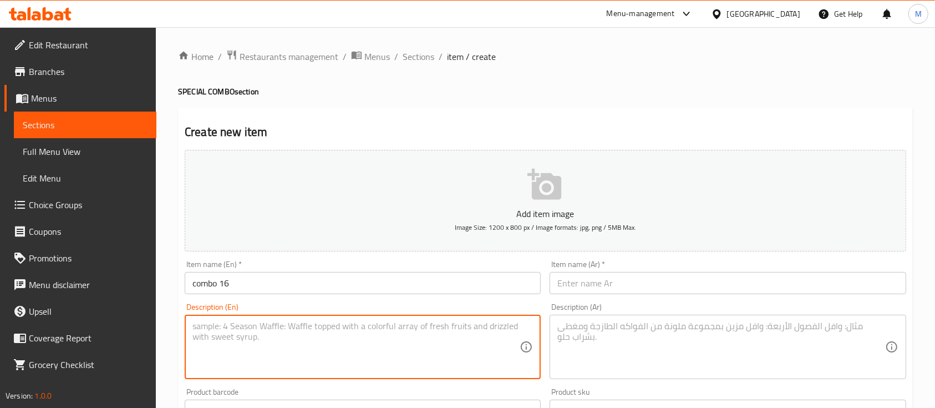
click at [230, 336] on textarea at bounding box center [355, 347] width 327 height 53
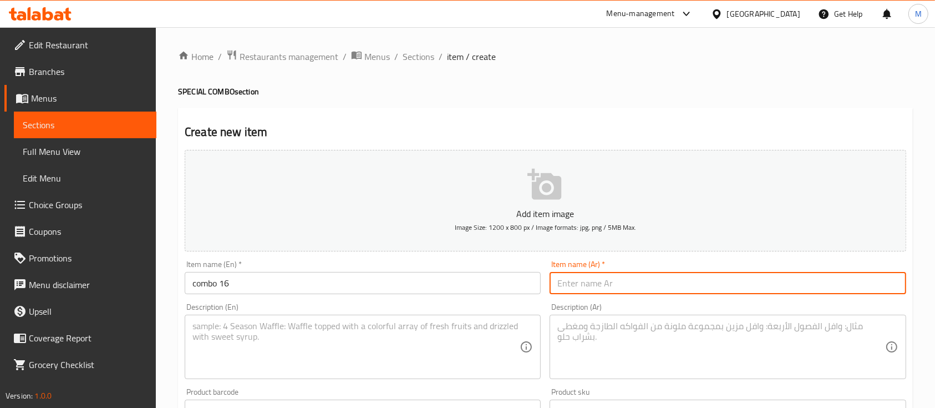
click at [734, 282] on input "text" at bounding box center [728, 283] width 356 height 22
type input "كومبو 16"
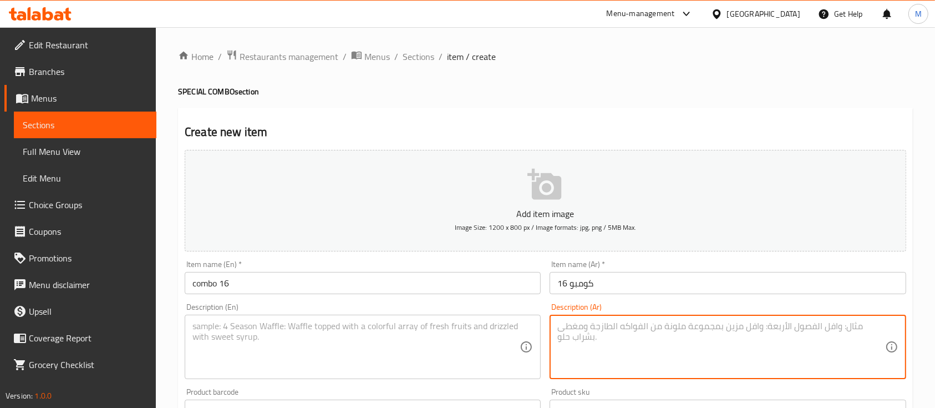
click at [607, 336] on textarea at bounding box center [720, 347] width 327 height 53
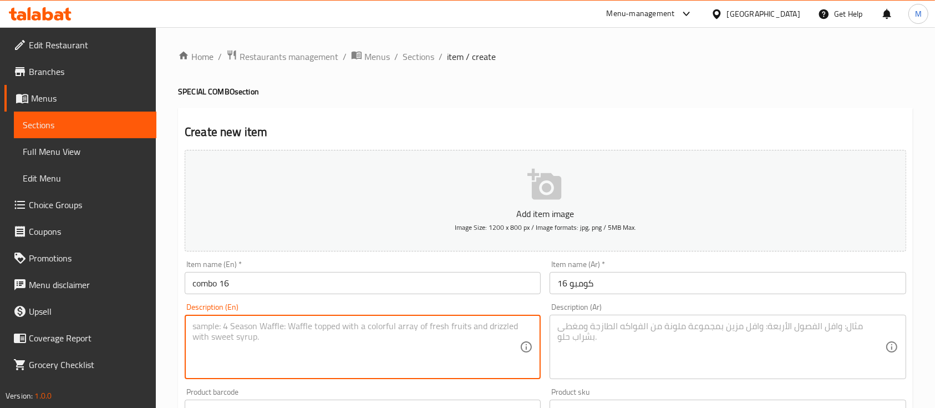
click at [297, 323] on textarea at bounding box center [355, 347] width 327 height 53
paste textarea "ANY Z ROLLS, I FRIED ROLL"
type textarea "ANY Z ROLLS, I FRIED ROLL"
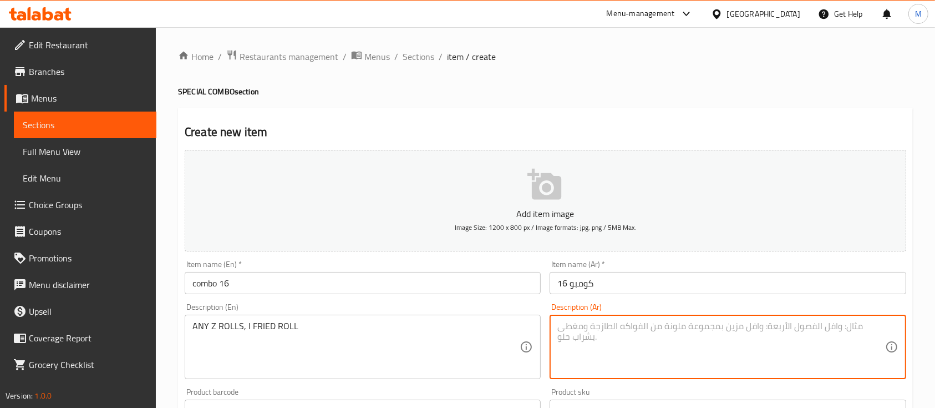
click at [645, 329] on textarea at bounding box center [720, 347] width 327 height 53
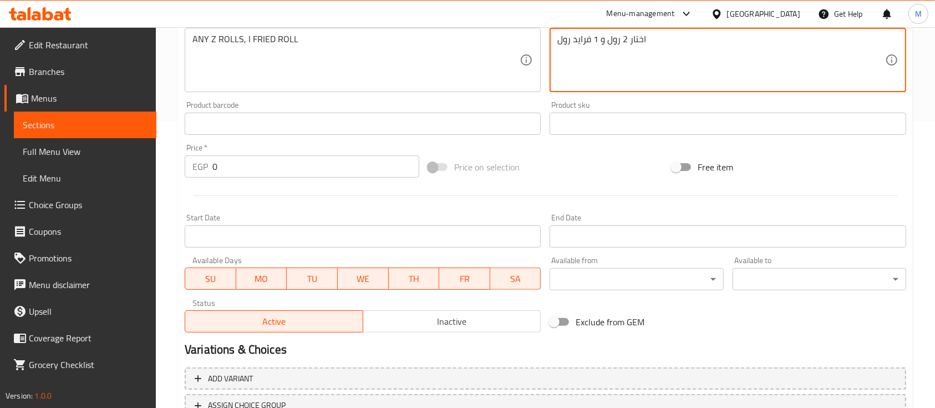
scroll to position [288, 0]
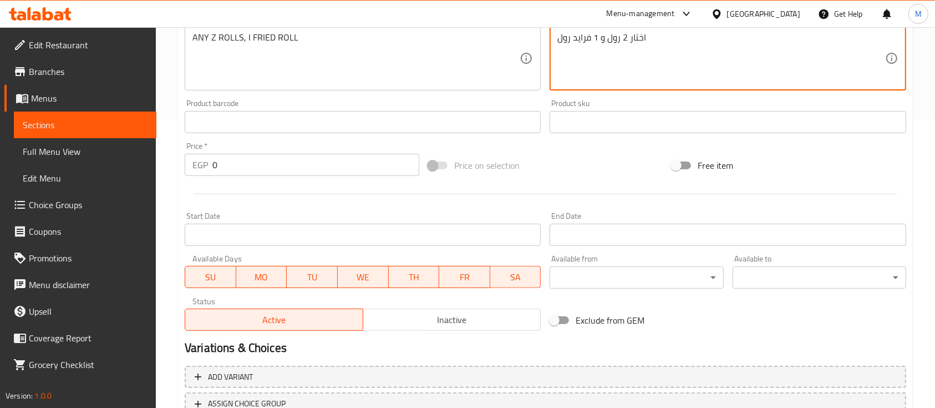
type textarea "اختار 2 رول و 1 فرايد رول"
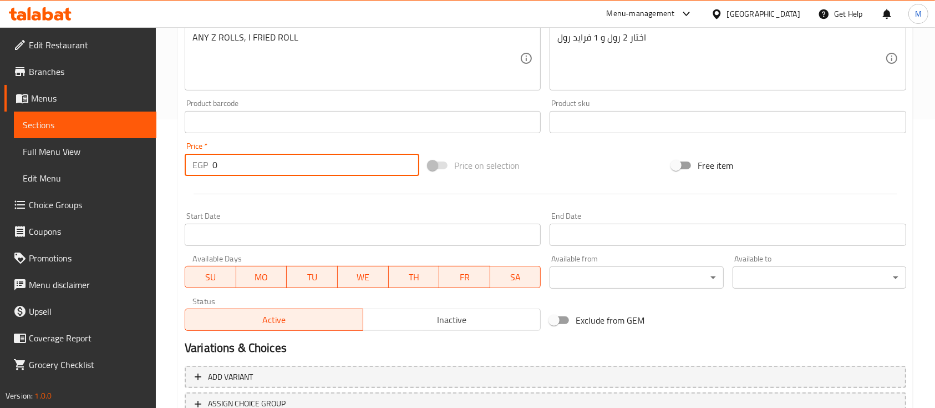
click at [310, 168] on input "0" at bounding box center [315, 165] width 207 height 22
type input "500"
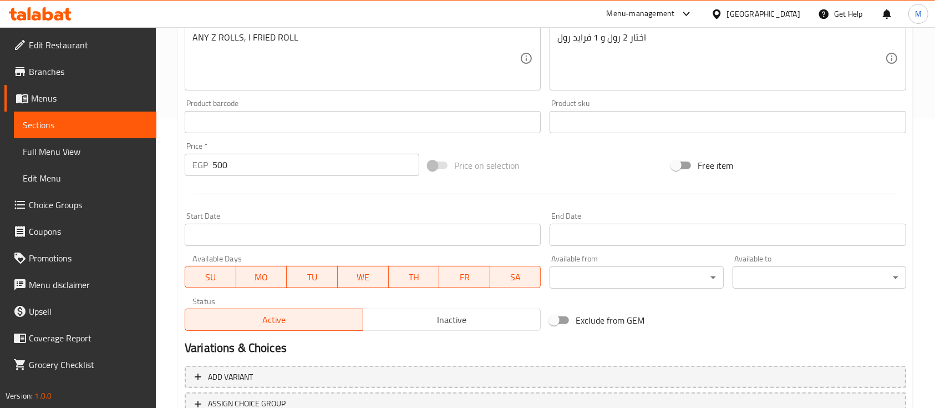
click at [318, 196] on div at bounding box center [545, 193] width 730 height 27
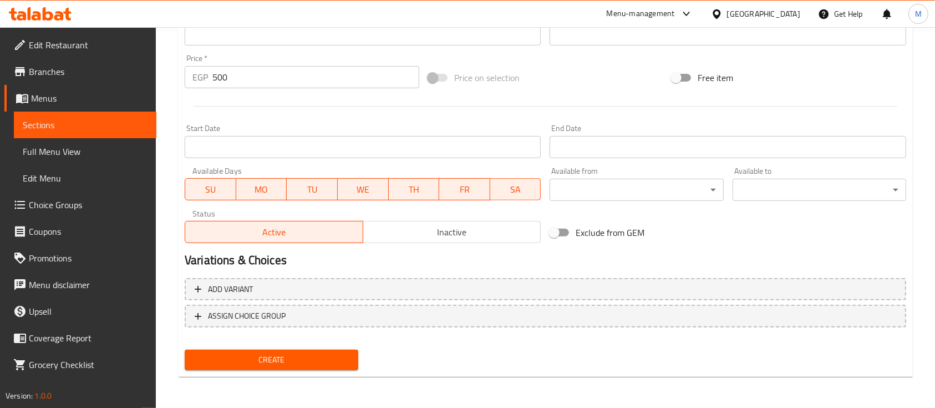
click at [258, 363] on span "Create" at bounding box center [272, 360] width 156 height 14
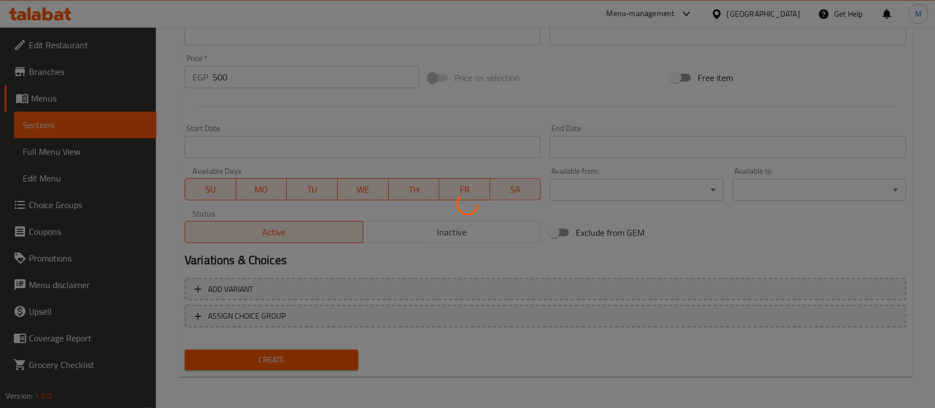
type input "0"
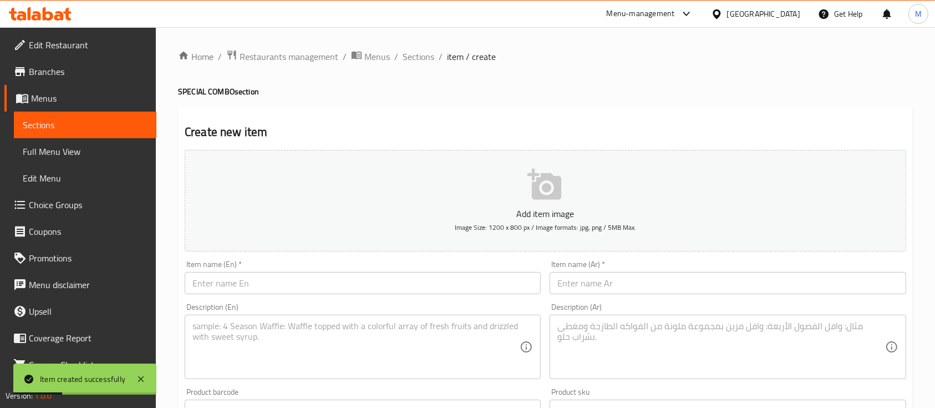
scroll to position [0, 0]
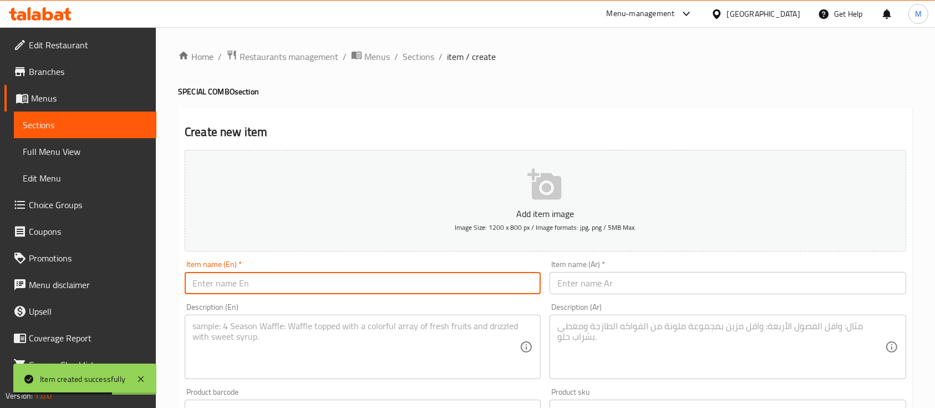
click at [350, 285] on input "text" at bounding box center [363, 283] width 356 height 22
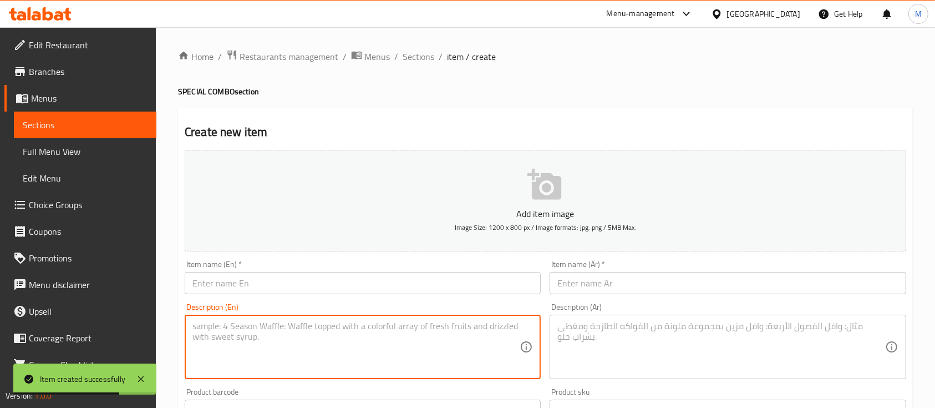
click at [337, 354] on textarea at bounding box center [355, 347] width 327 height 53
paste textarea "COMBO 24: ANY 3 ROLLS, ANY 1 FRIED ROLL. 3 NIGERIAN ROLLS"
drag, startPoint x: 234, startPoint y: 326, endPoint x: 79, endPoint y: 306, distance: 156.7
click at [79, 306] on div "Edit Restaurant Branches Menus Sections Full Menu View Edit Menu Choice Groups …" at bounding box center [467, 405] width 935 height 757
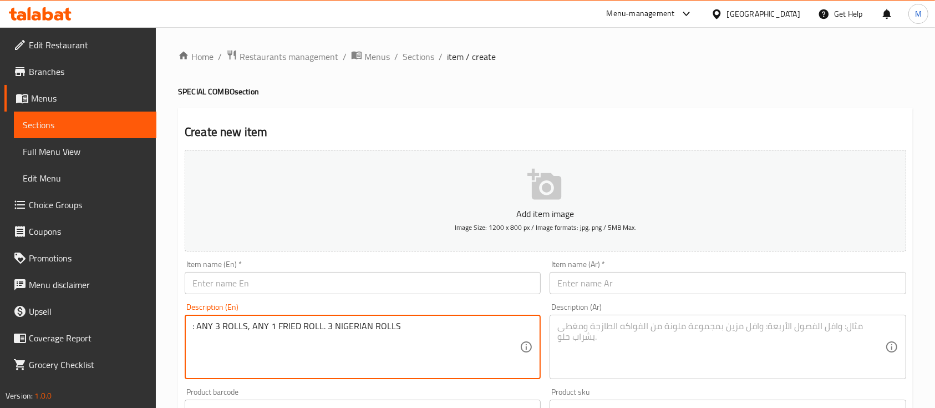
click at [195, 324] on textarea ": ANY 3 ROLLS, ANY 1 FRIED ROLL. 3 NIGERIAN ROLLS" at bounding box center [355, 347] width 327 height 53
type textarea "ANY 3 ROLLS, ANY 1 FRIED ROLL. 3 NIGERIAN ROLLS"
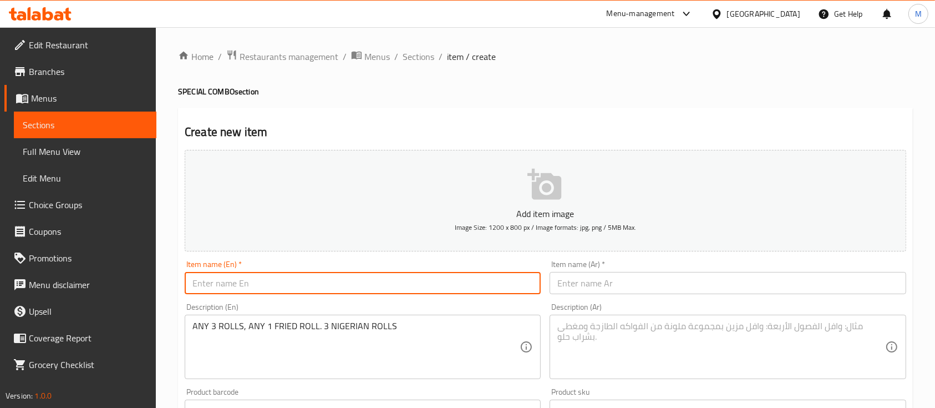
click at [215, 277] on input "text" at bounding box center [363, 283] width 356 height 22
paste input "COMBO 24"
type input "Combo 24"
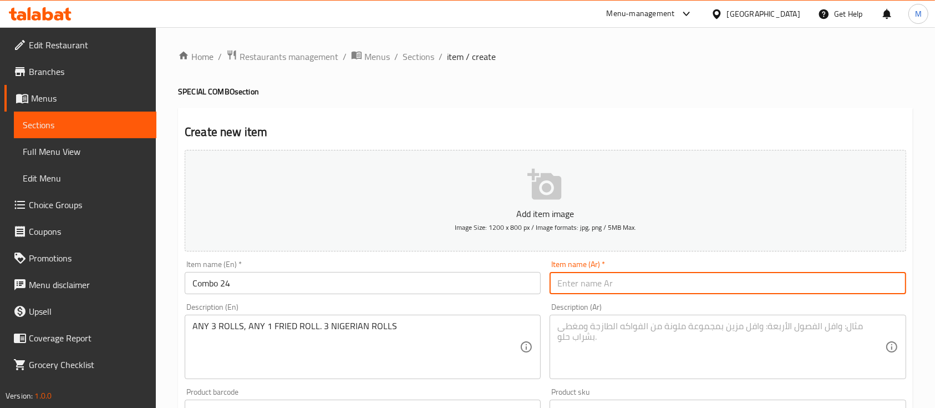
click at [646, 283] on input "text" at bounding box center [728, 283] width 356 height 22
type input "كومبو 24"
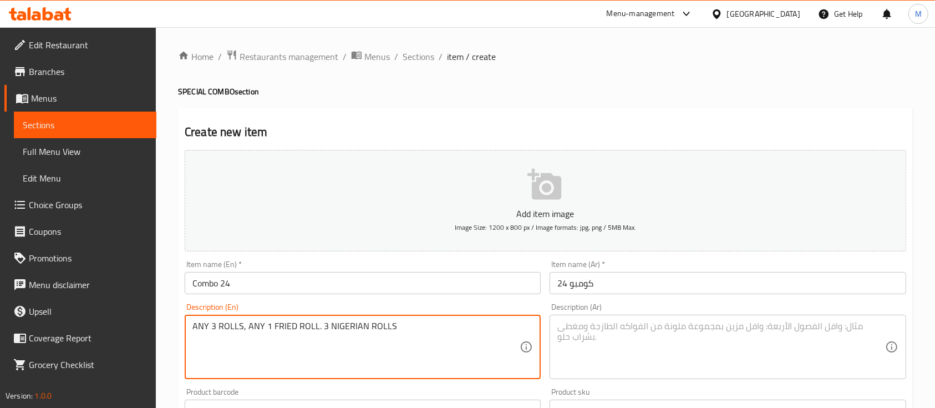
drag, startPoint x: 437, startPoint y: 331, endPoint x: 184, endPoint y: 322, distance: 253.1
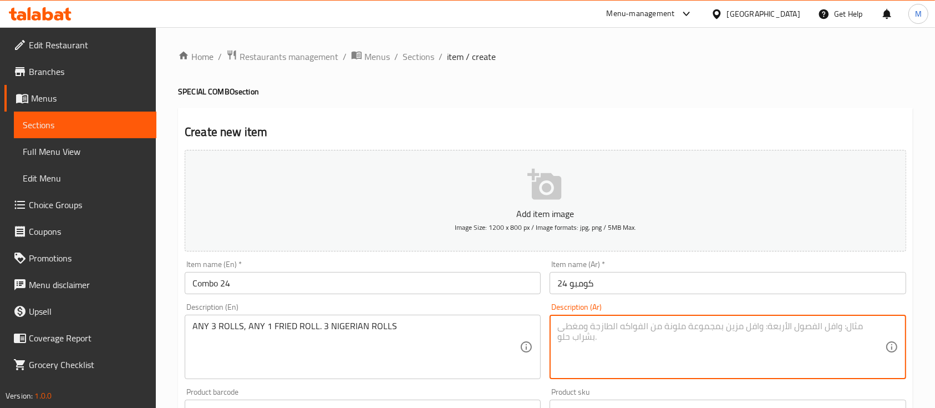
click at [648, 352] on textarea at bounding box center [720, 347] width 327 height 53
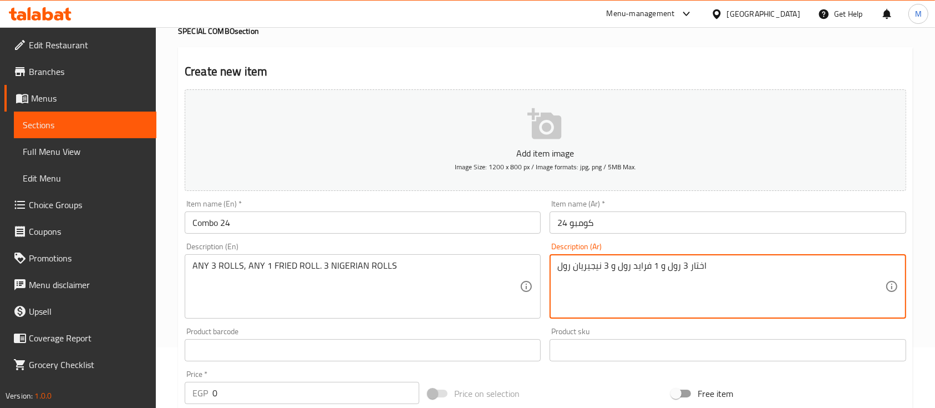
scroll to position [133, 0]
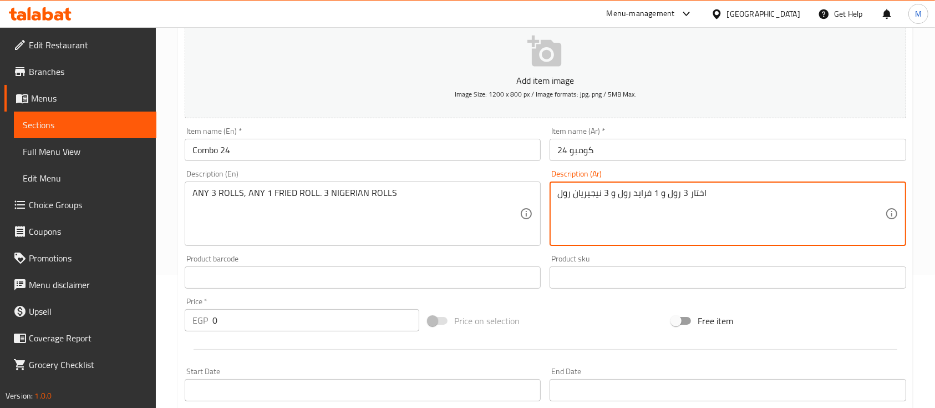
type textarea "اختار 3 رول و 1 فرايد رول و 3 نيجيريان رول"
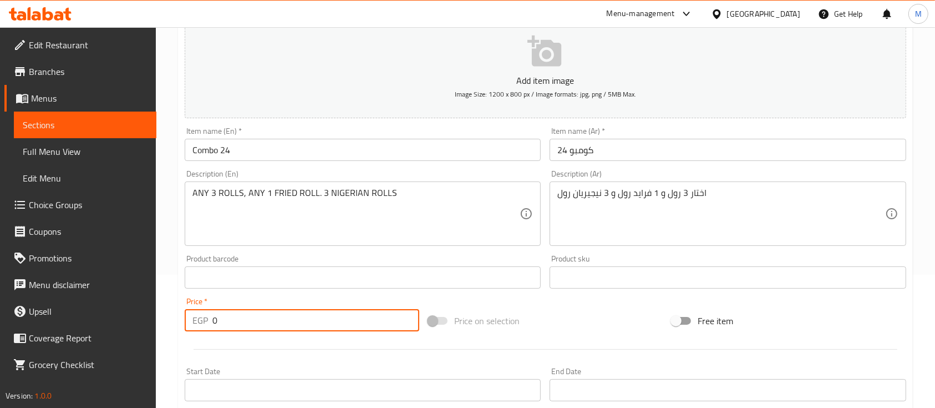
click at [267, 328] on input "0" at bounding box center [315, 320] width 207 height 22
type input "760"
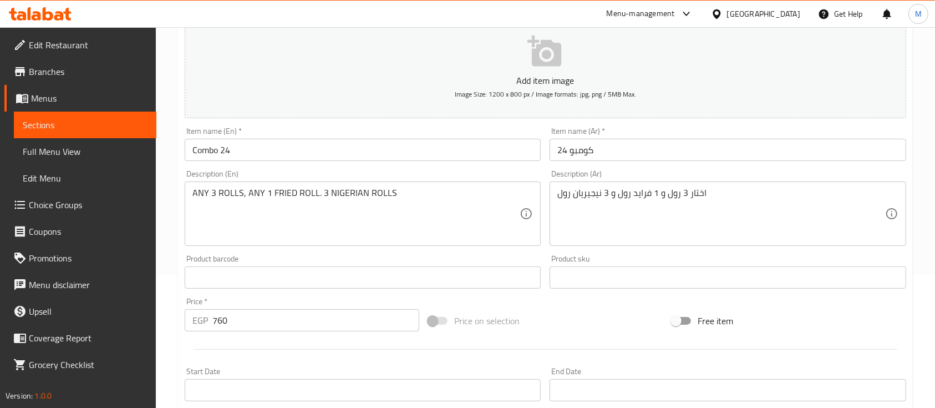
click at [293, 358] on div at bounding box center [545, 349] width 730 height 27
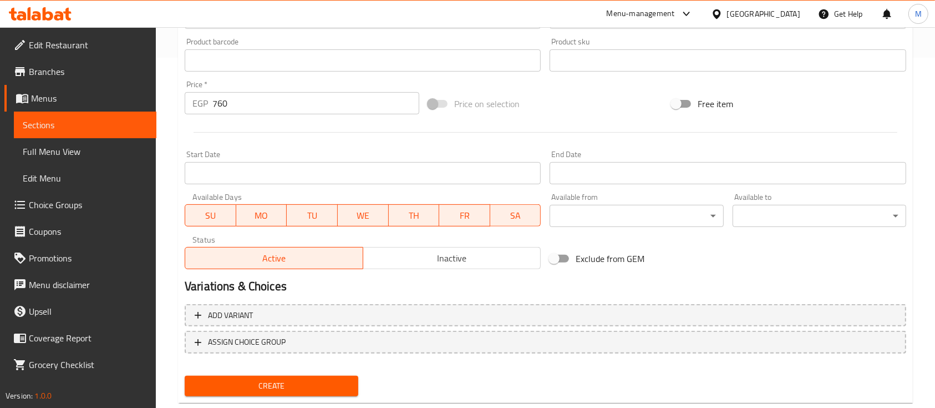
scroll to position [376, 0]
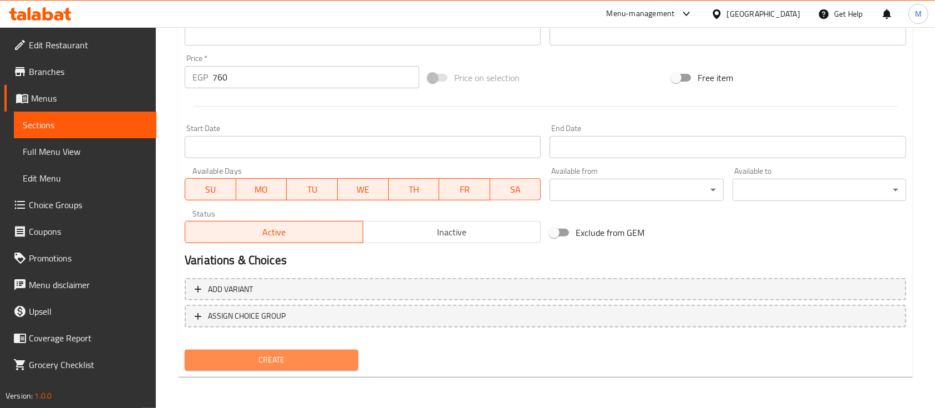
click at [271, 358] on span "Create" at bounding box center [272, 360] width 156 height 14
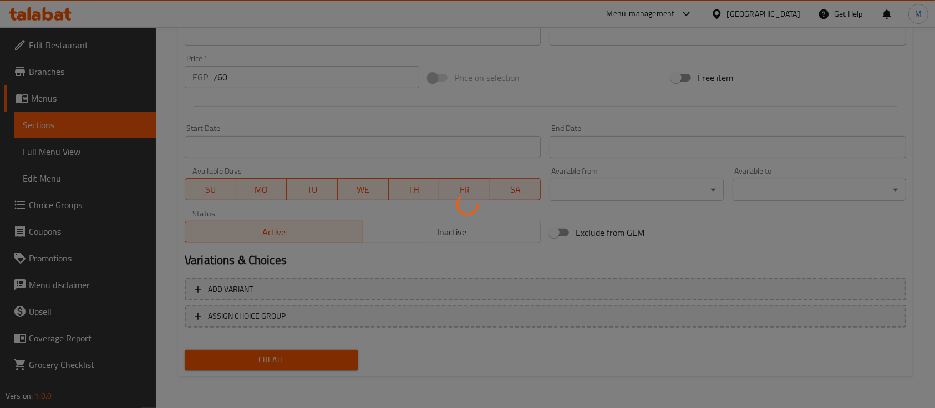
type input "0"
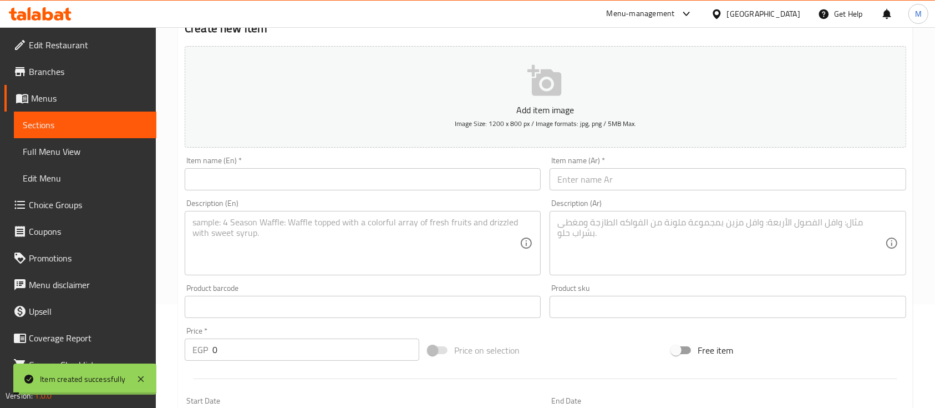
scroll to position [102, 0]
click at [233, 180] on input "text" at bounding box center [363, 181] width 356 height 22
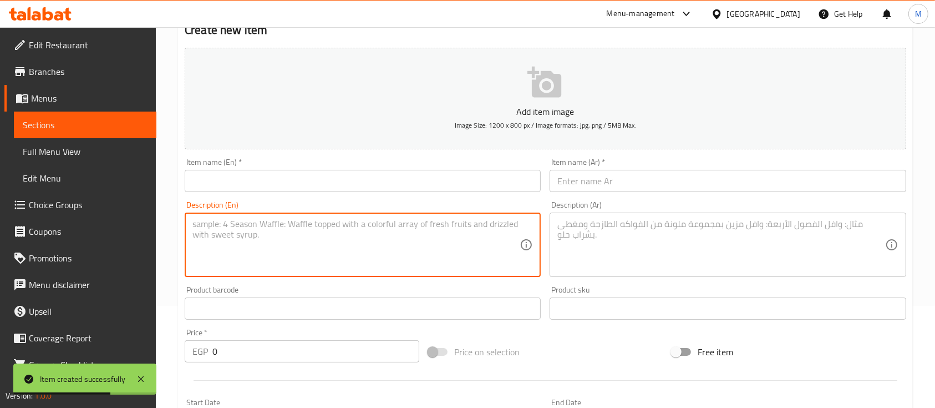
click at [215, 236] on textarea at bounding box center [355, 245] width 327 height 53
paste textarea "COMBO 35: ANY 4 ROLLS, 2 FRIED ROLLS, 3 NIGERIAN ROLLS"
click at [234, 225] on textarea "COMBO 35: ANY 4 ROLLS, 2 FRIED ROLLS, 3 NIGERIAN ROLLS" at bounding box center [355, 245] width 327 height 53
click at [238, 225] on textarea "COMBO 35: ANY 4 ROLLS, 2 FRIED ROLLS, 3 NIGERIAN ROLLS" at bounding box center [355, 245] width 327 height 53
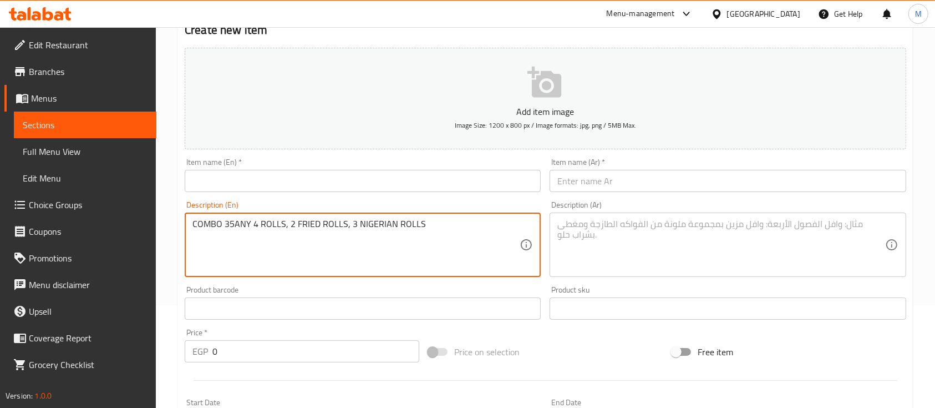
drag, startPoint x: 232, startPoint y: 224, endPoint x: 143, endPoint y: 223, distance: 88.8
click at [143, 223] on div "Edit Restaurant Branches Menus Sections Full Menu View Edit Menu Choice Groups …" at bounding box center [467, 303] width 935 height 757
type textarea "ANY 4 ROLLS, 2 FRIED ROLLS, 3 NIGERIAN ROLLS"
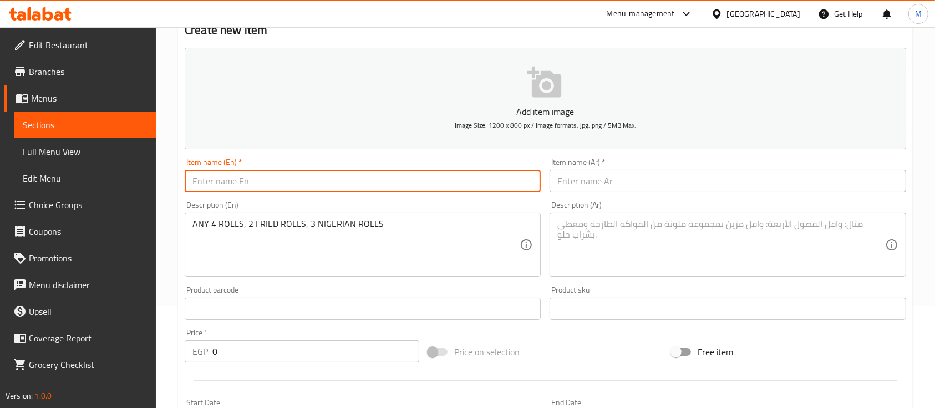
click at [247, 182] on input "text" at bounding box center [363, 181] width 356 height 22
paste input "COMBO 35"
type input "COMBO 35"
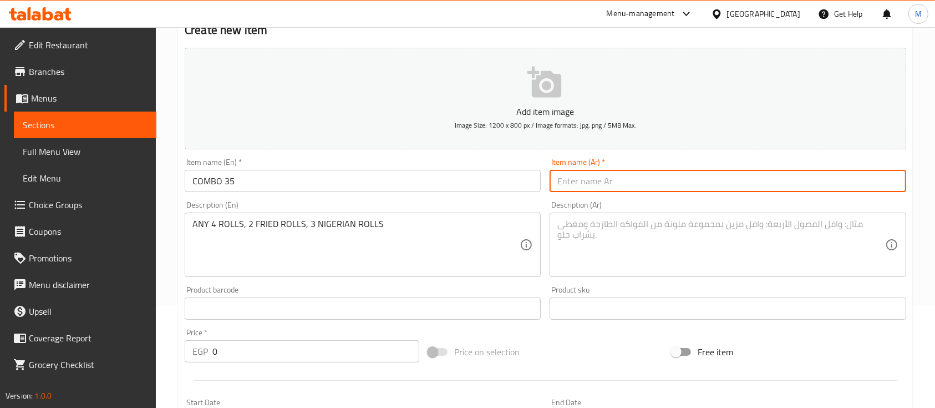
click at [577, 181] on input "text" at bounding box center [728, 181] width 356 height 22
type input "كومبو 35"
click at [602, 232] on textarea at bounding box center [720, 245] width 327 height 53
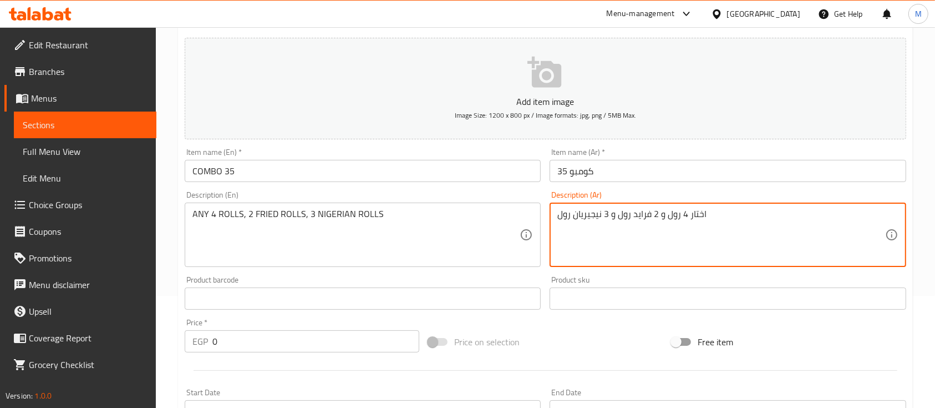
scroll to position [121, 0]
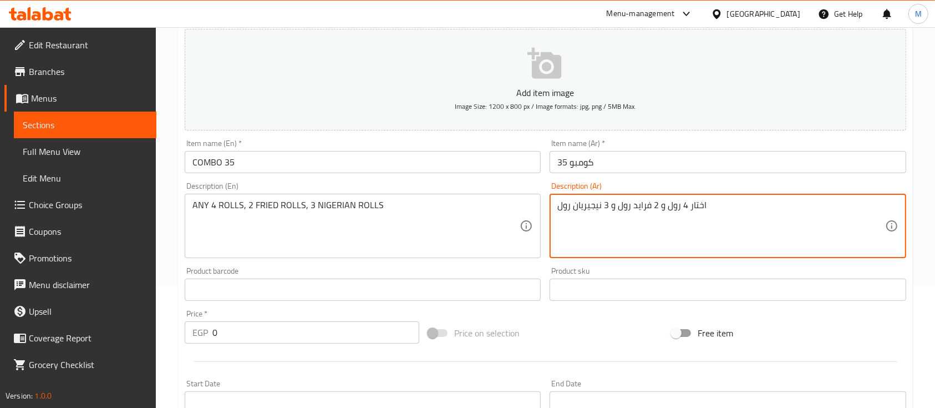
type textarea "اختار 4 رول و 2 فرايد رول و 3 نيجيريان رول"
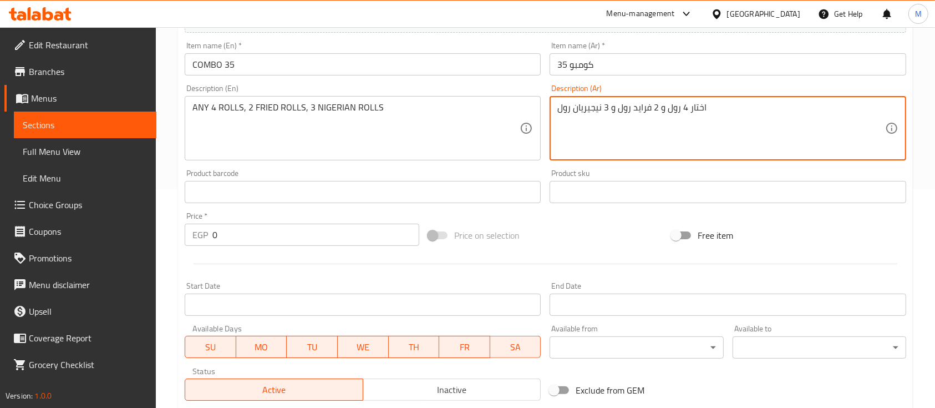
scroll to position [219, 0]
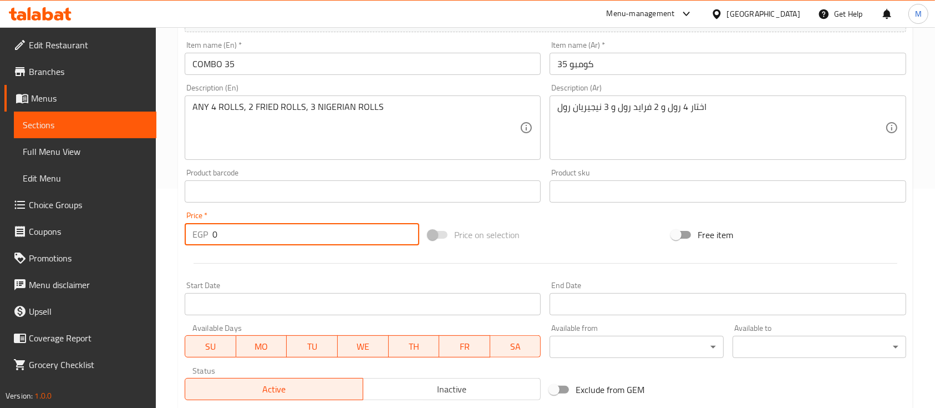
click at [265, 236] on input "0" at bounding box center [315, 234] width 207 height 22
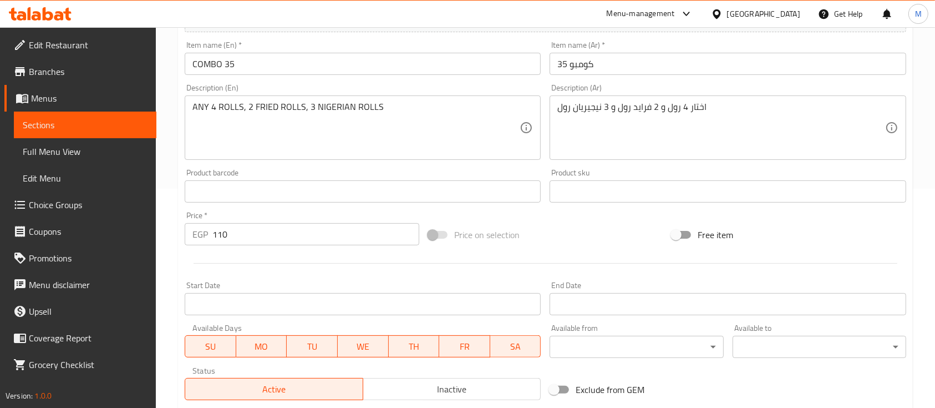
click at [271, 264] on div at bounding box center [545, 263] width 730 height 27
click at [248, 237] on input "110" at bounding box center [315, 234] width 207 height 22
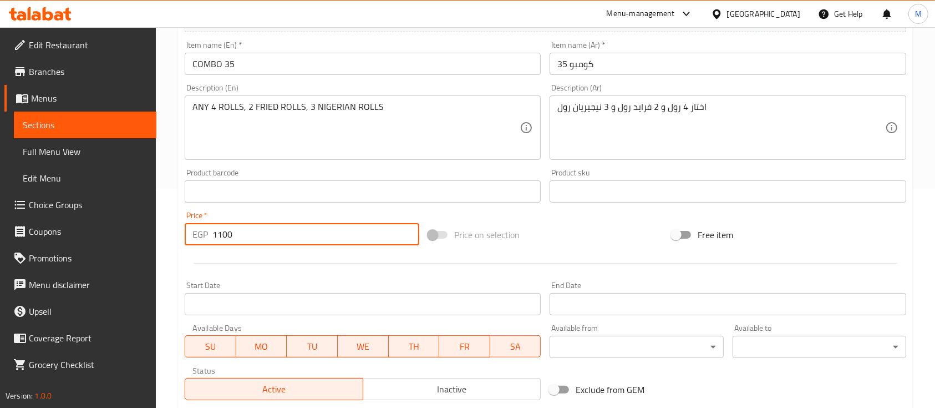
type input "1100"
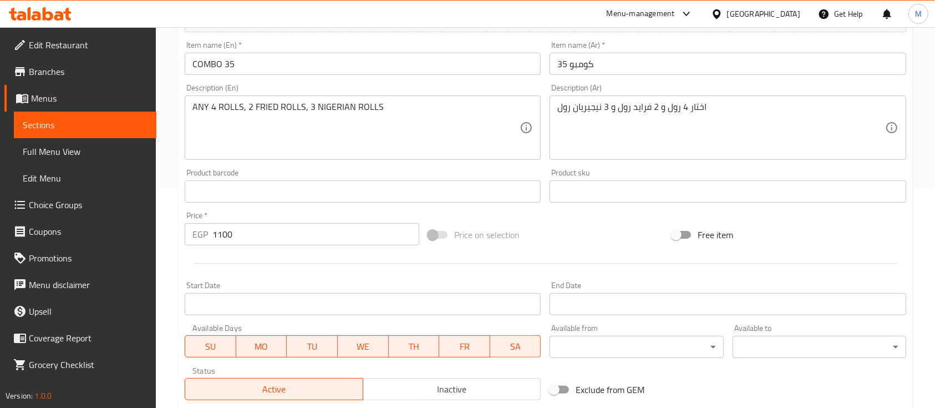
click at [260, 261] on div at bounding box center [545, 263] width 730 height 27
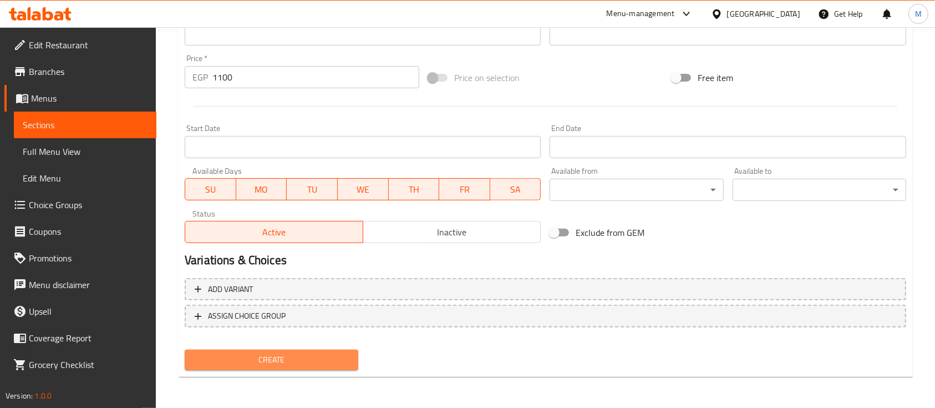
click at [274, 364] on span "Create" at bounding box center [272, 360] width 156 height 14
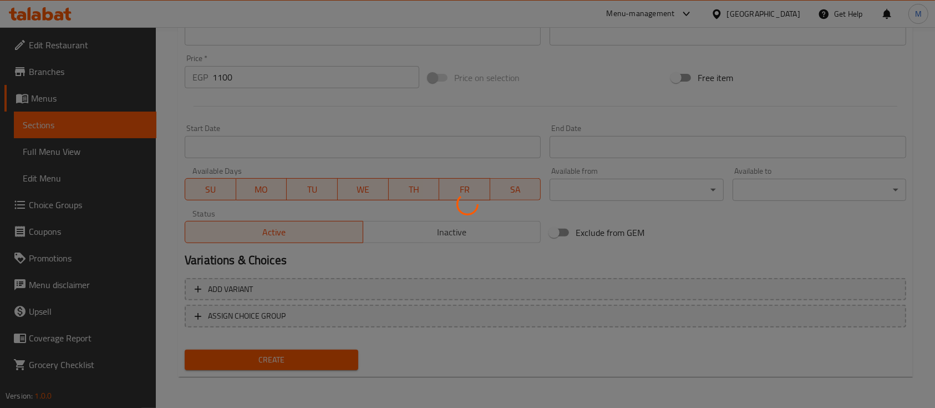
type input "0"
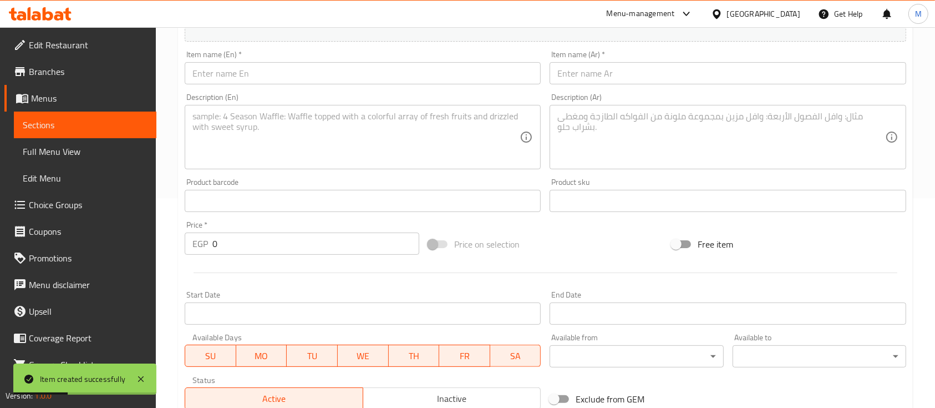
scroll to position [207, 0]
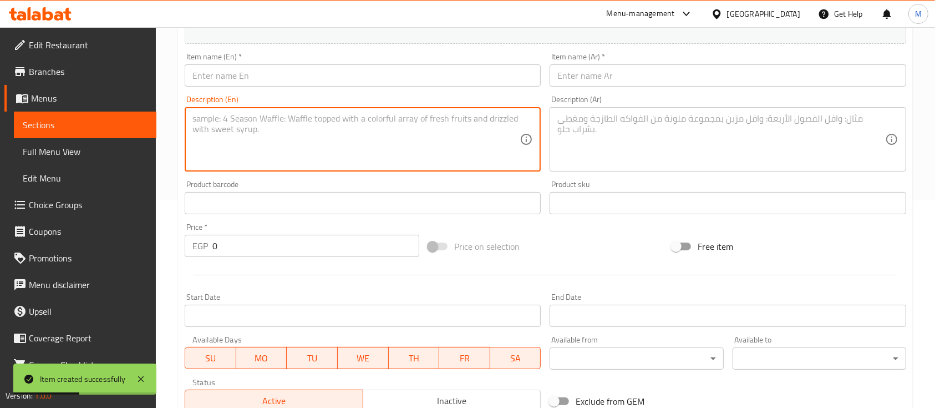
click at [222, 134] on textarea at bounding box center [355, 139] width 327 height 53
paste textarea "COMBO 50: ANY 4 ROLLS. I OSHI, 4 FRIED ROLLS, Z NIGERIAN ROLLS"
click at [234, 120] on textarea "COMBO 50: ANY 4 ROLLS. I OSHI, 4 FRIED ROLLS, Z NIGERIAN ROLLS" at bounding box center [355, 139] width 327 height 53
drag, startPoint x: 234, startPoint y: 120, endPoint x: 164, endPoint y: 117, distance: 69.4
click at [164, 117] on div "Home / Restaurants management / Menus / Sections / item / create SPECIAL COMBO …" at bounding box center [545, 198] width 779 height 757
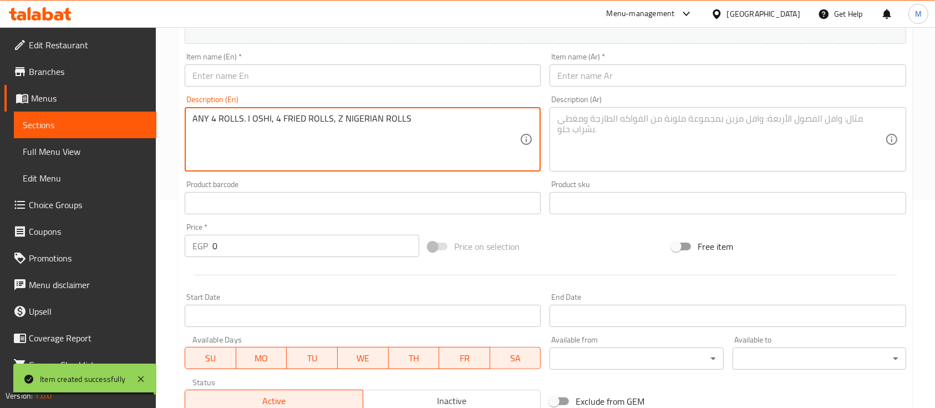
type textarea "ANY 4 ROLLS. I OSHI, 4 FRIED ROLLS, Z NIGERIAN ROLLS"
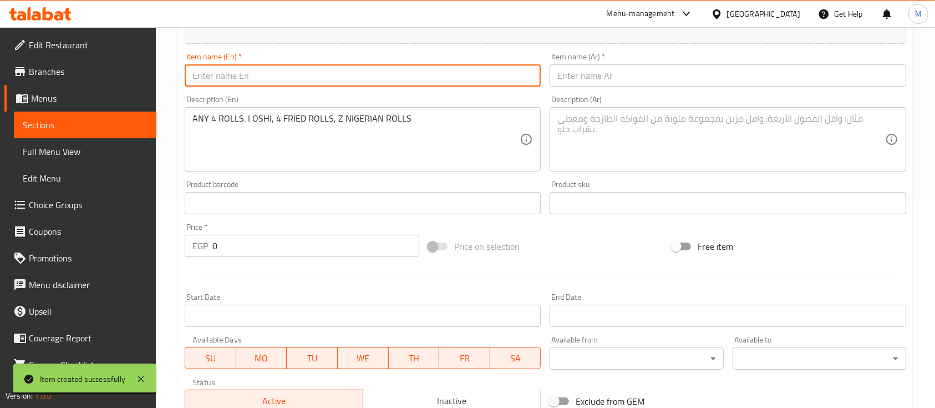
click at [242, 69] on input "text" at bounding box center [363, 75] width 356 height 22
paste input "COMBO 50"
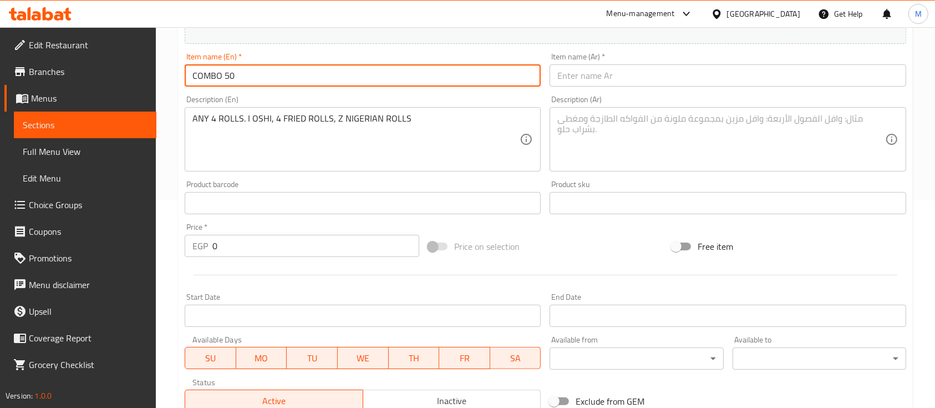
type input "COMBO 50"
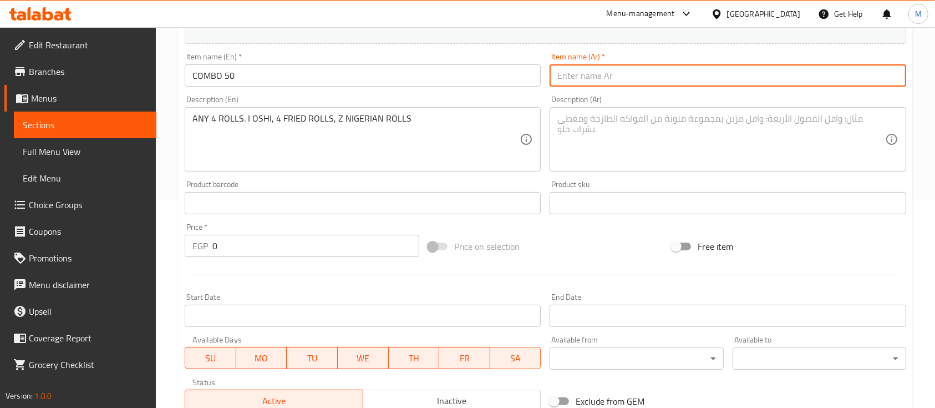
click at [671, 76] on input "text" at bounding box center [728, 75] width 356 height 22
type input "كومبو 50"
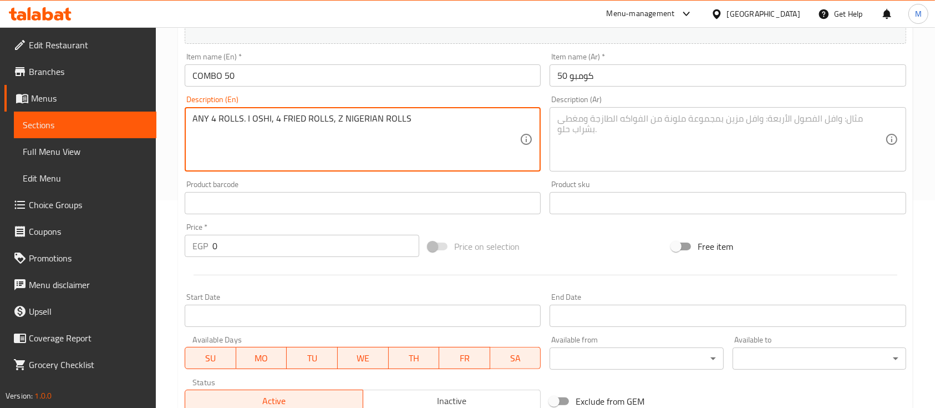
click at [336, 119] on textarea "ANY 4 ROLLS. I OSHI, 4 FRIED ROLLS, Z NIGERIAN ROLLS" at bounding box center [355, 139] width 327 height 53
type textarea "ANY 4 ROLLS. I OSHI, 4 FRIED ROLLS, 2 NIGERIAN ROLLS"
click at [577, 115] on textarea at bounding box center [720, 139] width 327 height 53
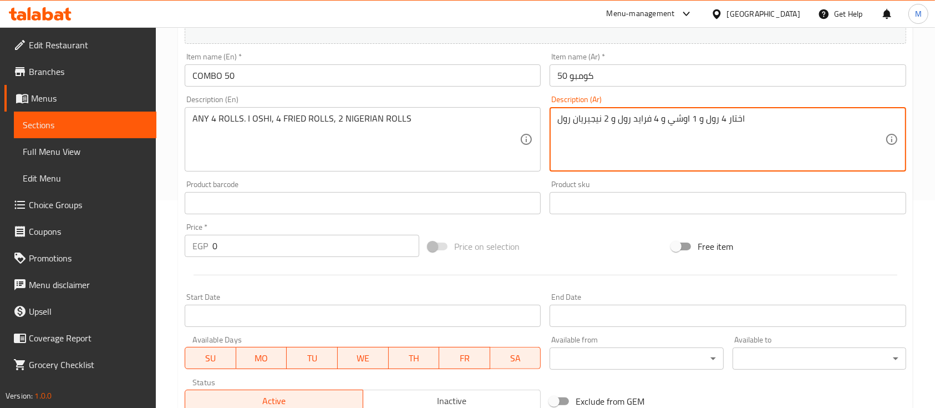
type textarea "اختار 4 رول و 1 اوشي و 4 فرايد رول و 2 نيجيريان رول"
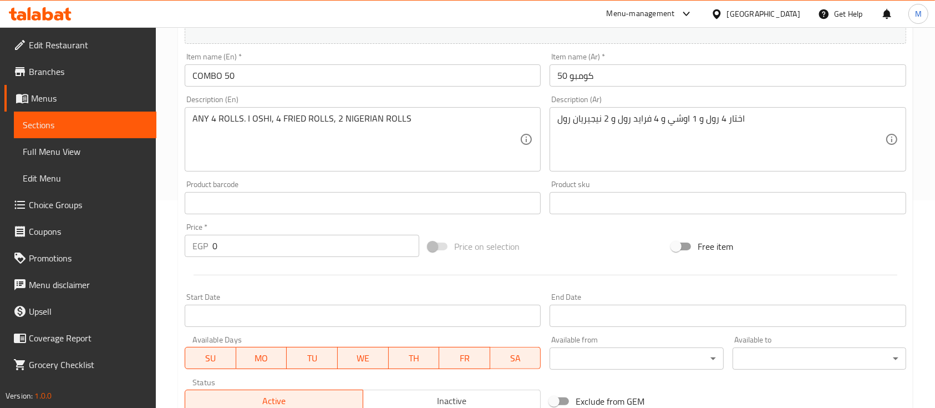
drag, startPoint x: 273, startPoint y: 232, endPoint x: 273, endPoint y: 242, distance: 9.4
click at [273, 242] on div "Price   * EGP 0 Price *" at bounding box center [302, 240] width 235 height 34
click at [273, 242] on input "0" at bounding box center [315, 246] width 207 height 22
type input "1300"
click at [293, 279] on div at bounding box center [545, 274] width 730 height 27
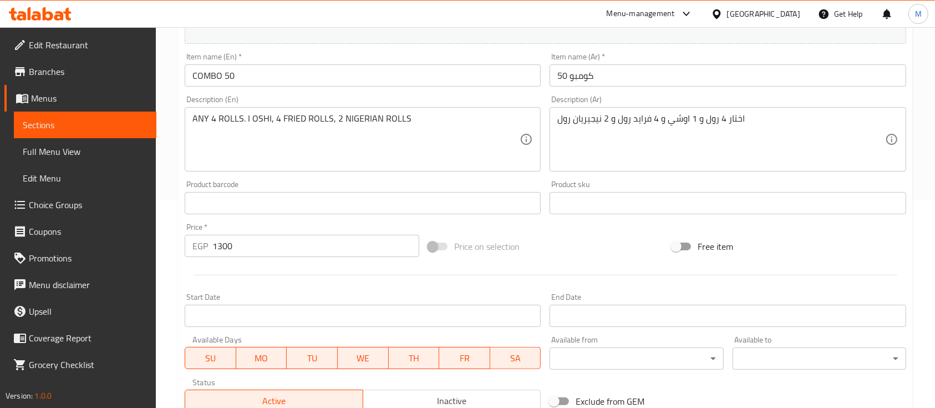
scroll to position [376, 0]
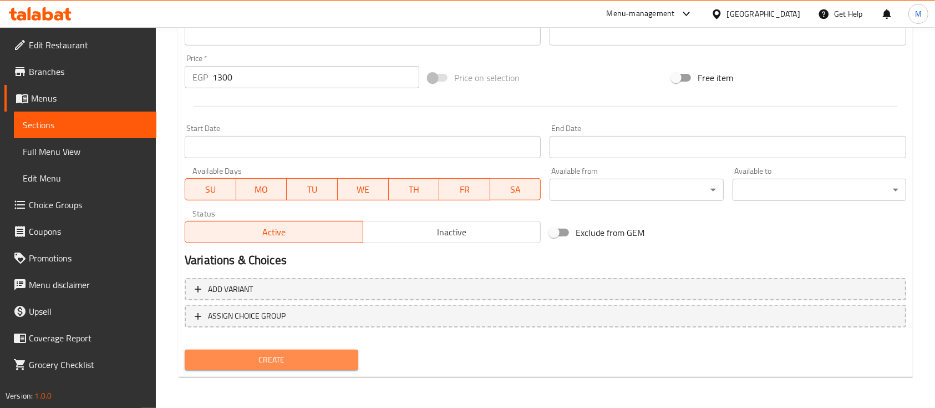
click at [290, 351] on button "Create" at bounding box center [272, 359] width 174 height 21
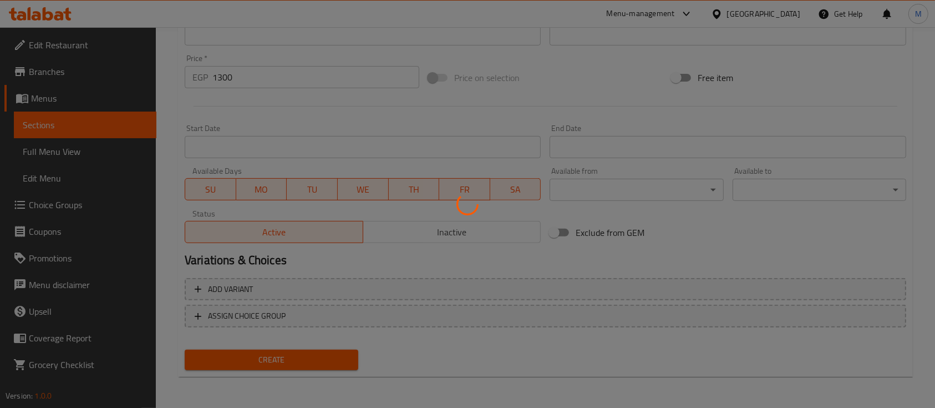
type input "0"
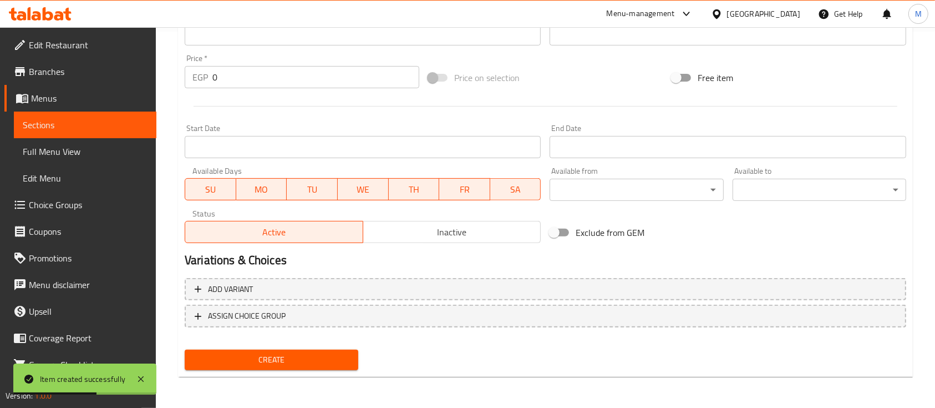
scroll to position [0, 0]
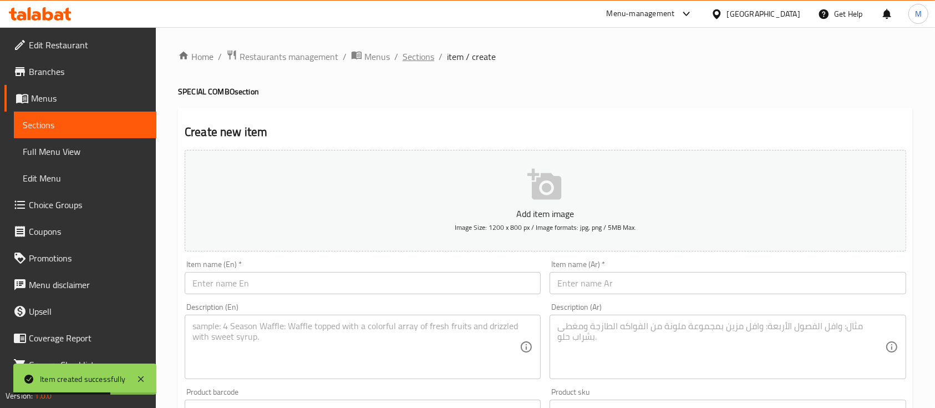
click at [425, 60] on span "Sections" at bounding box center [419, 56] width 32 height 13
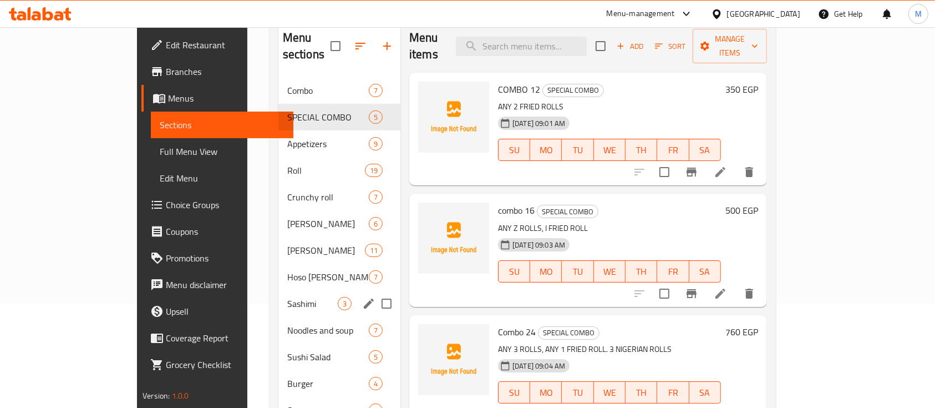
scroll to position [115, 0]
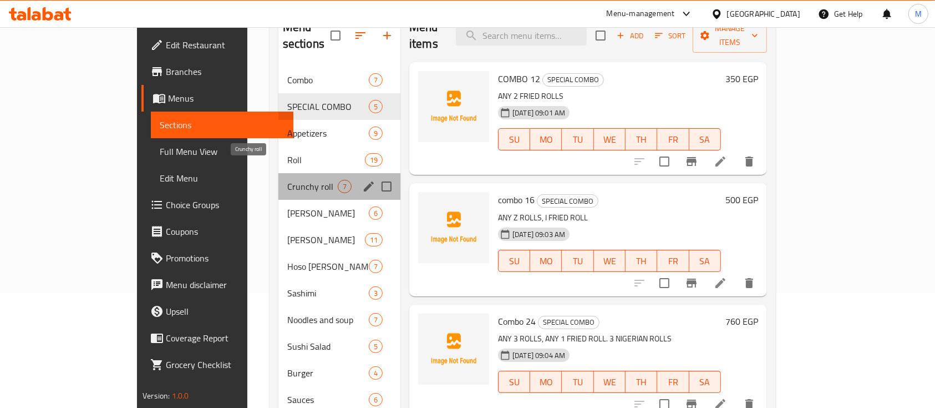
click at [287, 180] on span "Crunchy roll" at bounding box center [312, 186] width 50 height 13
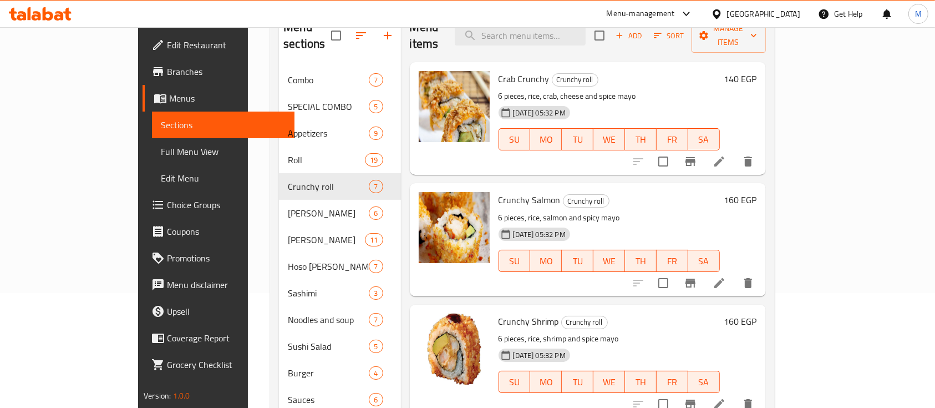
scroll to position [62, 0]
